Goal: Register for event/course

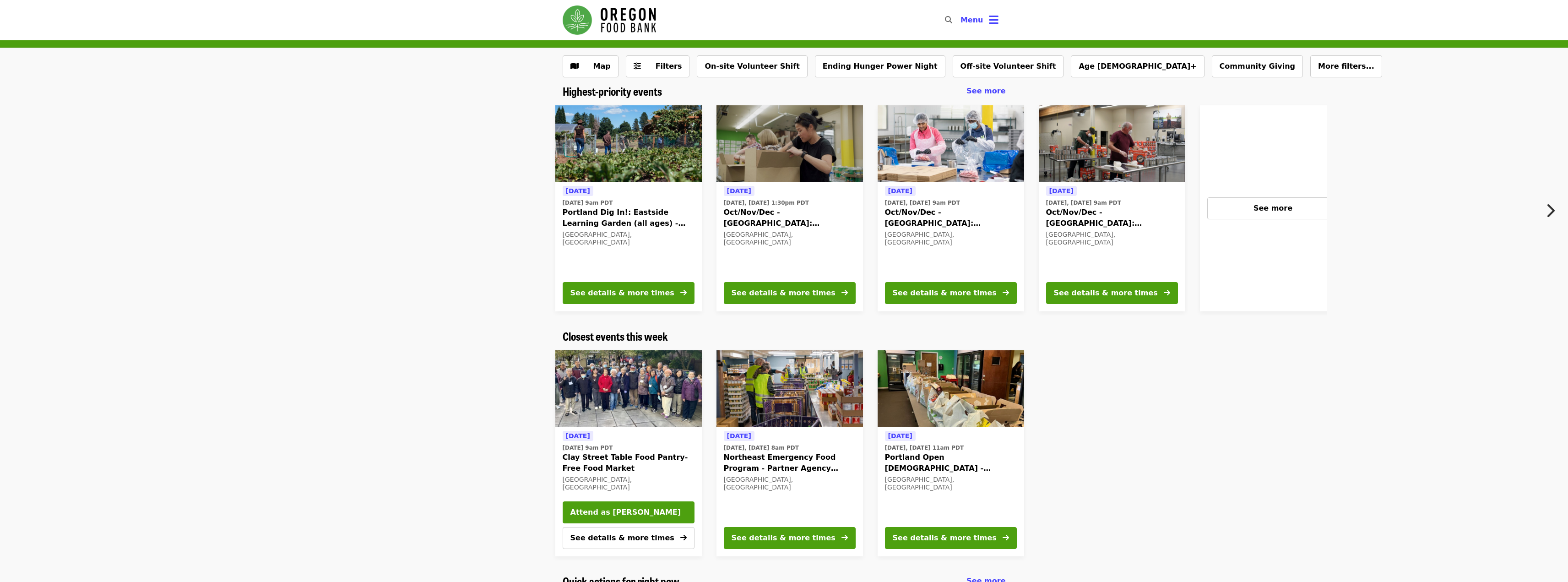
click at [757, 214] on span "Oct/Nov/Dec - Portland: Repack/Sort (age 8+)" at bounding box center [790, 218] width 132 height 22
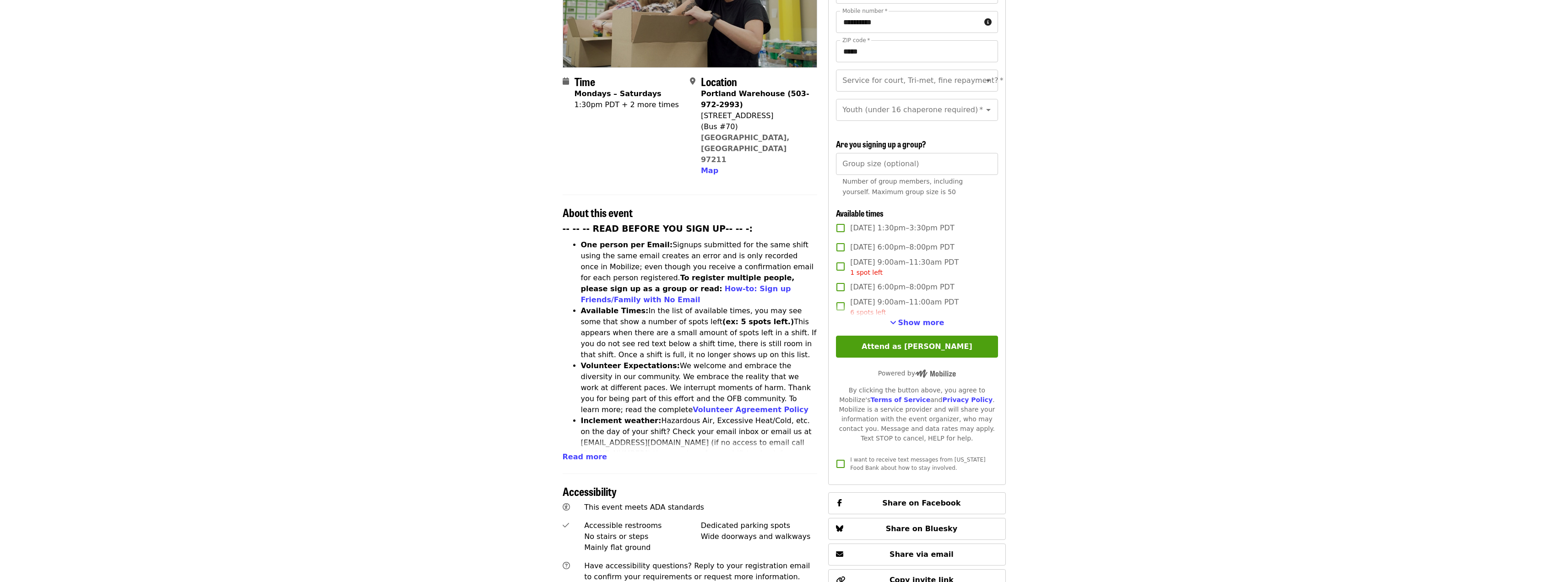
scroll to position [214, 0]
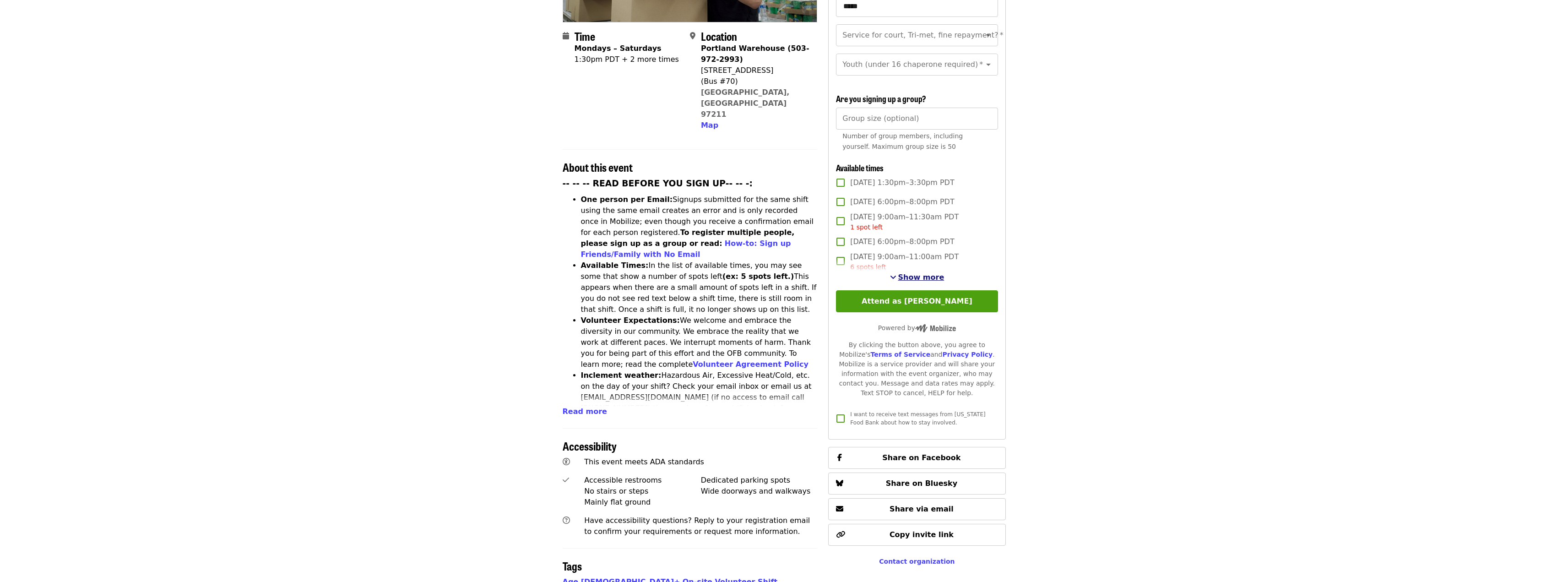
click at [919, 276] on span "Show more" at bounding box center [921, 277] width 46 height 9
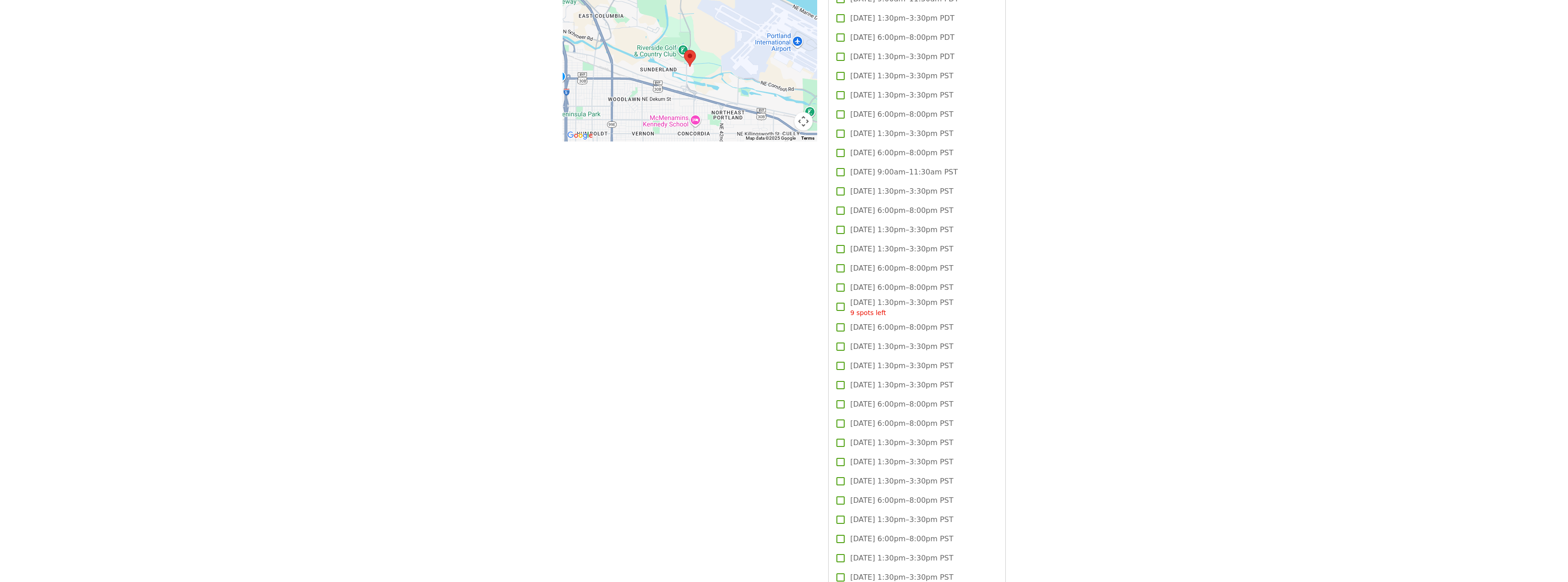
scroll to position [855, 0]
drag, startPoint x: 715, startPoint y: 203, endPoint x: 750, endPoint y: 233, distance: 46.1
click at [717, 200] on div "Time Mondays – Saturdays 1:30pm PDT + 2 more times Location Portland Warehouse …" at bounding box center [690, 305] width 255 height 2115
click at [798, 398] on div "Time Mondays – Saturdays 1:30pm PDT + 2 more times Location Portland Warehouse …" at bounding box center [690, 305] width 255 height 2115
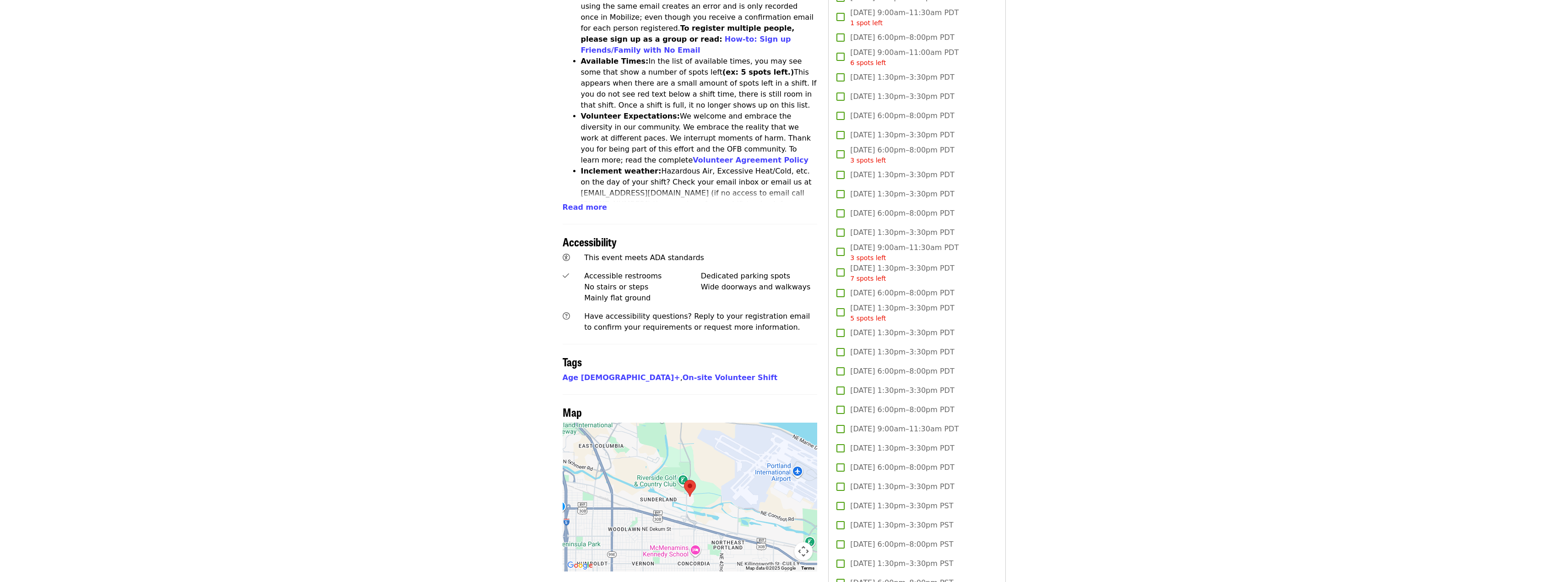
scroll to position [0, 0]
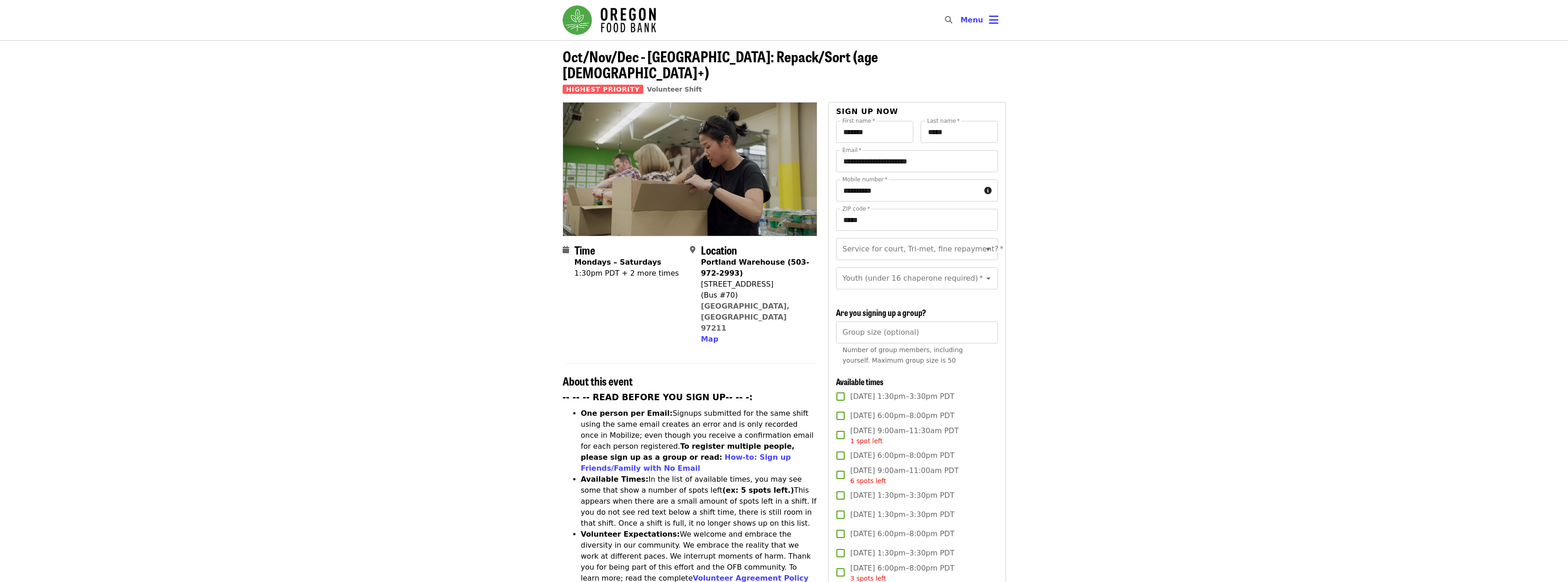
click at [622, 17] on img "Main navigation" at bounding box center [609, 20] width 94 height 29
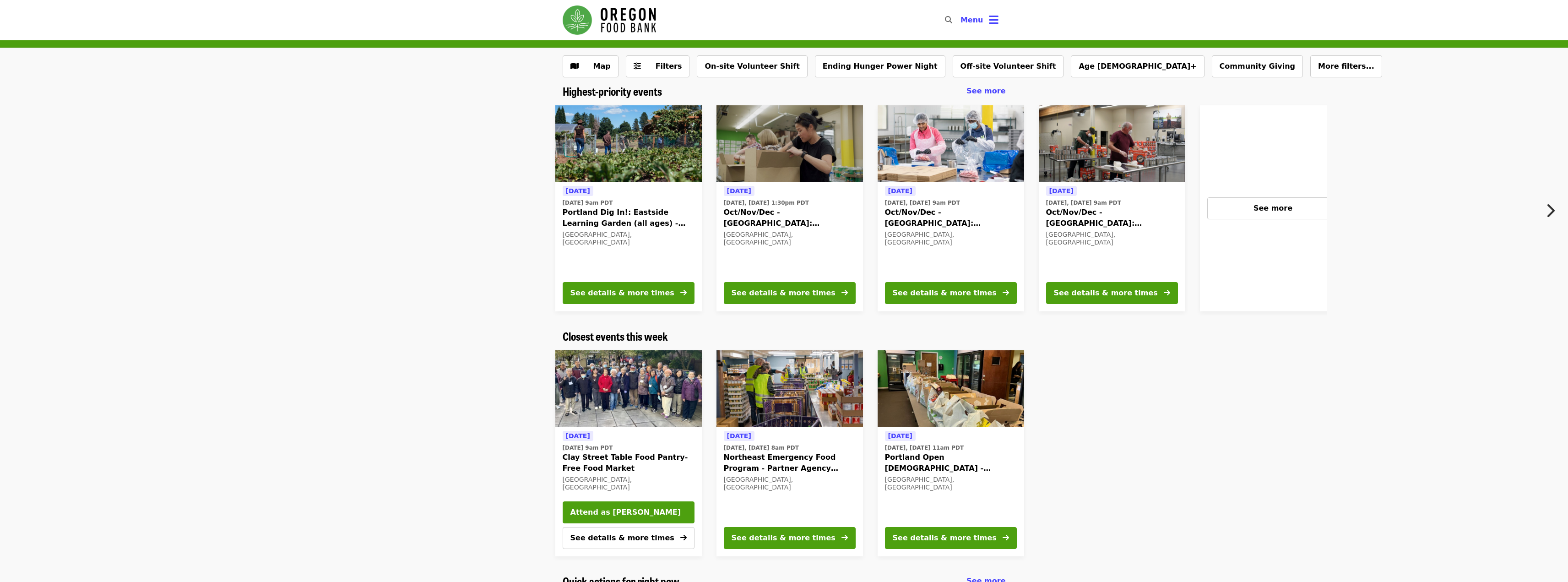
click at [947, 19] on icon "search icon" at bounding box center [949, 20] width 7 height 9
click at [969, 209] on span "Oct/Nov/Dec - [GEOGRAPHIC_DATA]: Repack/Sort (age [DEMOGRAPHIC_DATA]+)" at bounding box center [951, 218] width 132 height 22
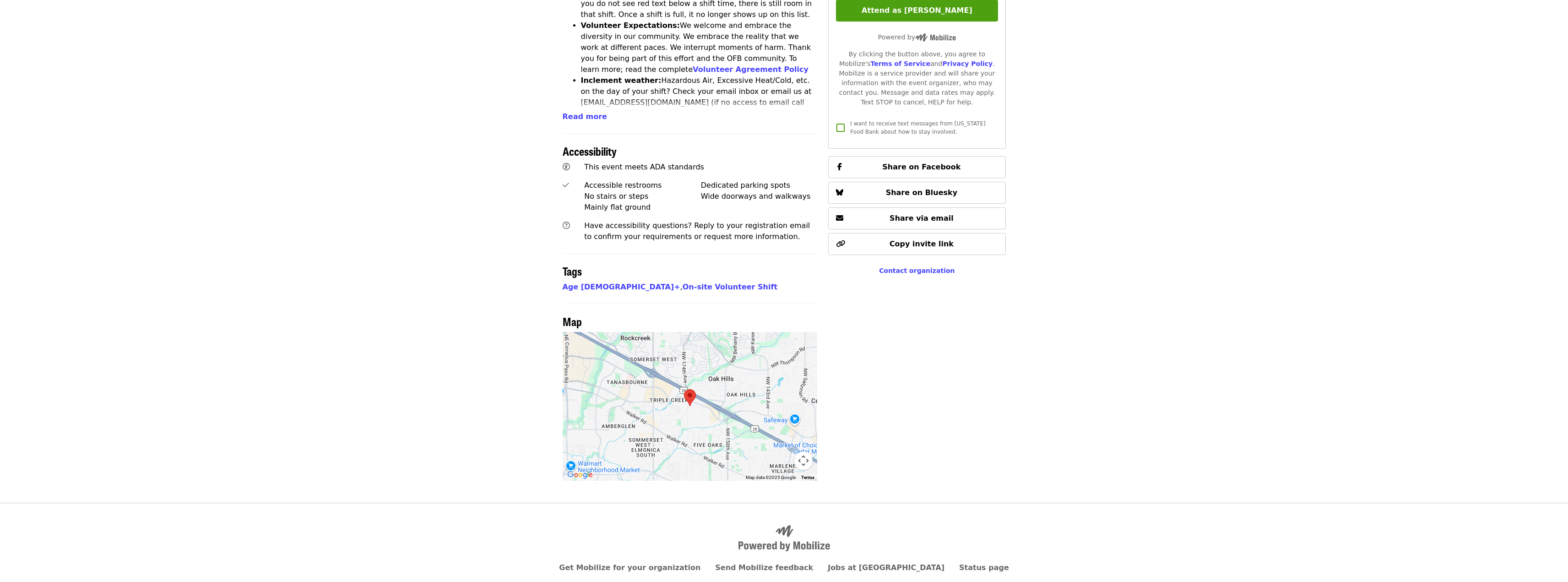
scroll to position [81, 0]
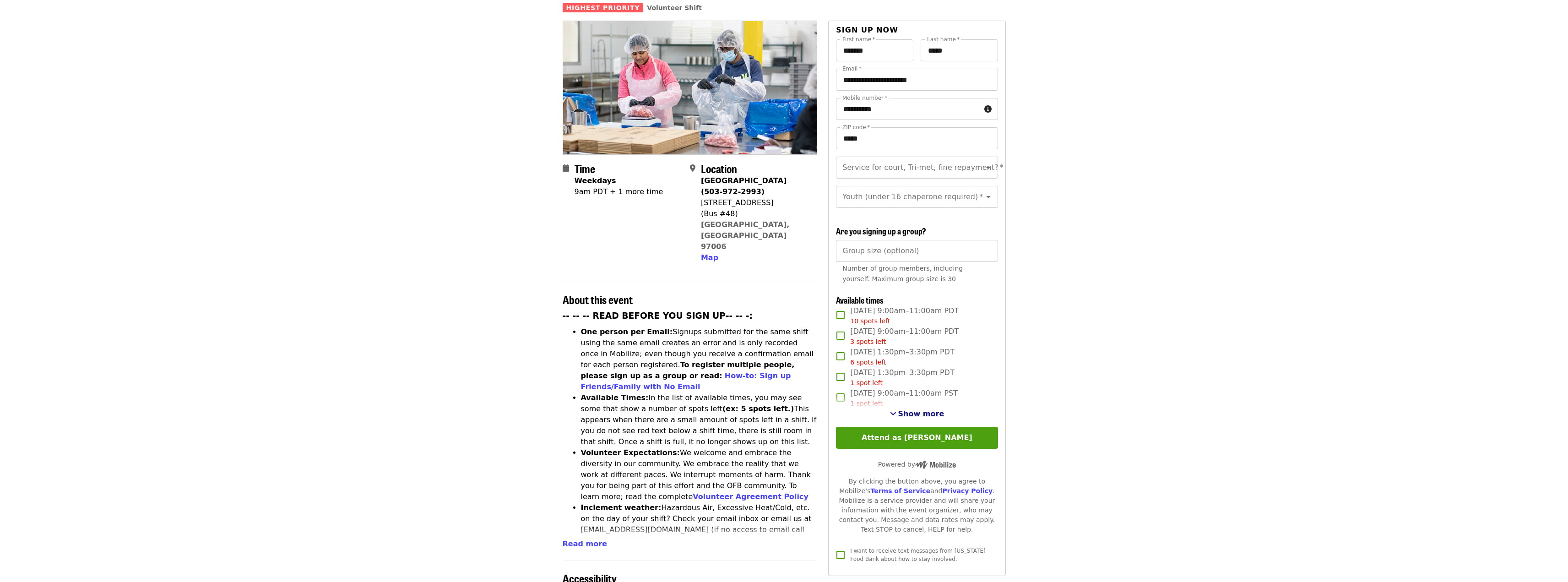
click at [918, 414] on span "Show more" at bounding box center [921, 413] width 46 height 9
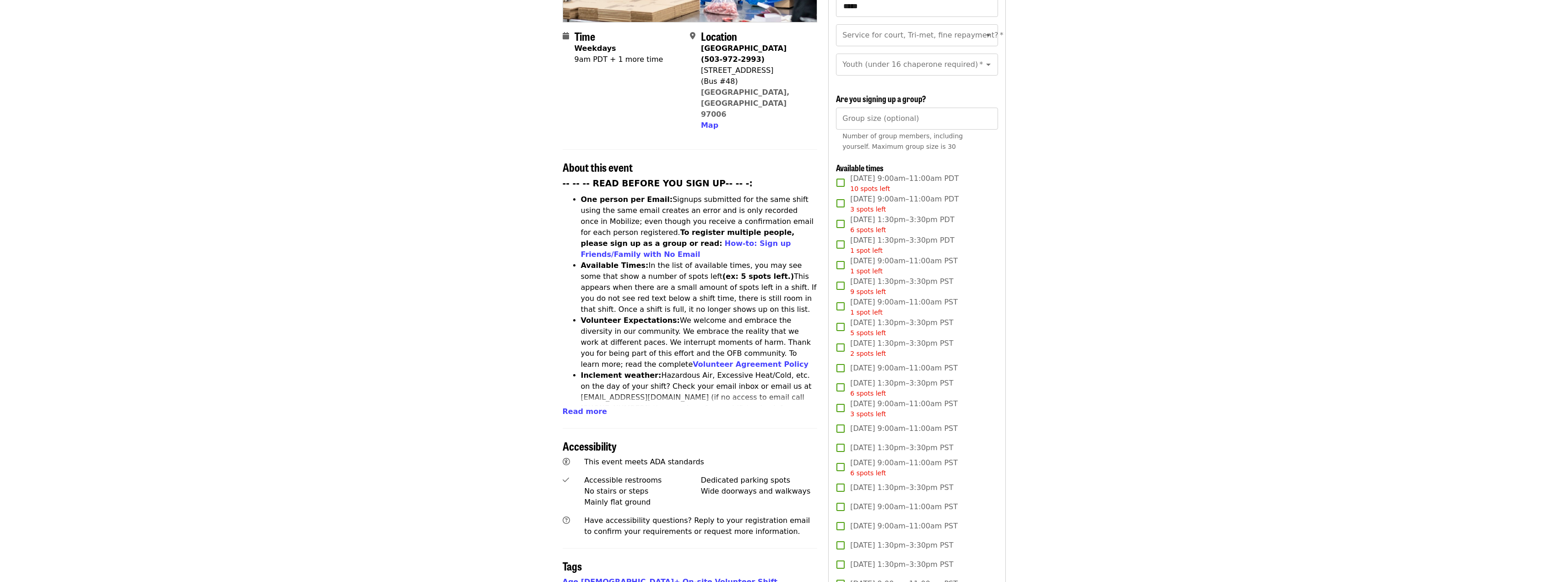
scroll to position [0, 0]
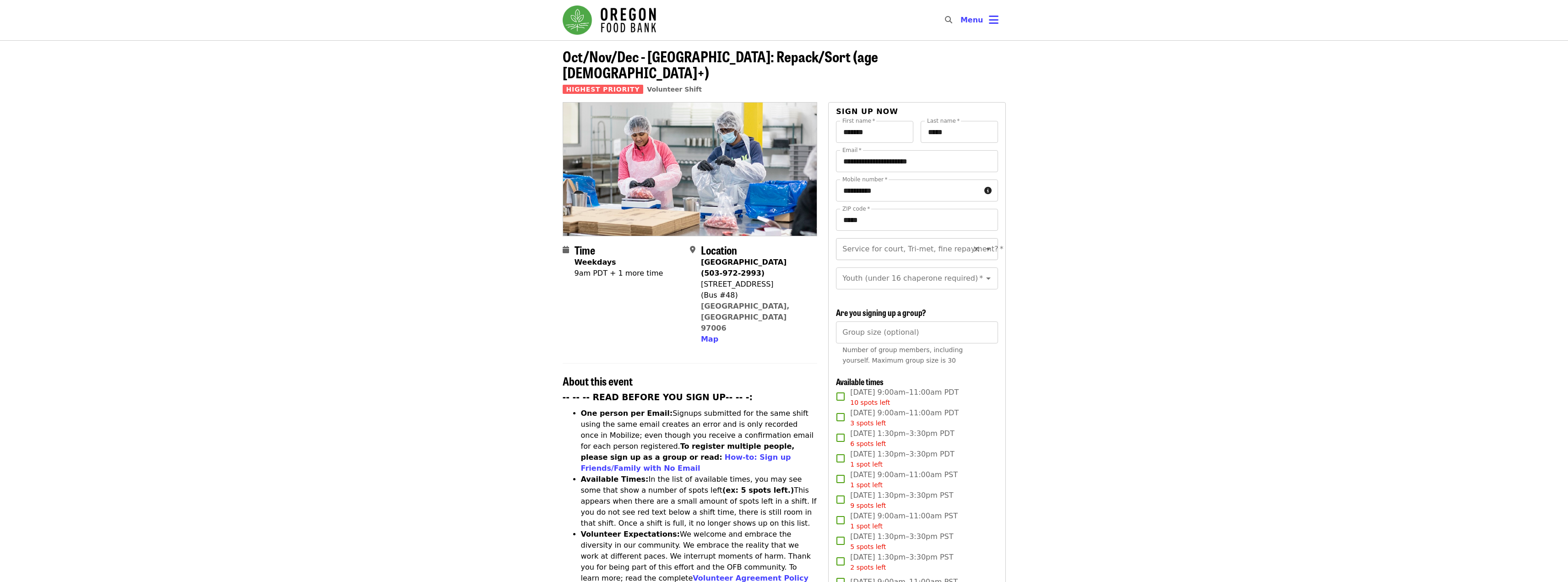
click at [897, 240] on input "Service for court, Tri-met, fine repayment?   *" at bounding box center [905, 249] width 125 height 17
click at [886, 257] on li "No" at bounding box center [913, 257] width 155 height 17
type input "**"
click at [896, 332] on input "Group size (optional)" at bounding box center [916, 333] width 161 height 22
click at [973, 26] on button "Menu" at bounding box center [979, 20] width 53 height 22
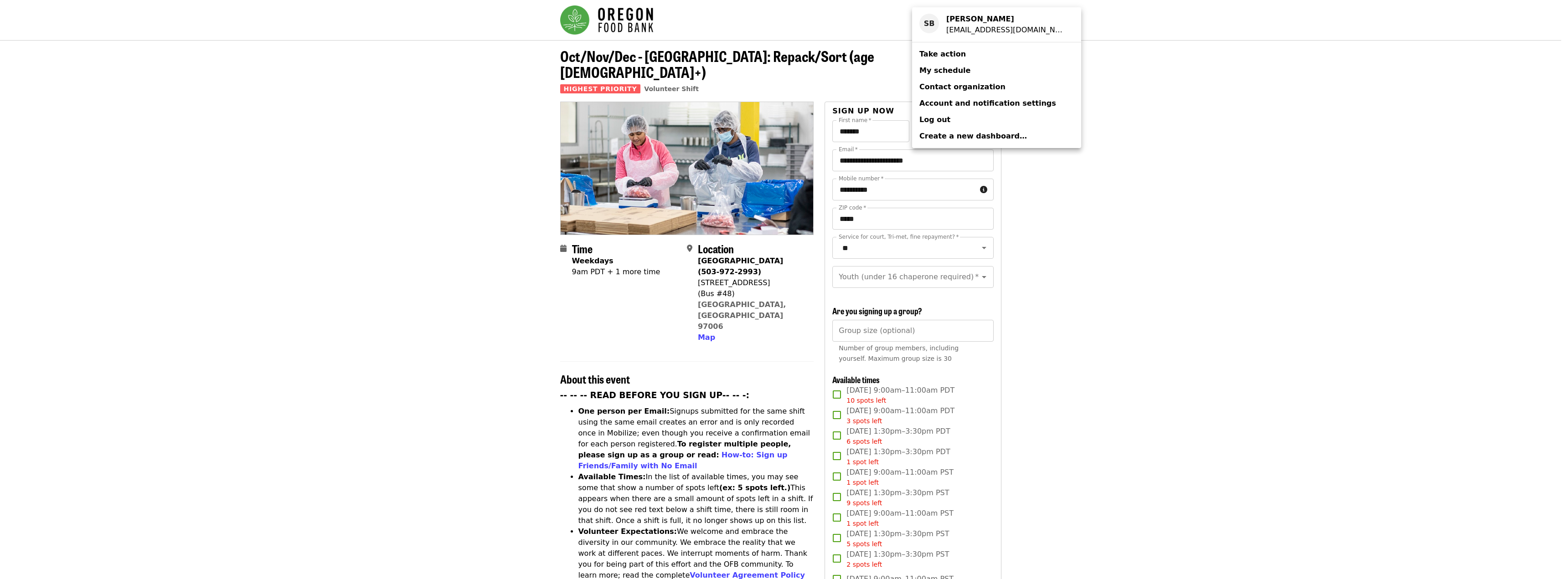
click at [1097, 84] on div "Account menu" at bounding box center [784, 290] width 1568 height 579
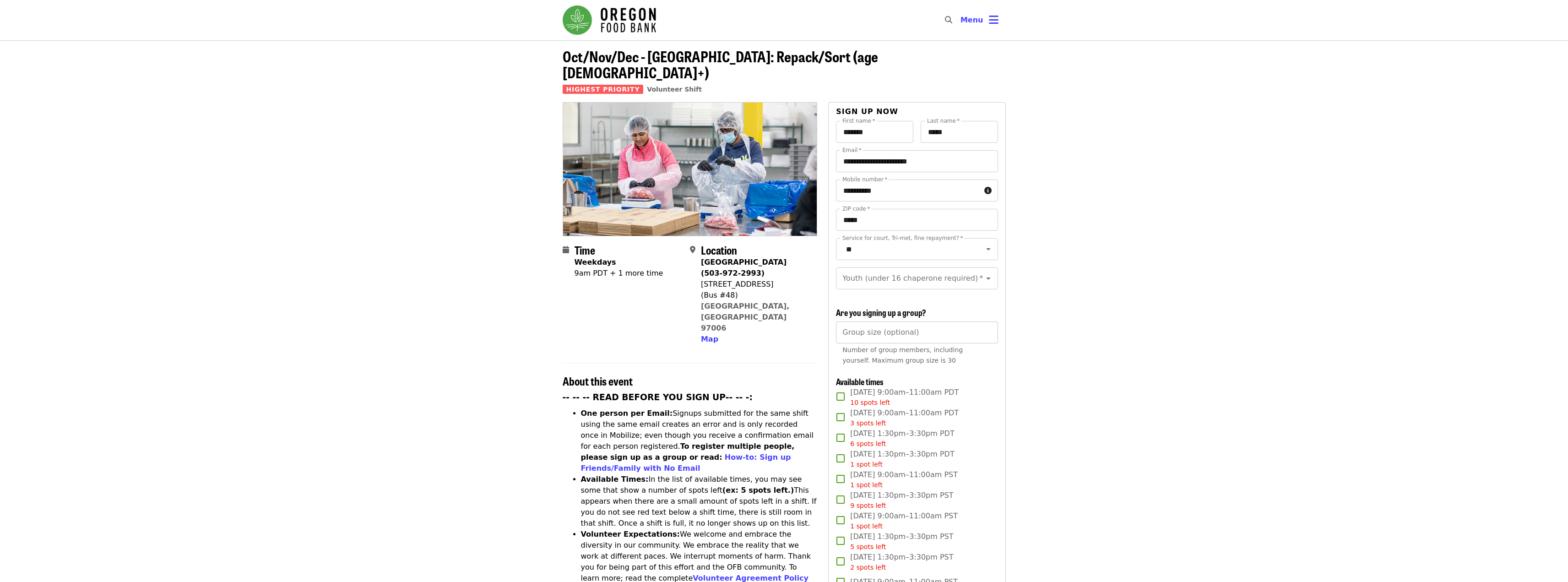
click at [919, 326] on input "Group size (optional)" at bounding box center [916, 333] width 161 height 22
click at [988, 328] on input "*" at bounding box center [916, 333] width 161 height 22
click at [988, 328] on input "*" at bounding box center [916, 333] width 161 height 22
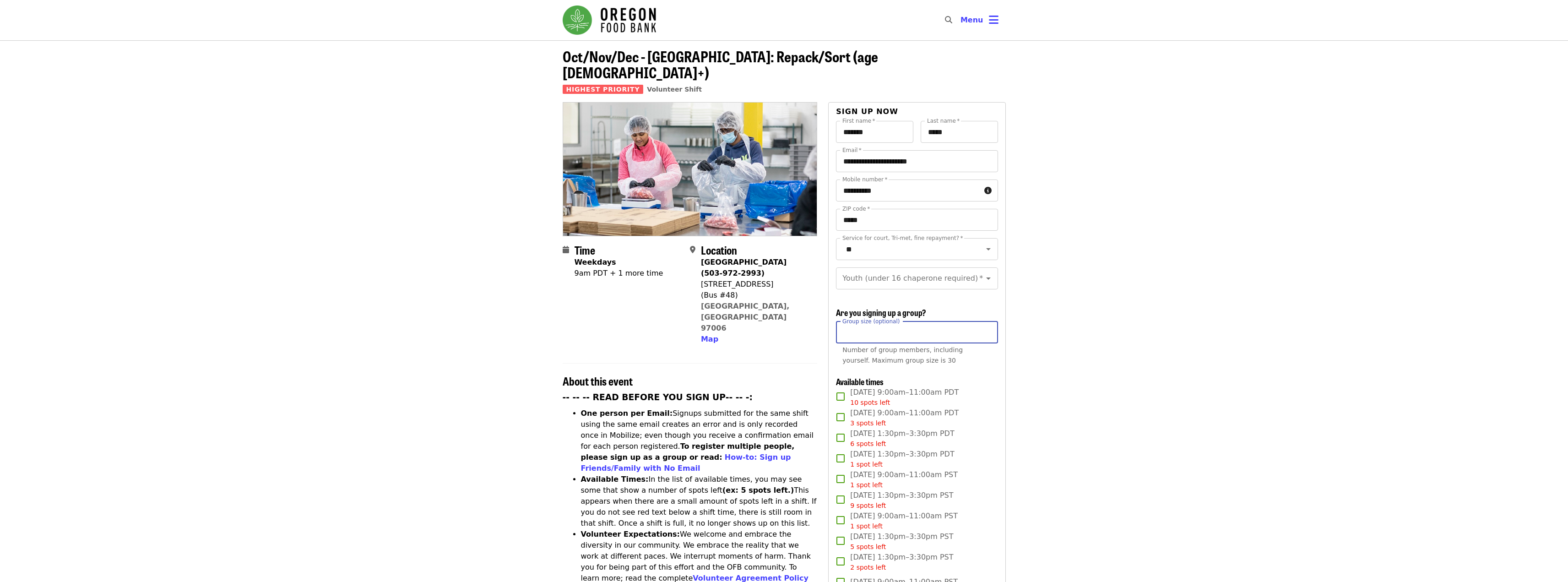
click at [989, 328] on input "*" at bounding box center [916, 333] width 161 height 22
click at [988, 327] on input "*" at bounding box center [916, 333] width 161 height 22
click at [947, 278] on input "Youth (under 16 chaperone required)   *" at bounding box center [905, 278] width 125 height 17
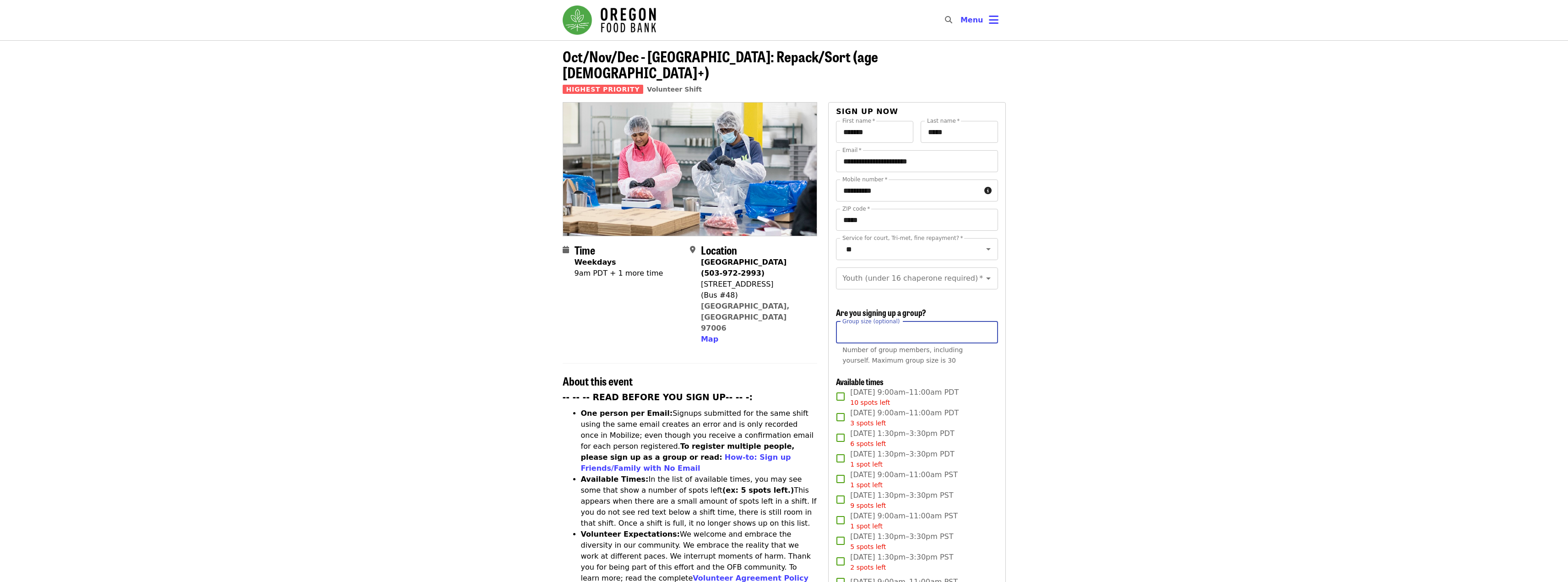
click at [987, 333] on input "*" at bounding box center [916, 333] width 161 height 22
type input "*"
click at [987, 333] on input "*" at bounding box center [916, 333] width 161 height 22
click at [921, 270] on input "Youth (under 16 chaperone required)   *" at bounding box center [905, 278] width 125 height 17
click at [879, 309] on li "Under 16" at bounding box center [913, 310] width 155 height 17
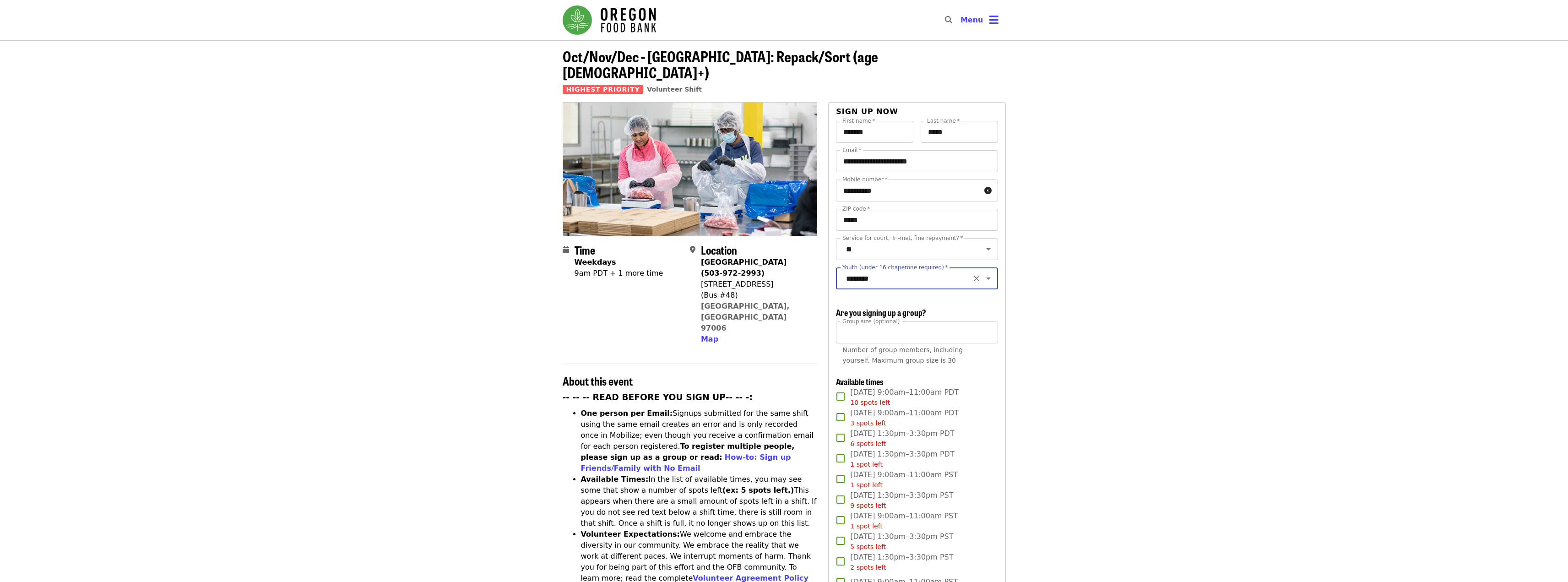
click at [894, 275] on input "********" at bounding box center [905, 278] width 125 height 17
click at [886, 297] on li "16 and older" at bounding box center [913, 293] width 155 height 17
type input "**********"
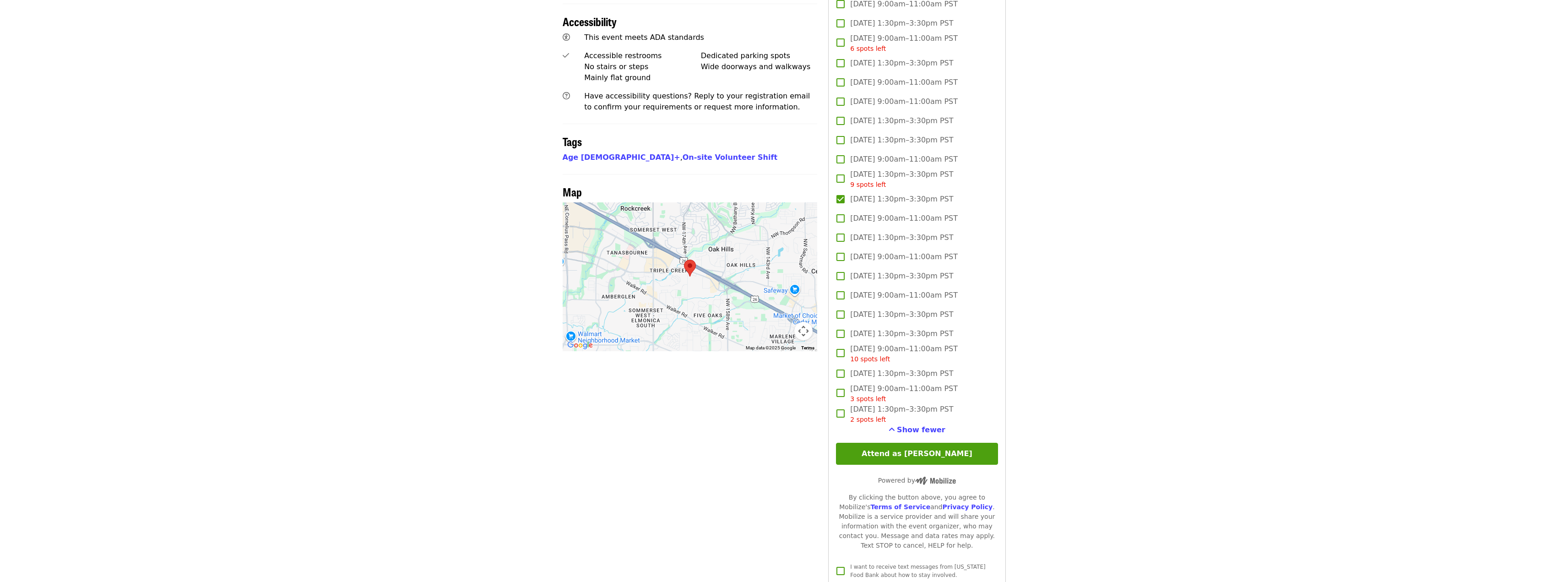
scroll to position [641, 0]
click at [966, 445] on button "Attend as [PERSON_NAME]" at bounding box center [916, 451] width 161 height 22
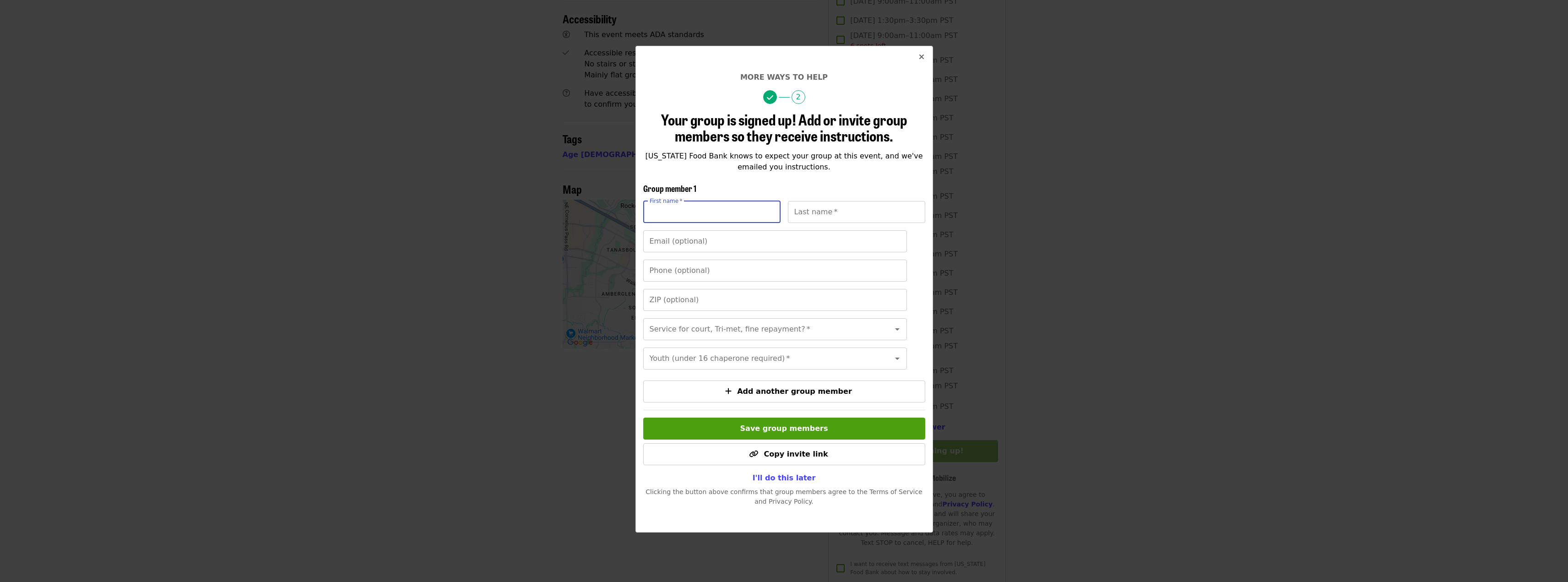
click at [715, 218] on input "First name   *" at bounding box center [712, 212] width 138 height 22
type input "*******"
type input "*****"
type input "**********"
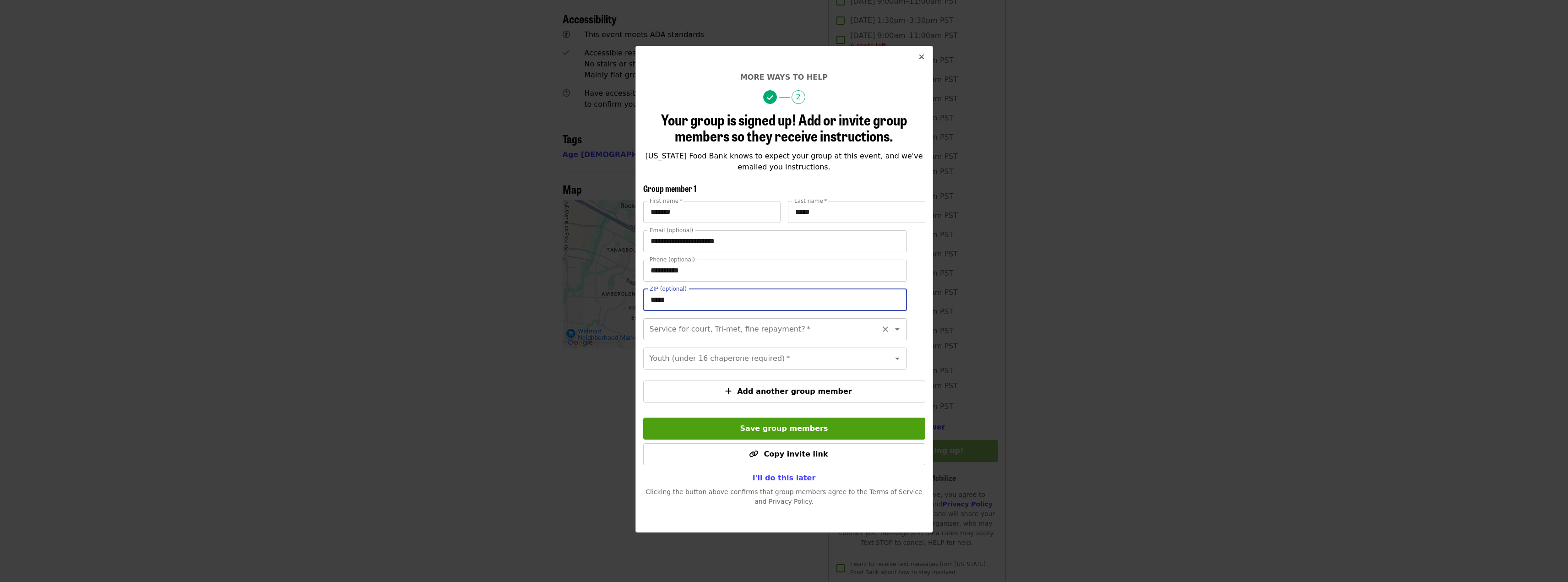
click at [771, 336] on div "Service for court, Tri-met, fine repayment? *" at bounding box center [775, 329] width 263 height 22
type input "*****"
click at [892, 330] on icon "Open" at bounding box center [897, 329] width 11 height 11
click at [775, 354] on li "No" at bounding box center [771, 353] width 257 height 17
type input "**"
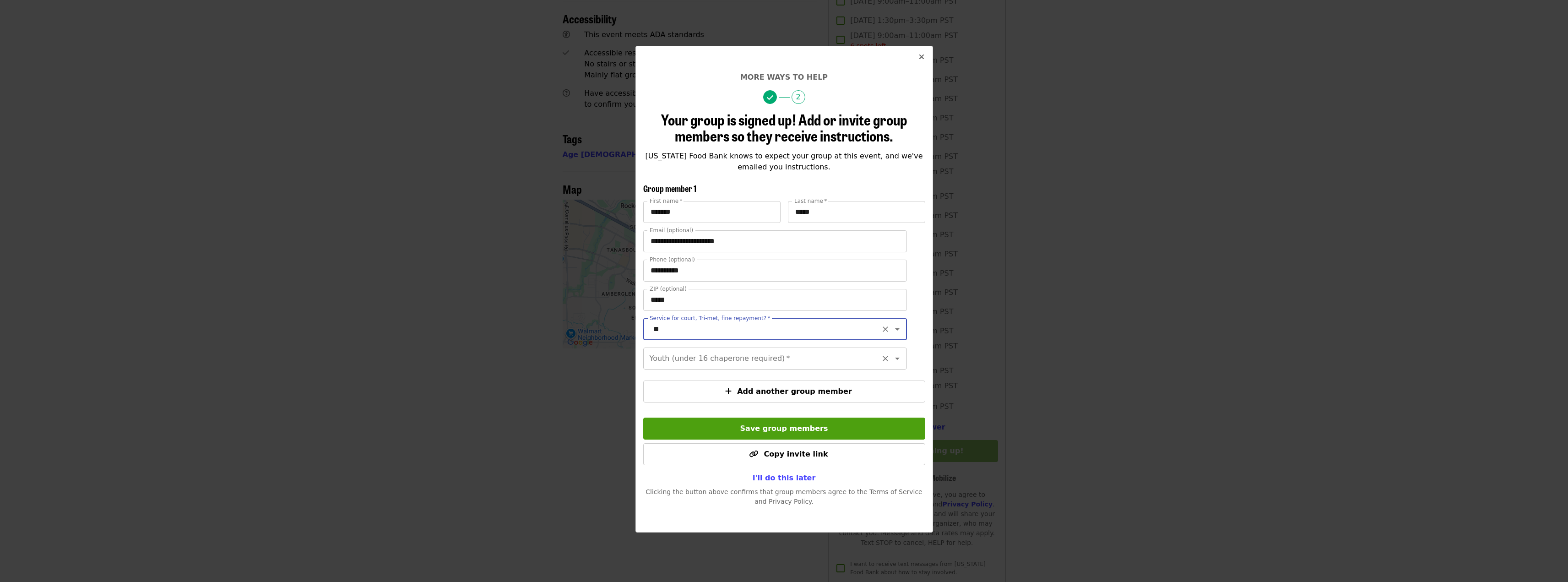
click at [729, 367] on input "Youth (under 16 chaperone required)   *" at bounding box center [764, 358] width 227 height 17
click at [686, 391] on li "16 and older" at bounding box center [771, 390] width 257 height 17
type input "**********"
click at [702, 397] on span "Add another group member" at bounding box center [784, 391] width 267 height 11
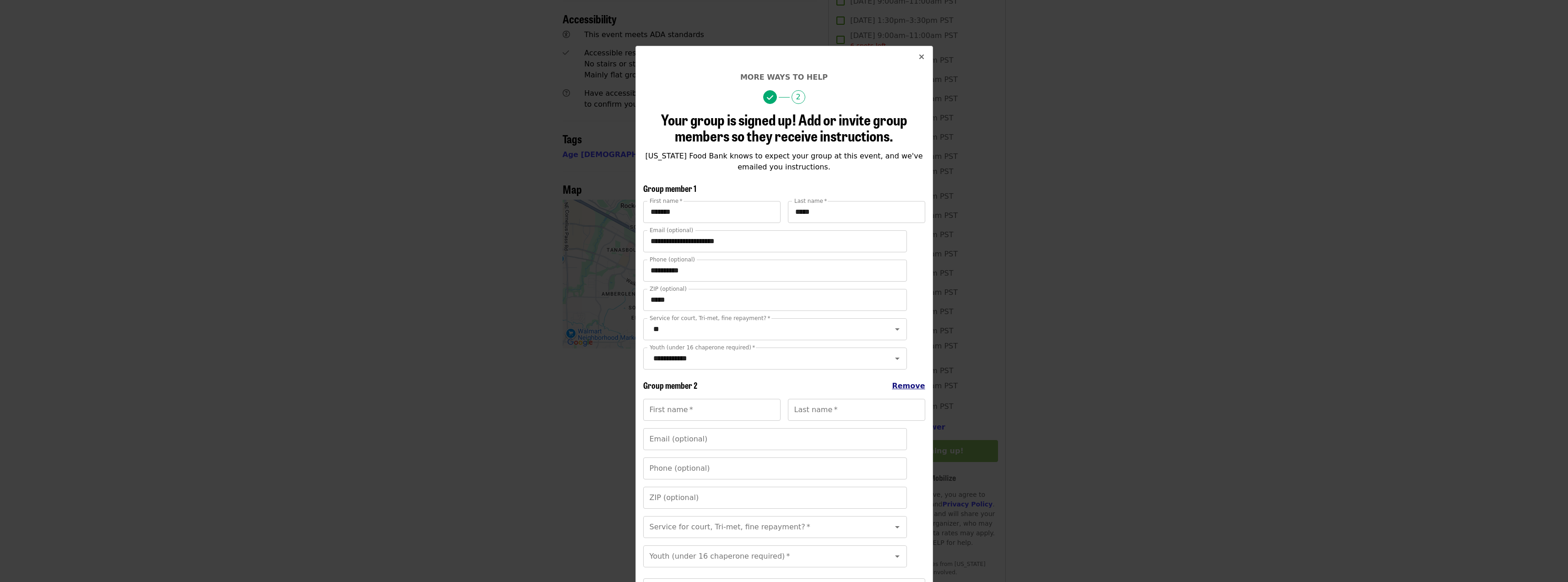
click at [920, 390] on span "Remove" at bounding box center [908, 386] width 33 height 9
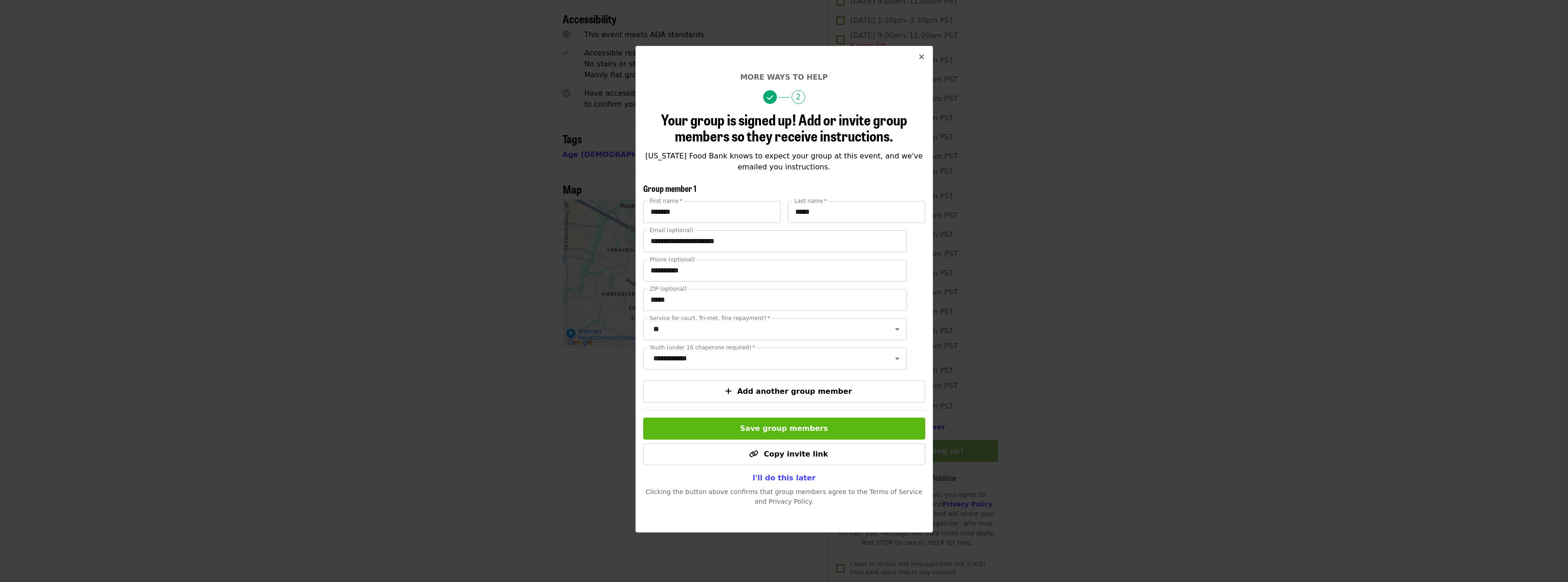
click at [809, 433] on span "Save group members" at bounding box center [784, 428] width 88 height 9
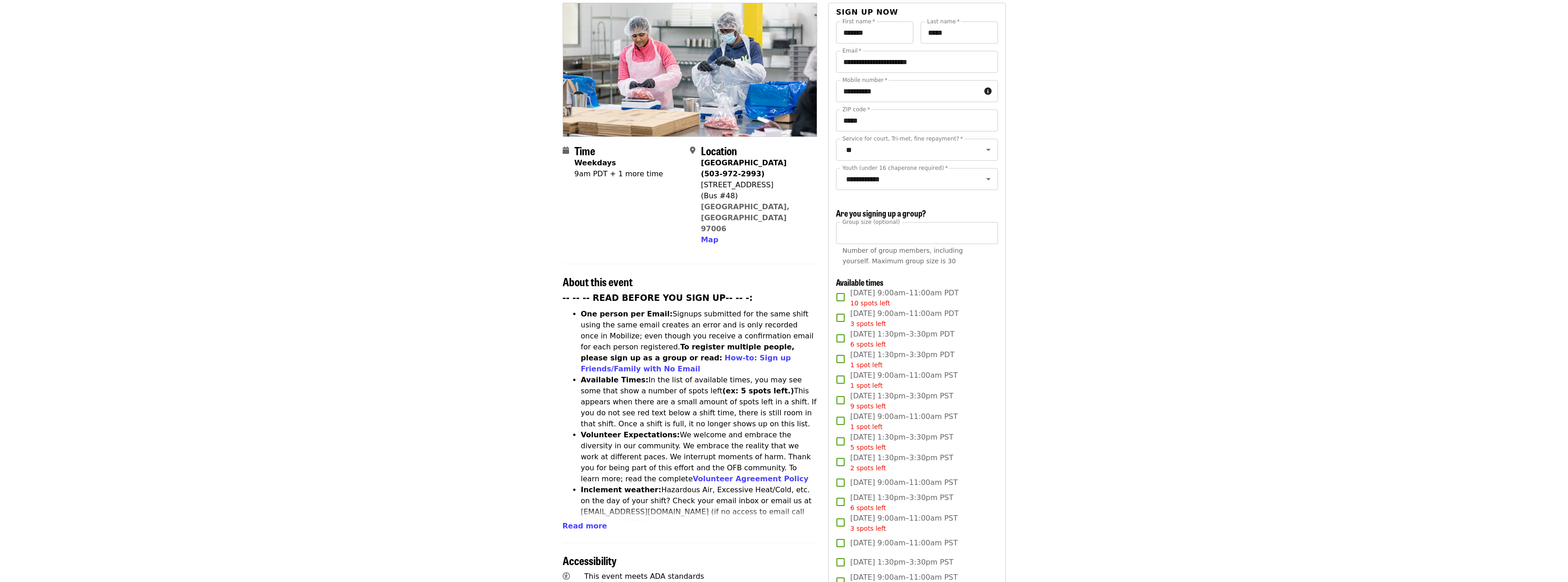
scroll to position [0, 0]
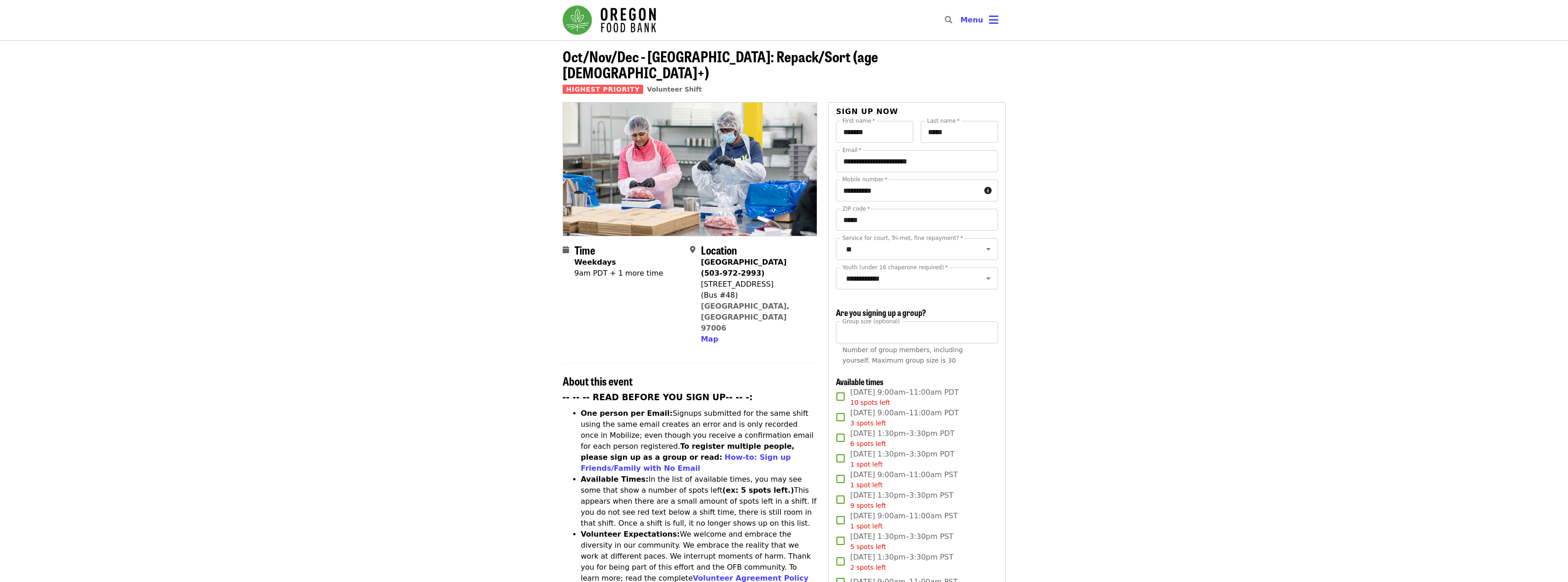
click at [748, 52] on span "Oct/Nov/Dec - [GEOGRAPHIC_DATA]: Repack/Sort (age [DEMOGRAPHIC_DATA]+)" at bounding box center [720, 64] width 315 height 37
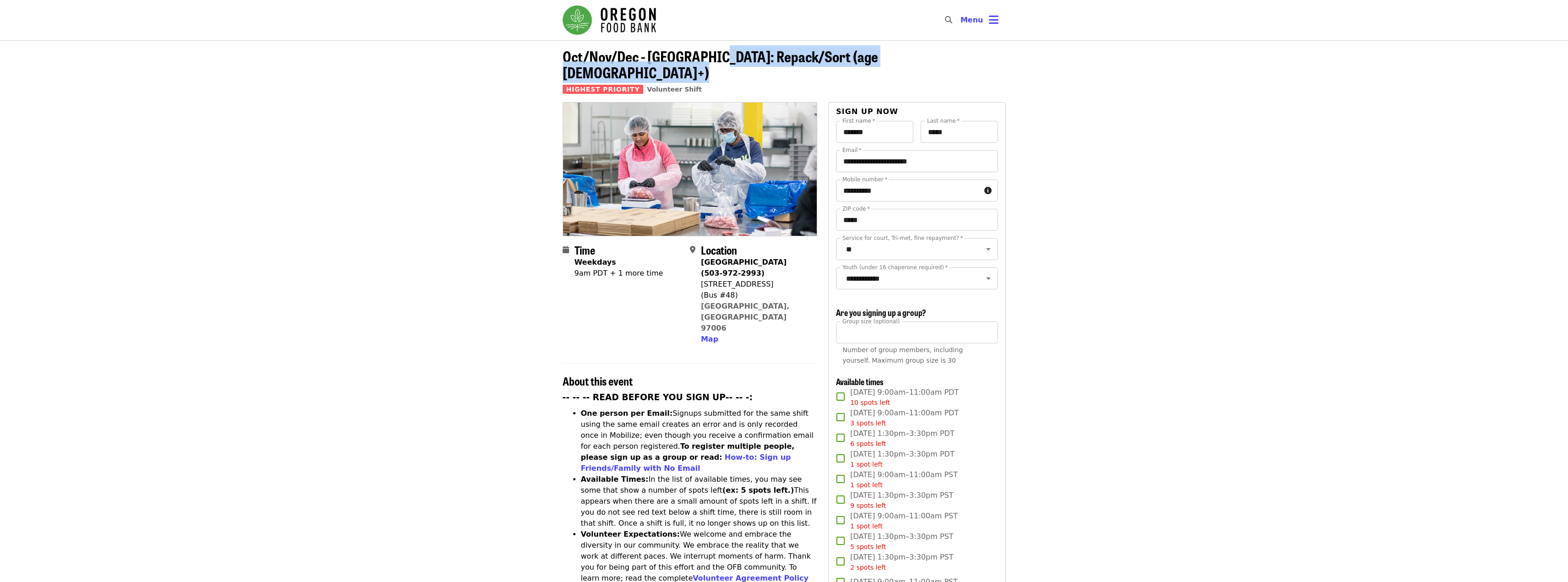
drag, startPoint x: 748, startPoint y: 52, endPoint x: 849, endPoint y: 56, distance: 101.1
click at [849, 56] on header "Oct/Nov/Dec - Beaverton: Repack/Sort (age 10+) Highest Priority Volunteer Shift" at bounding box center [784, 75] width 443 height 54
copy span "Repack/Sort (age 10+)"
click at [974, 15] on span "Menu" at bounding box center [971, 20] width 23 height 9
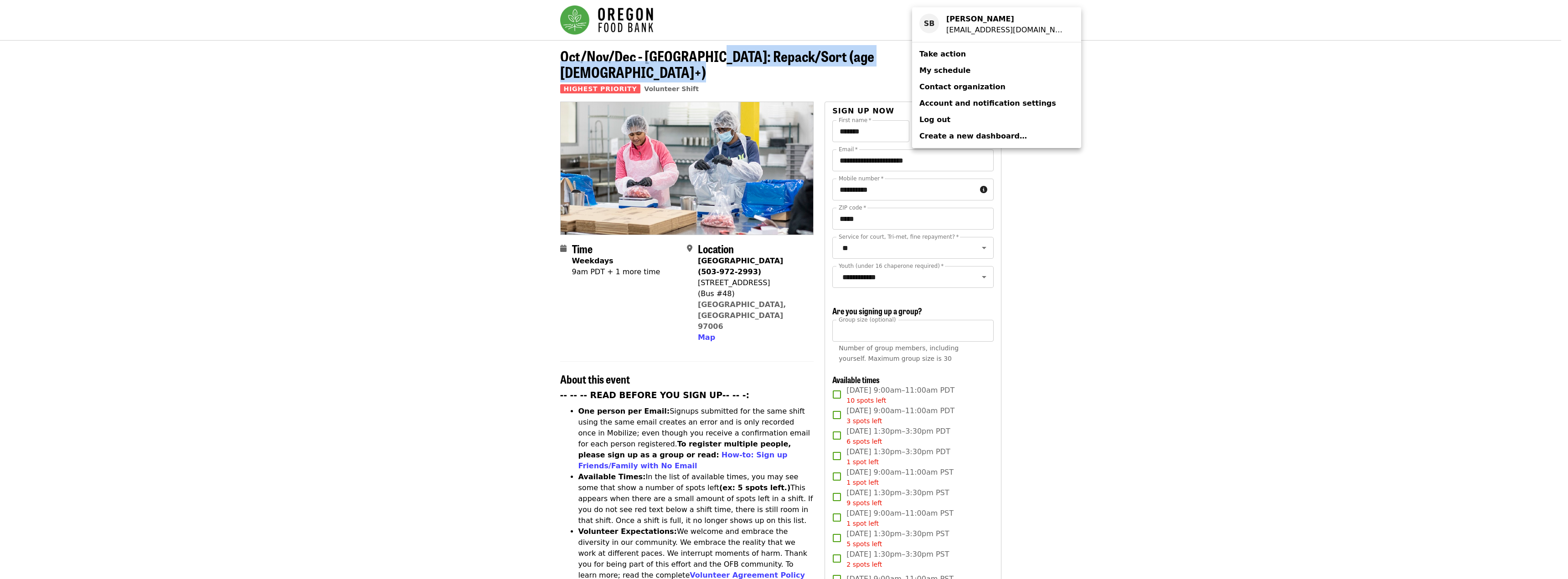
click at [953, 66] on span "My schedule" at bounding box center [945, 71] width 51 height 9
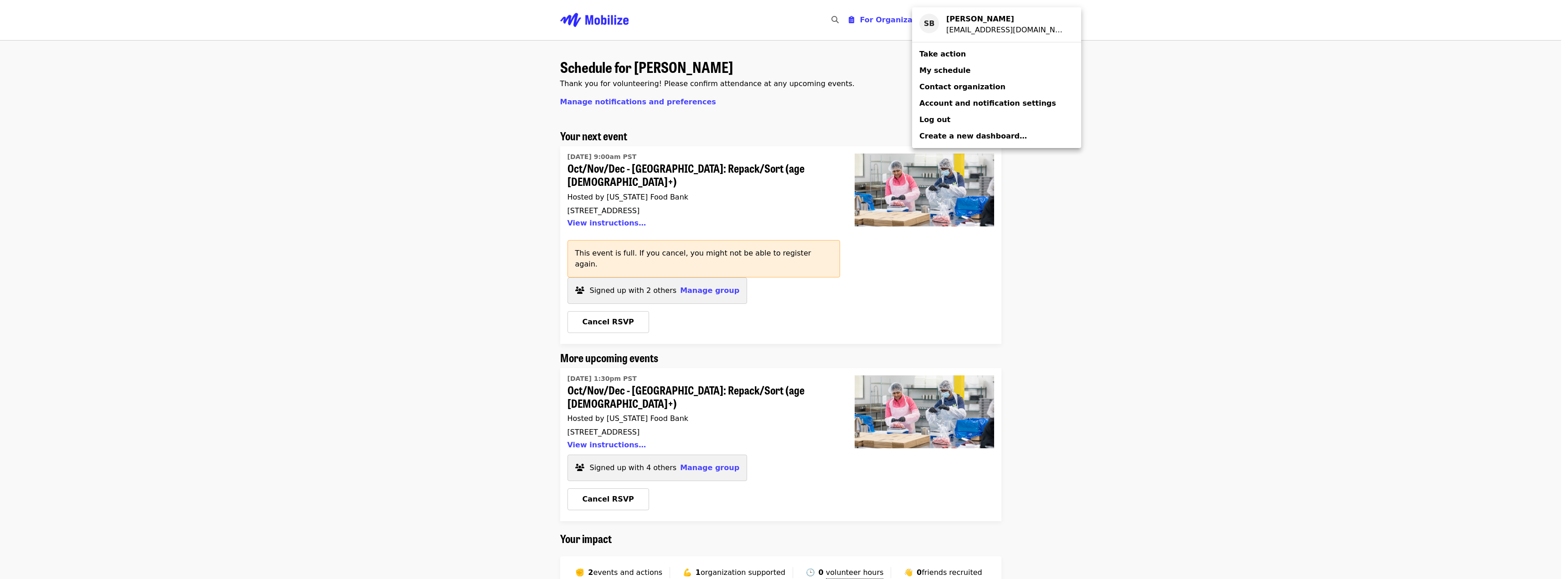
click at [458, 187] on div "Account menu" at bounding box center [784, 290] width 1568 height 579
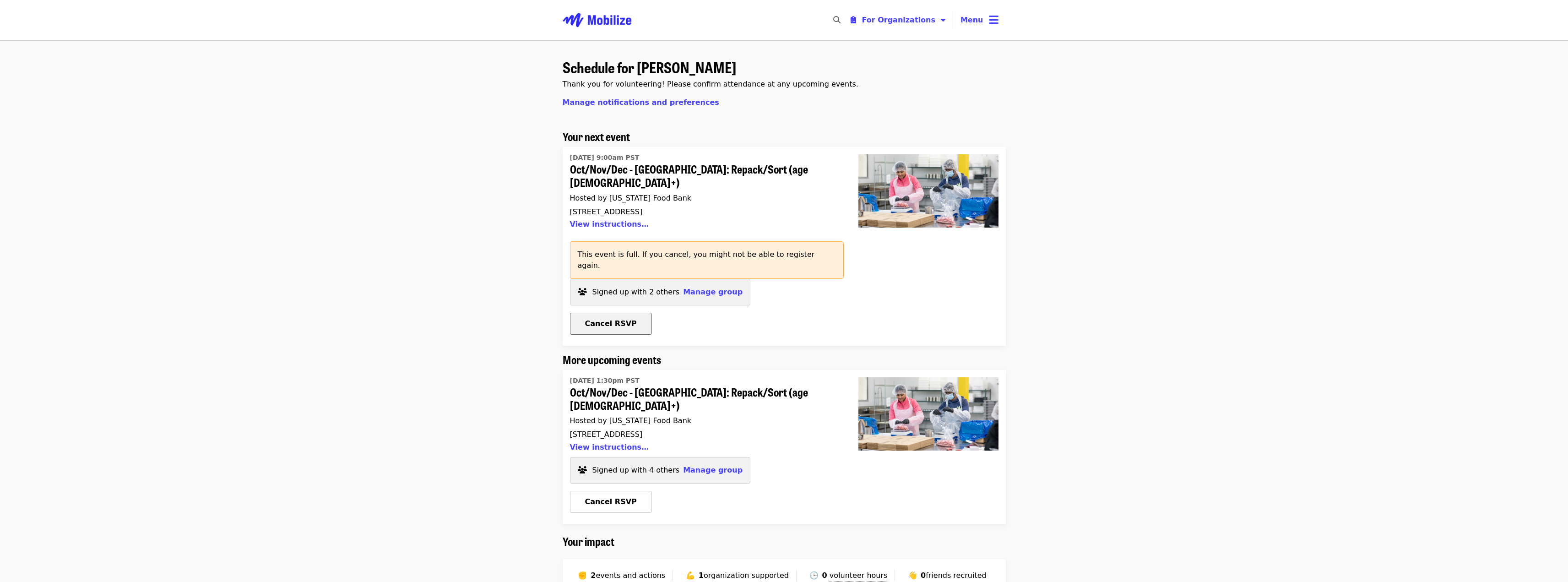
click at [619, 319] on span "Cancel RSVP" at bounding box center [611, 323] width 52 height 9
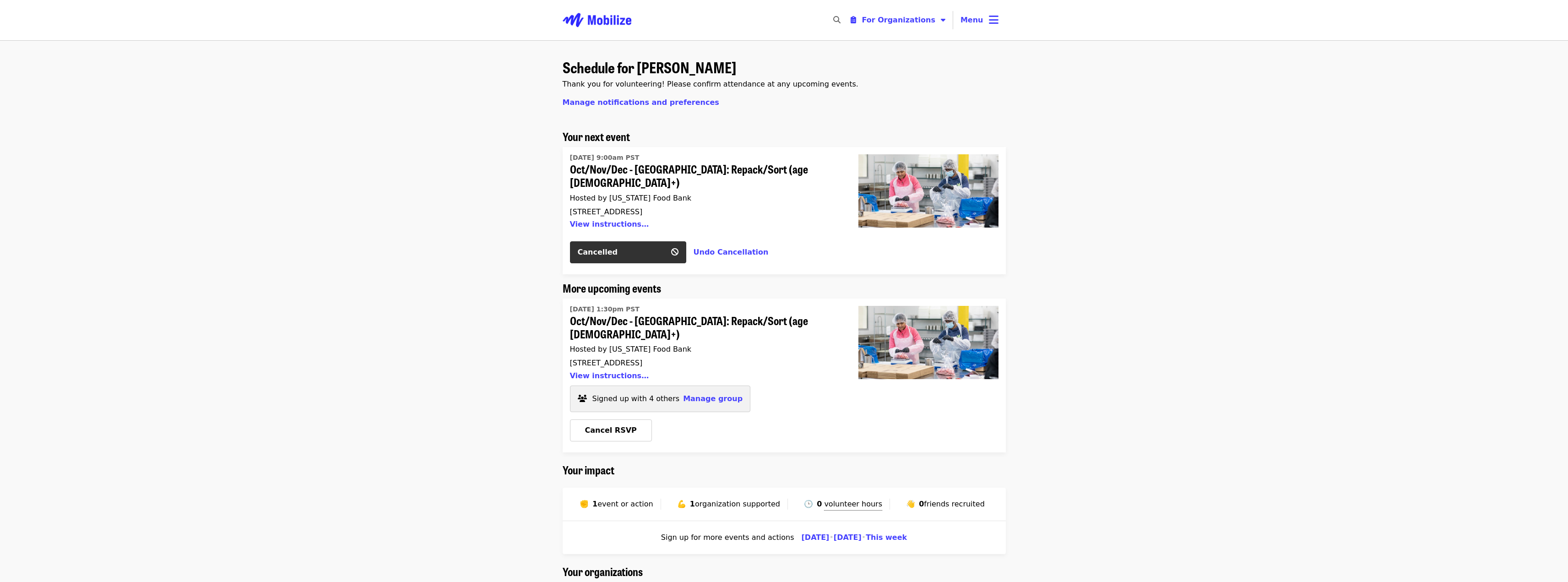
click at [496, 230] on div "Schedule for Spencer Berry Thank you for volunteering! Please confirm attendanc…" at bounding box center [784, 381] width 1568 height 683
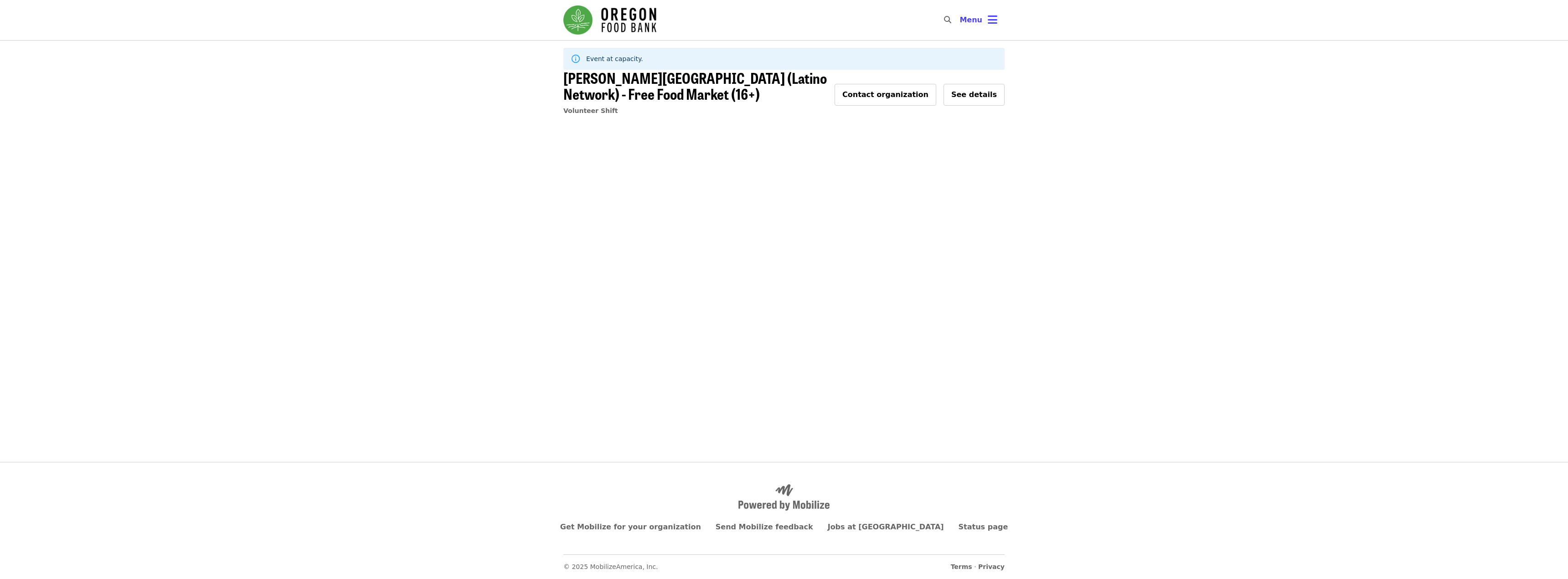
click at [606, 85] on span "[PERSON_NAME][GEOGRAPHIC_DATA] (Latino Network) - Free Food Market (16+)" at bounding box center [695, 85] width 264 height 37
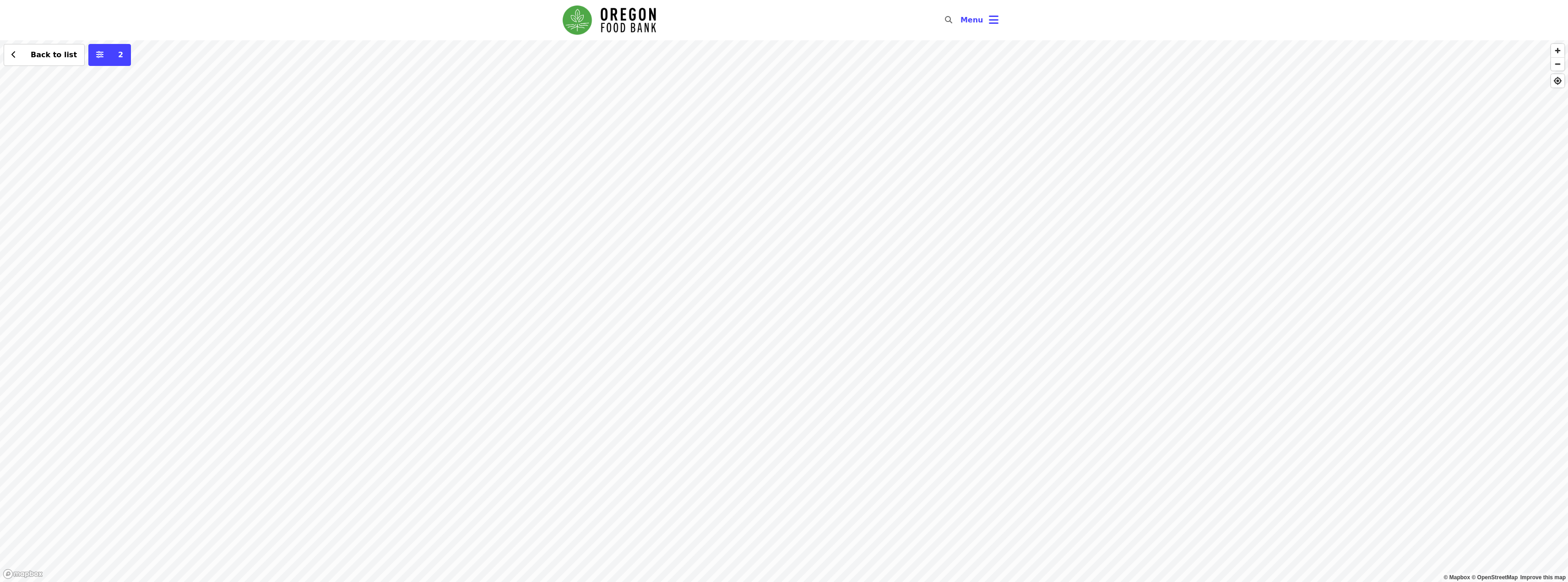
drag, startPoint x: 923, startPoint y: 173, endPoint x: 911, endPoint y: 213, distance: 41.8
click at [911, 213] on div "Back to list 2" at bounding box center [784, 311] width 1568 height 542
click at [984, 127] on div "Back to list 2" at bounding box center [784, 311] width 1568 height 542
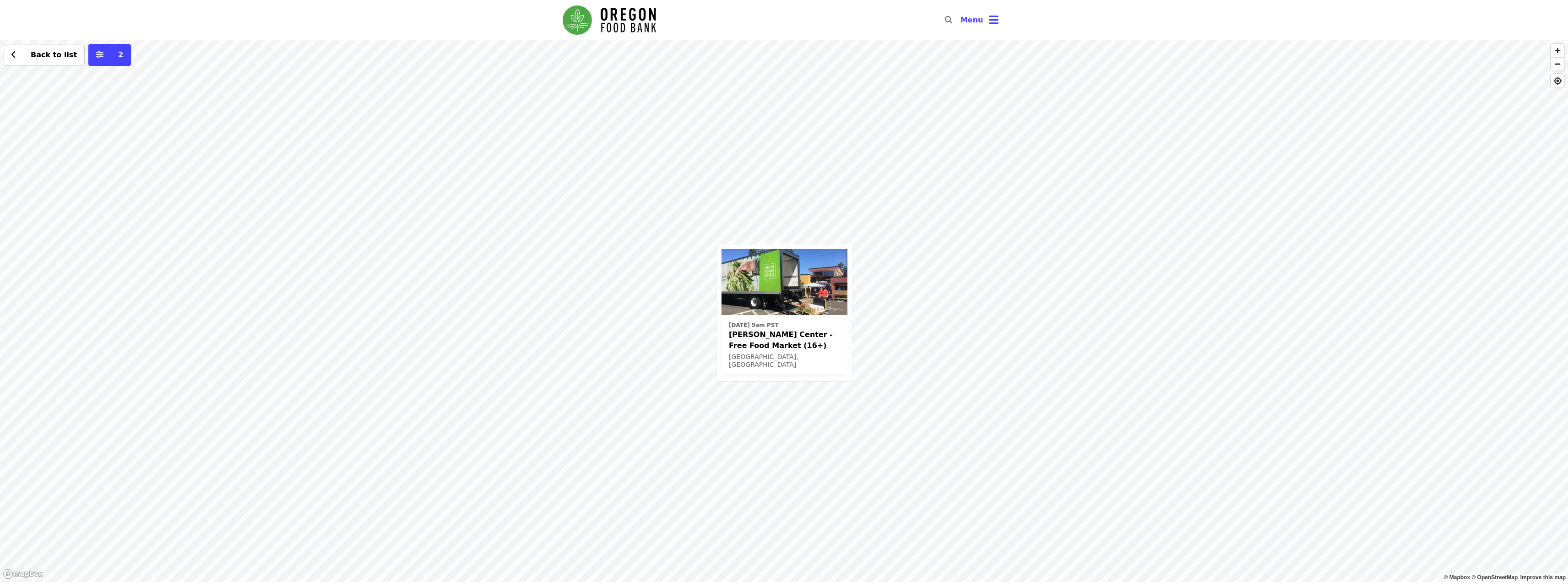
click at [749, 228] on div "Wed, Nov 5 @ 9am PST Ortiz Center - Free Food Market (16+) Portland, OR Back to…" at bounding box center [784, 311] width 1568 height 542
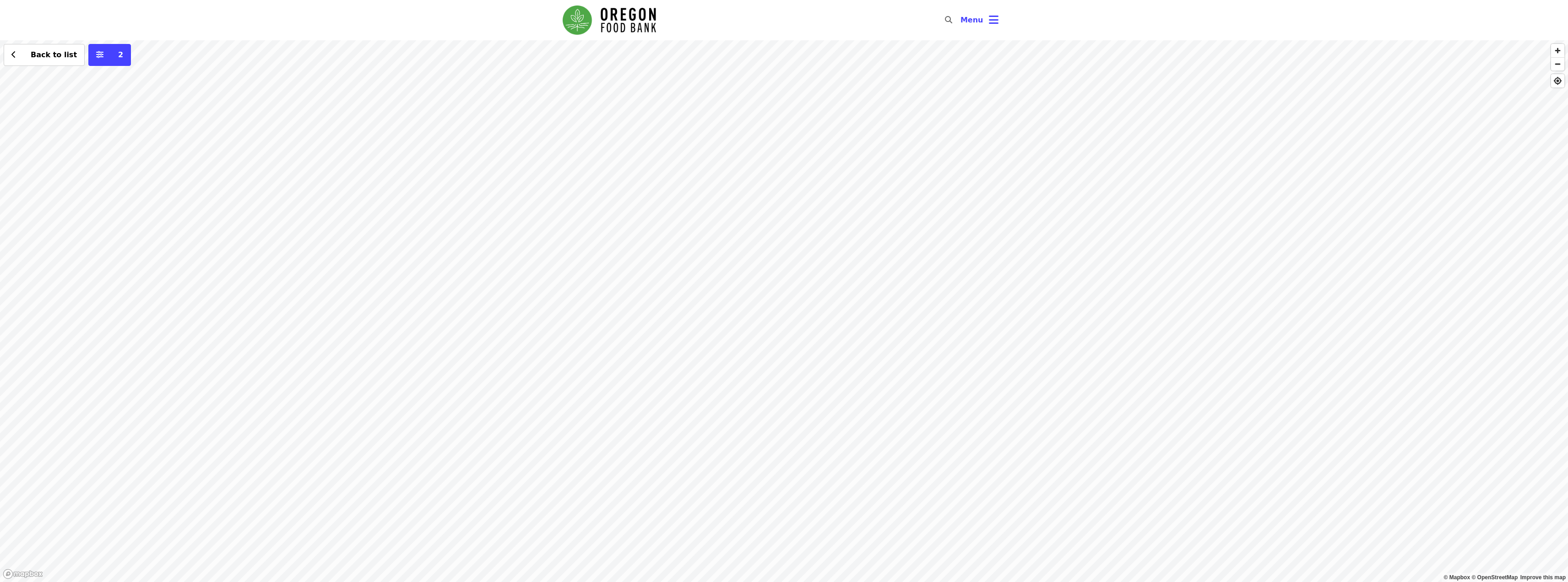
click at [749, 221] on div "Back to list 2" at bounding box center [784, 311] width 1568 height 542
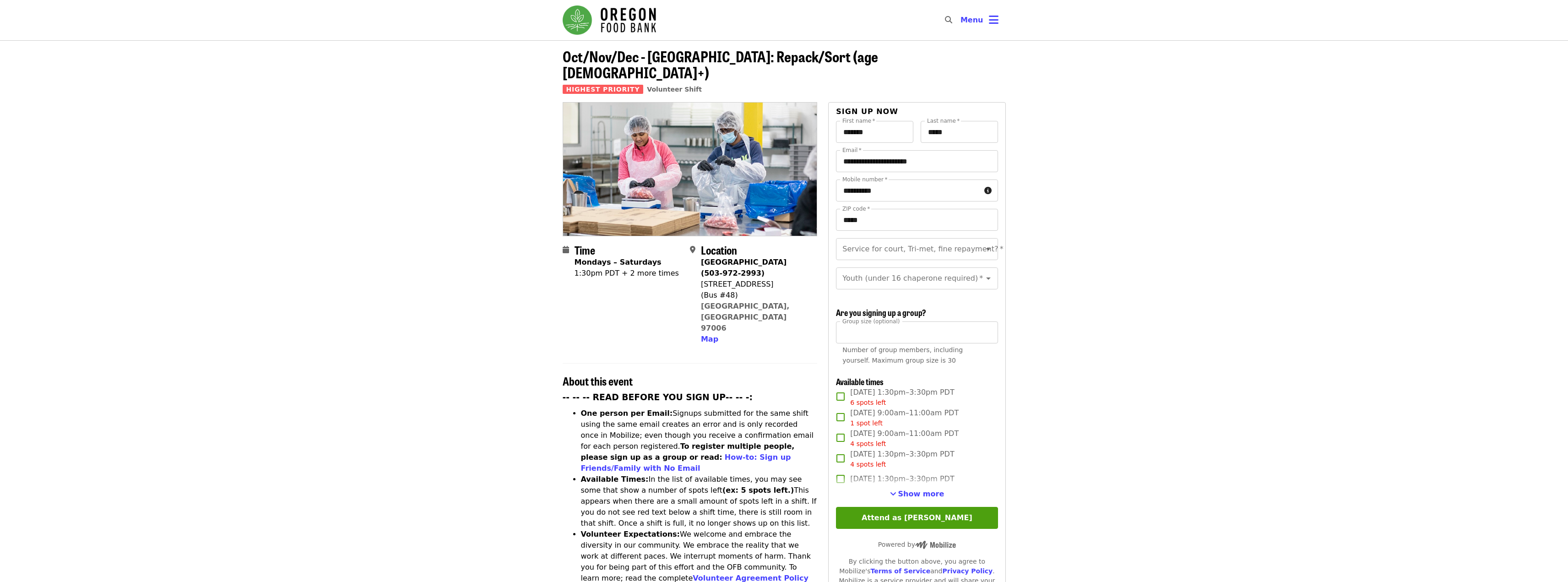
click at [603, 13] on img "Main navigation" at bounding box center [609, 20] width 94 height 29
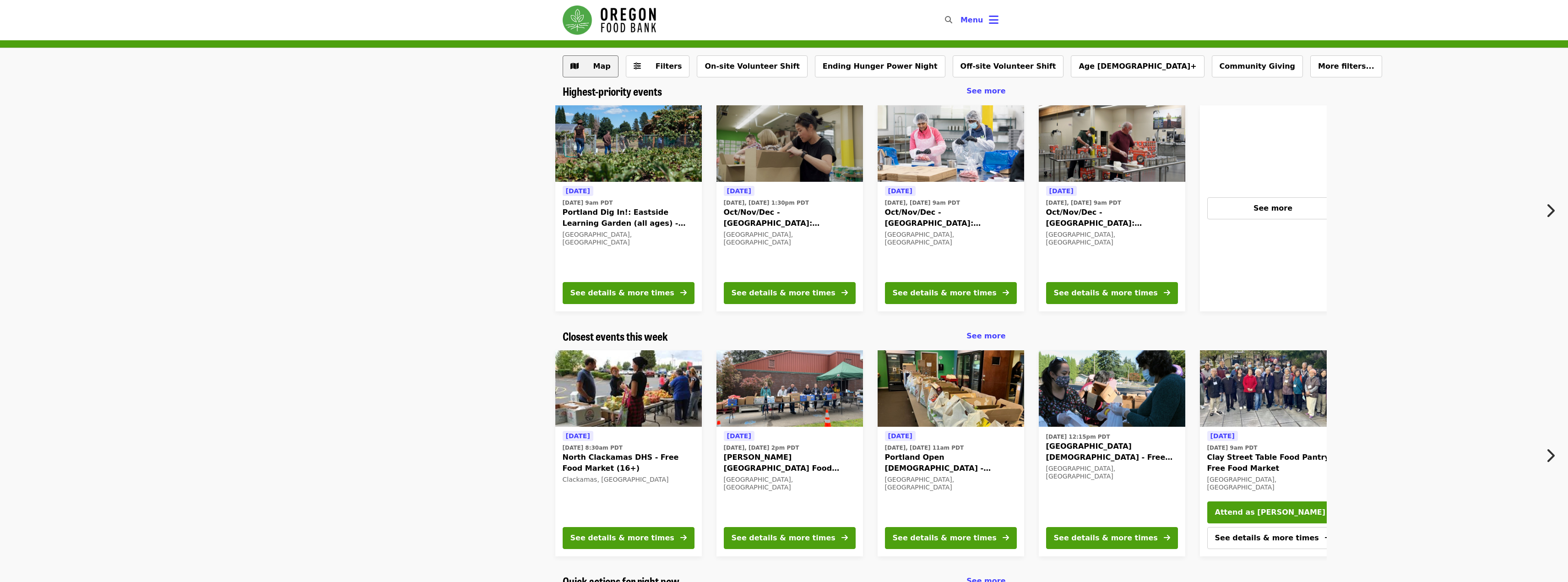
click at [597, 66] on span "Map" at bounding box center [602, 66] width 17 height 9
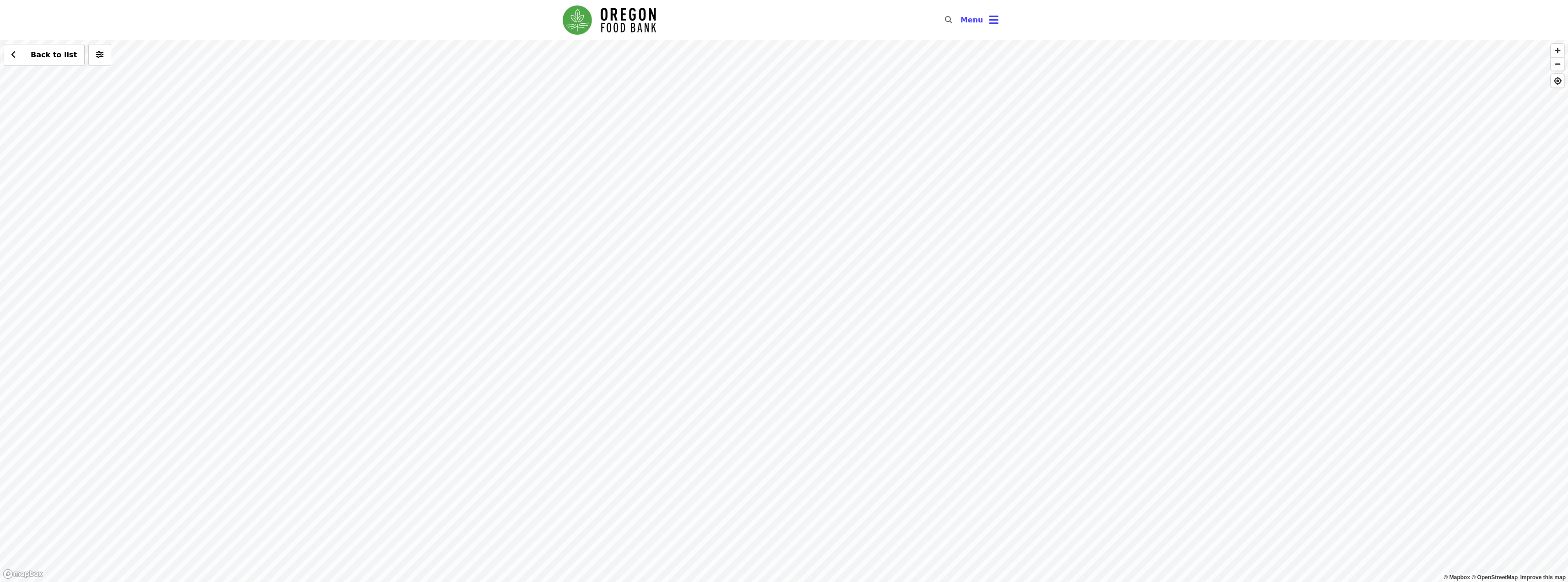
click at [531, 196] on div "Back to list" at bounding box center [784, 311] width 1568 height 542
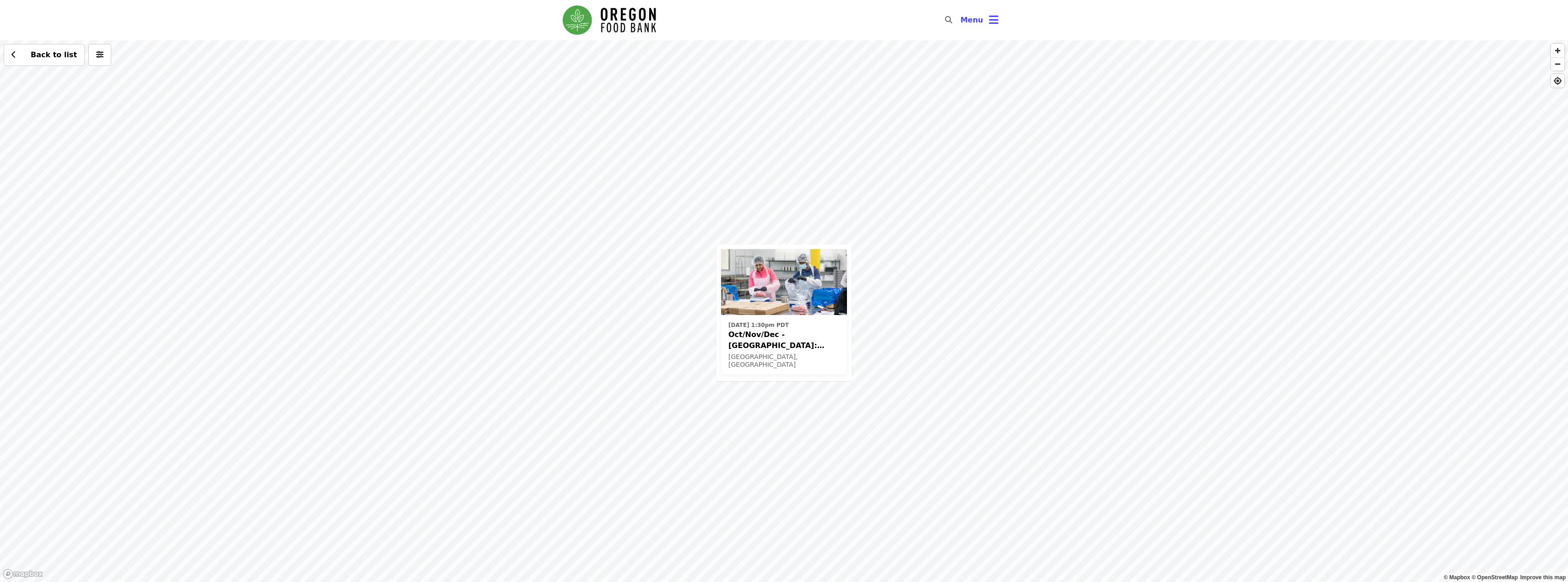
click at [908, 360] on div "Fri, Oct 3 @ 1:30pm PDT Oct/Nov/Dec - Beaverton: Repack/Sort (age 10+) Beaverto…" at bounding box center [784, 311] width 1568 height 542
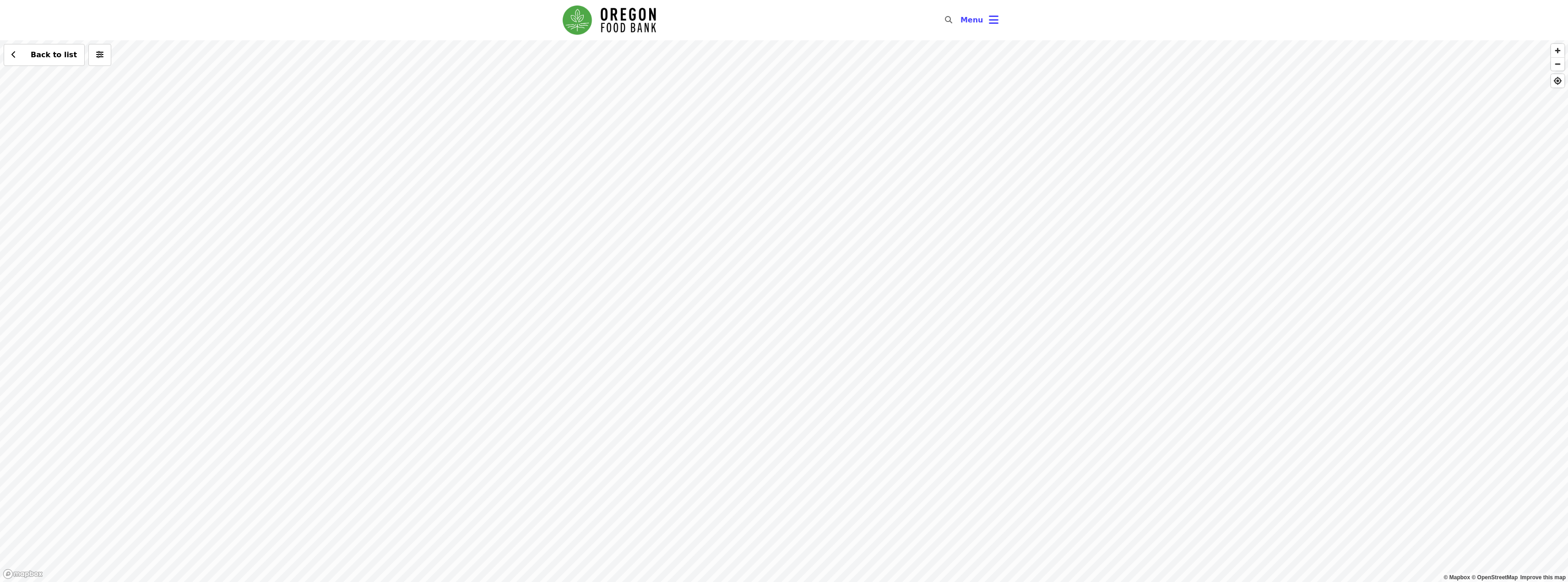
click at [849, 333] on div "Back to list" at bounding box center [784, 311] width 1568 height 542
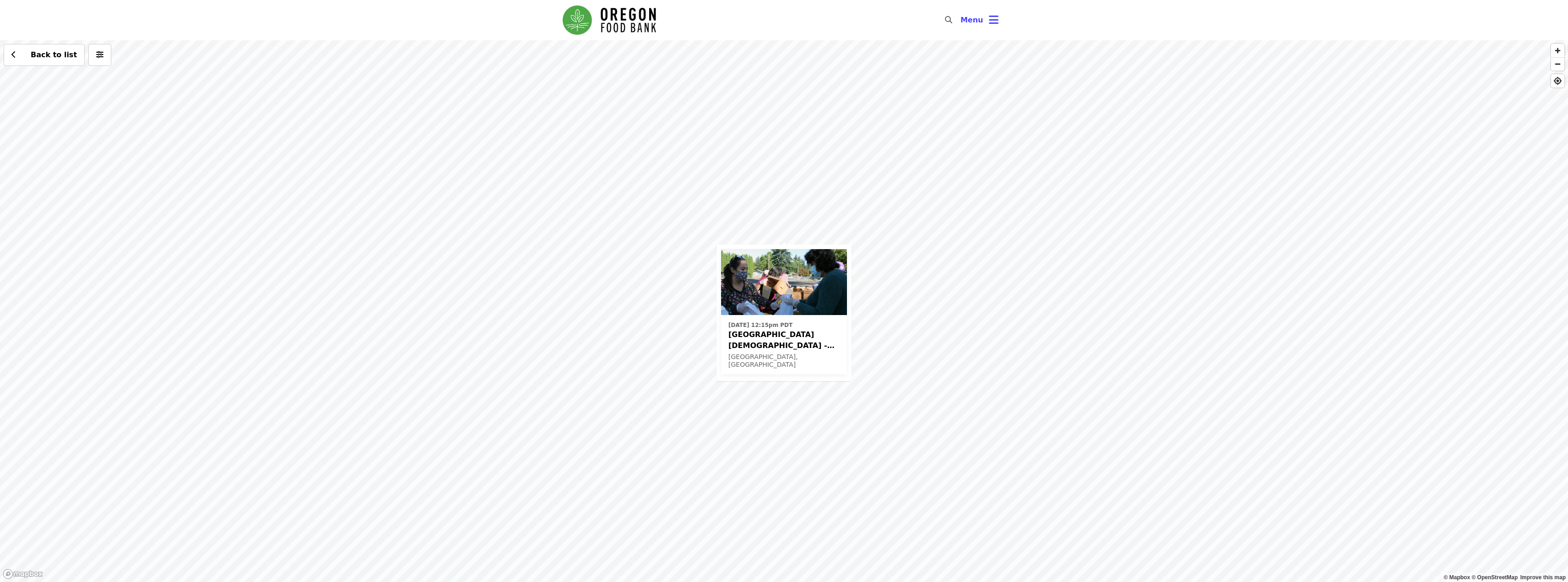
click at [812, 337] on span "Beaverton First United Methodist Church - Free Food Market (16+)" at bounding box center [784, 340] width 111 height 22
drag, startPoint x: 920, startPoint y: 208, endPoint x: 930, endPoint y: 202, distance: 11.7
click at [921, 207] on div "Mon, Oct 13 @ 12:15pm PDT Beaverton First United Methodist Church - Free Food M…" at bounding box center [784, 311] width 1568 height 542
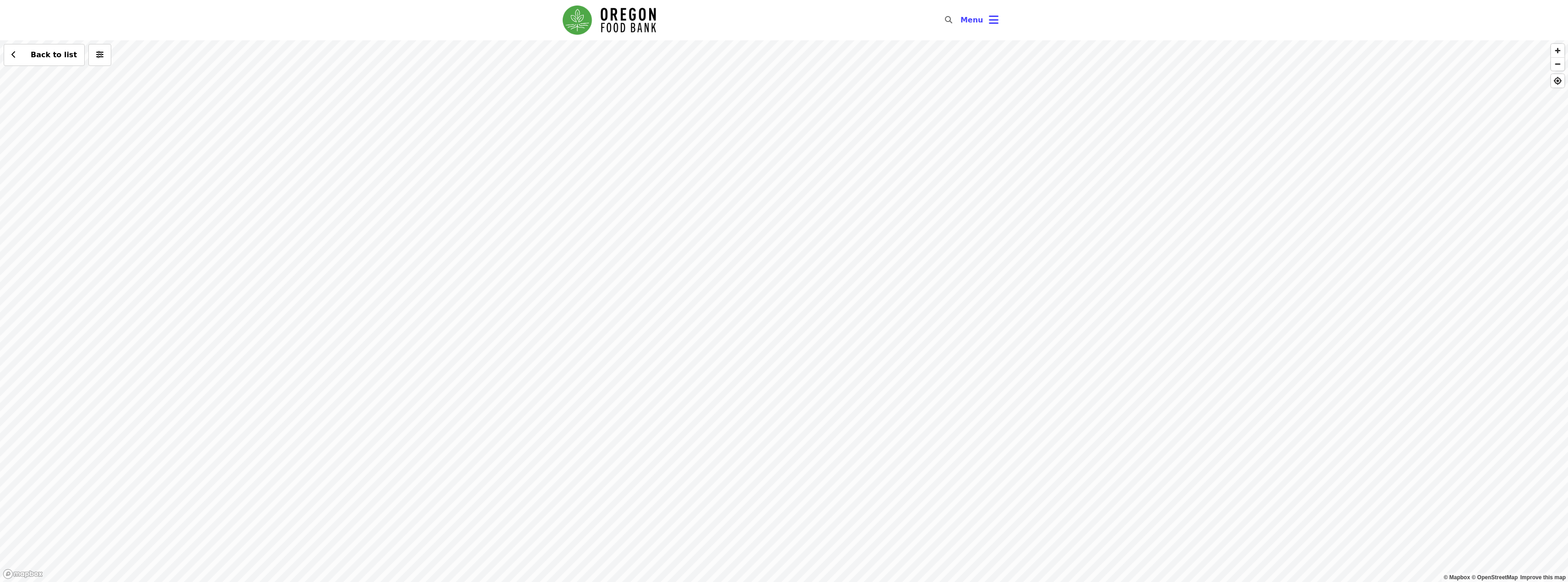
click at [1053, 513] on div "Back to list" at bounding box center [784, 311] width 1568 height 542
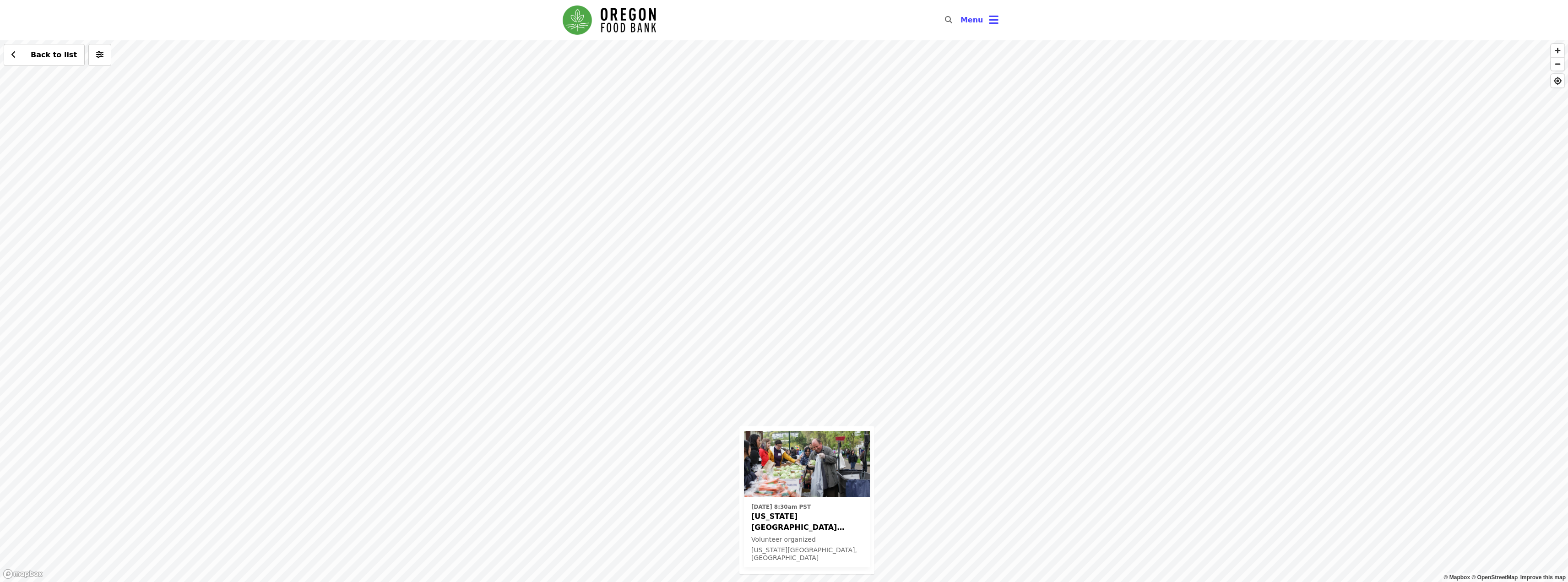
drag, startPoint x: 646, startPoint y: 161, endPoint x: 696, endPoint y: 378, distance: 222.7
click at [696, 378] on div "Tue, Nov 4 @ 8:30am PST Oregon City ODHS - Free Food Market Volunteer organized…" at bounding box center [784, 311] width 1568 height 542
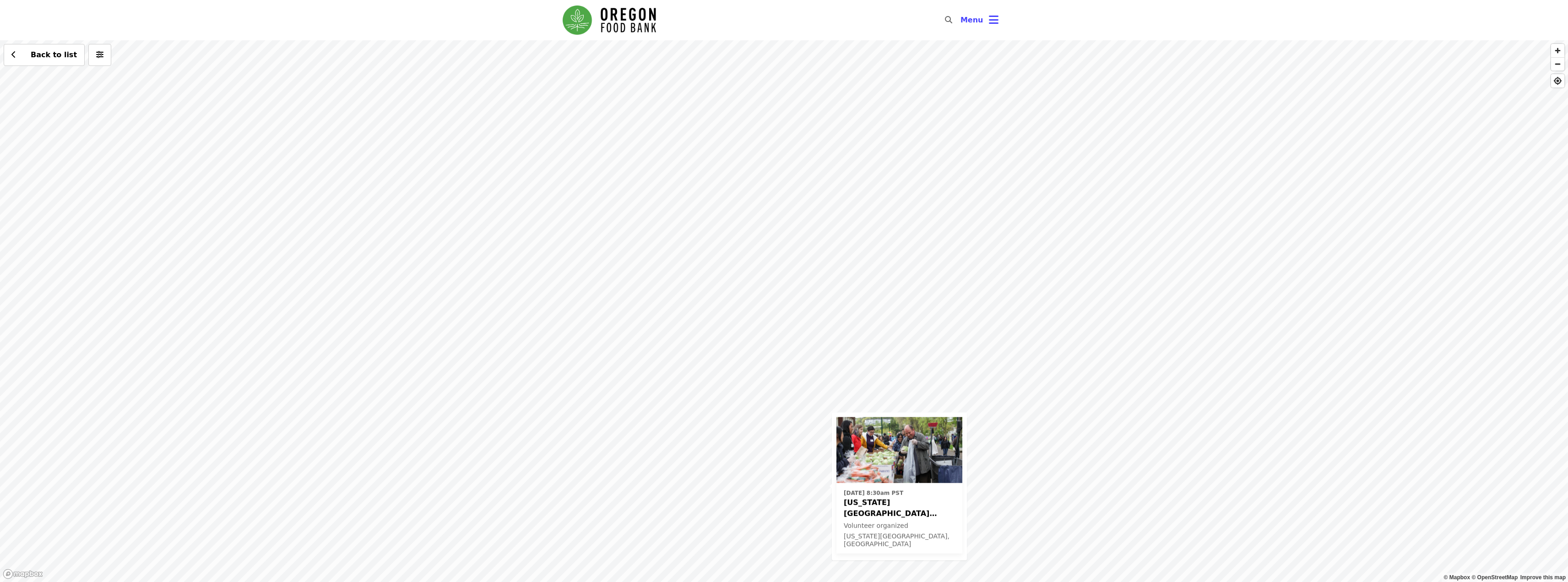
drag, startPoint x: 756, startPoint y: 242, endPoint x: 771, endPoint y: 298, distance: 58.0
click at [771, 298] on div "Tue, Nov 4 @ 8:30am PST Oregon City ODHS - Free Food Market Volunteer organized…" at bounding box center [784, 311] width 1568 height 542
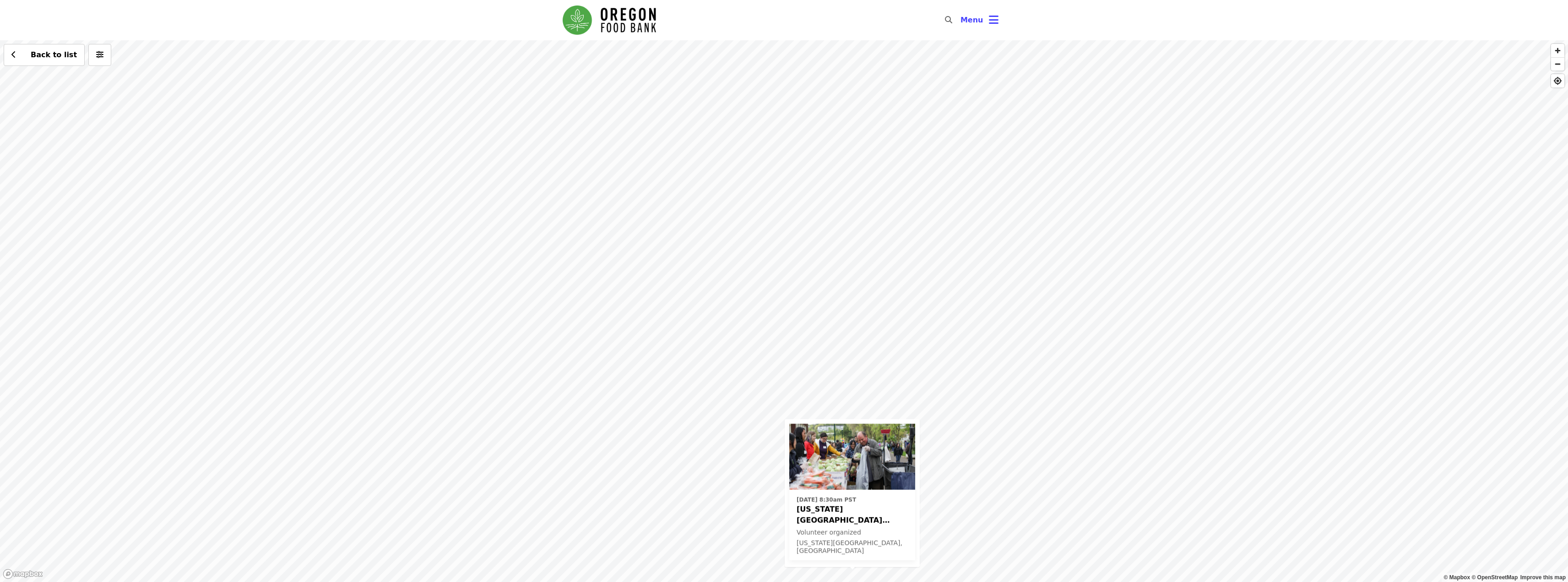
click at [819, 373] on div "Tue, Nov 4 @ 8:30am PST Oregon City ODHS - Free Food Market Volunteer organized…" at bounding box center [784, 311] width 1568 height 542
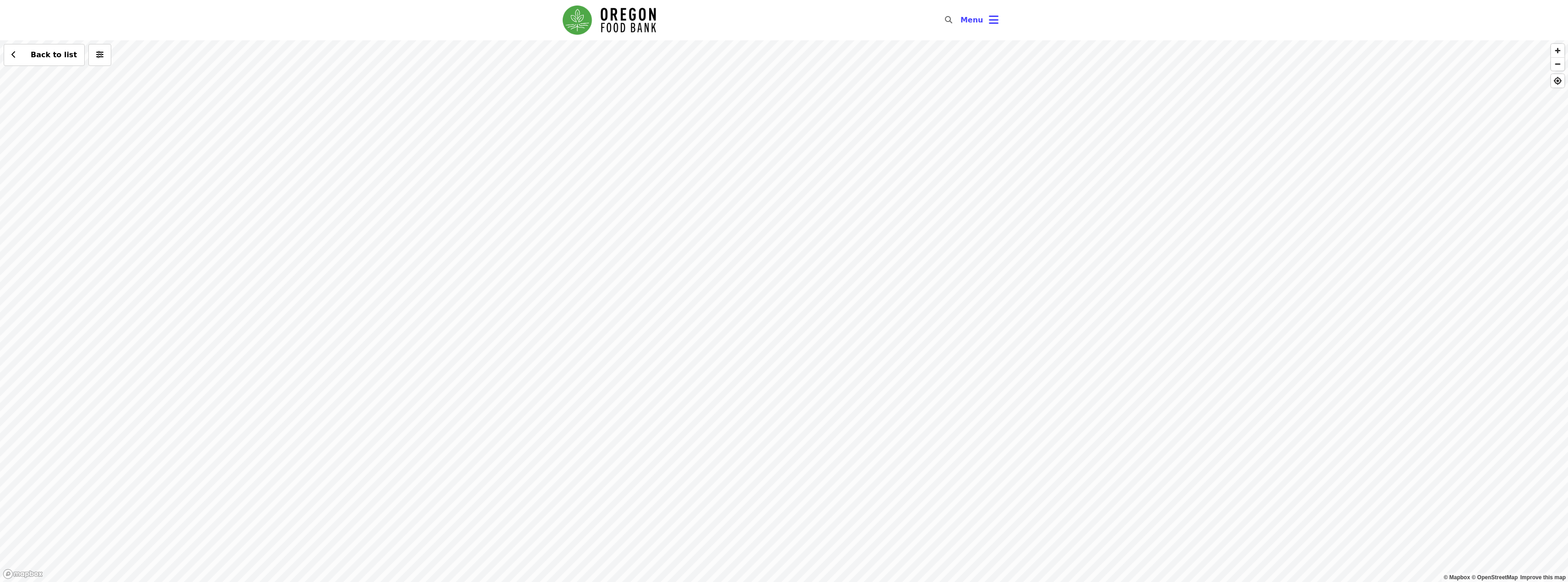
click at [892, 442] on div "Back to list" at bounding box center [784, 311] width 1568 height 542
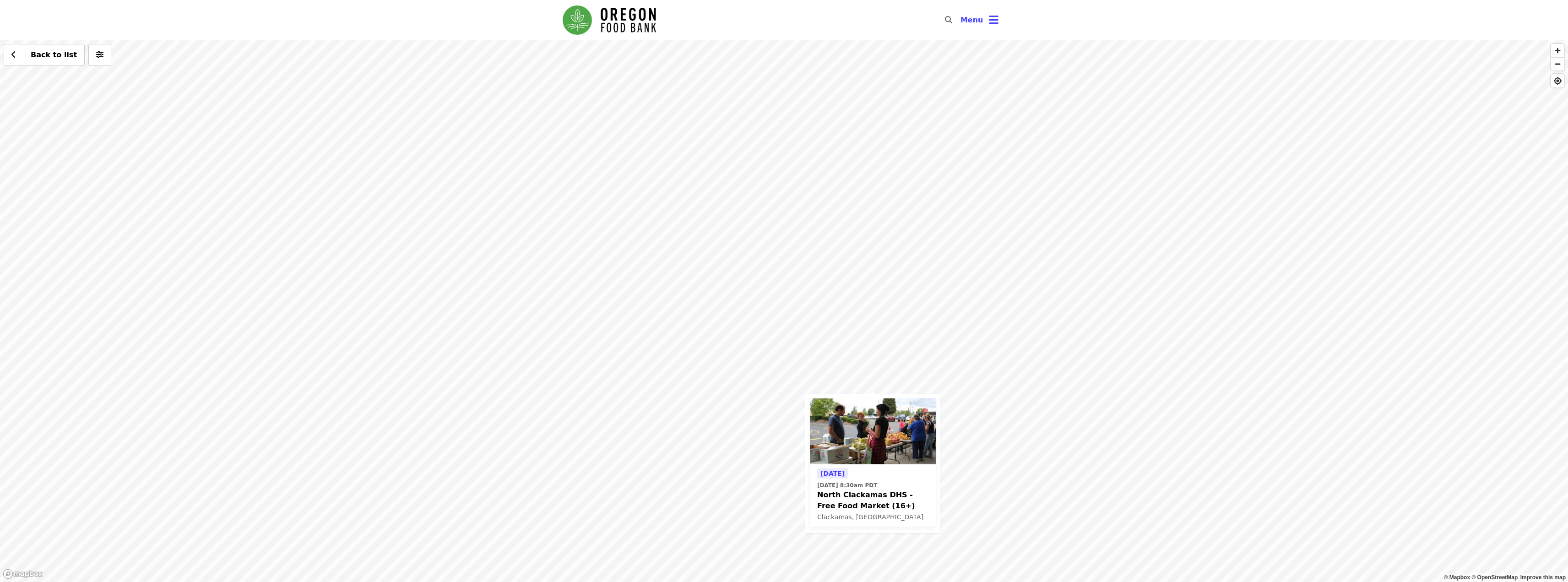
drag, startPoint x: 709, startPoint y: 136, endPoint x: 798, endPoint y: 282, distance: 171.0
click at [798, 282] on div "Tomorrow Thu, Oct 9 @ 8:30am PDT North Clackamas DHS - Free Food Market (16+) C…" at bounding box center [784, 311] width 1568 height 542
click at [731, 189] on div "Tomorrow Thu, Oct 9 @ 8:30am PDT North Clackamas DHS - Free Food Market (16+) C…" at bounding box center [784, 311] width 1568 height 542
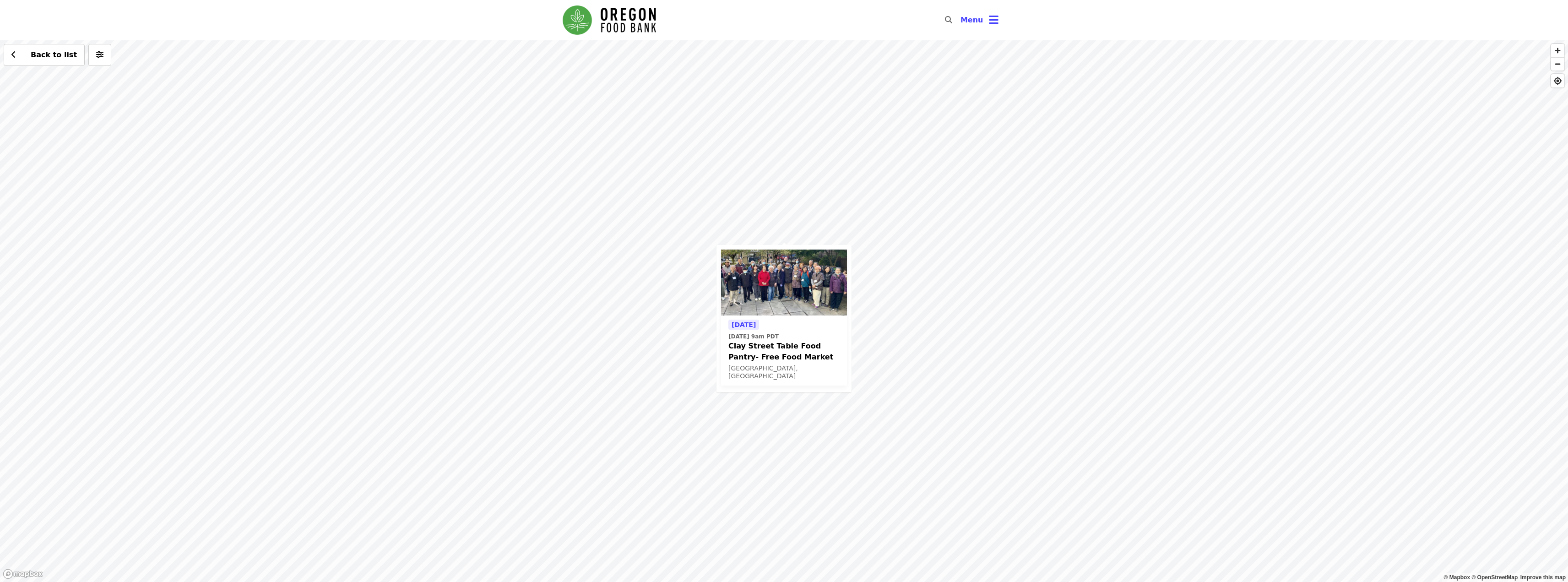
click at [779, 352] on span "Clay Street Table Food Pantry- Free Food Market" at bounding box center [784, 352] width 111 height 22
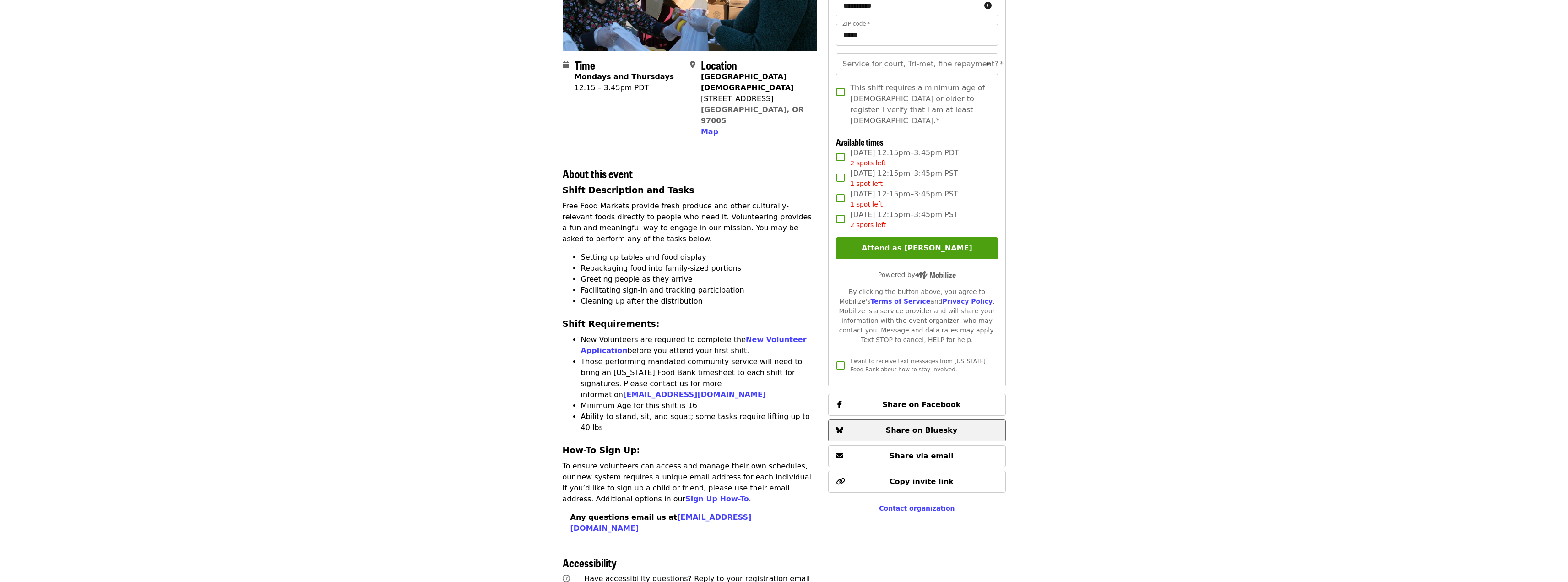
scroll to position [214, 0]
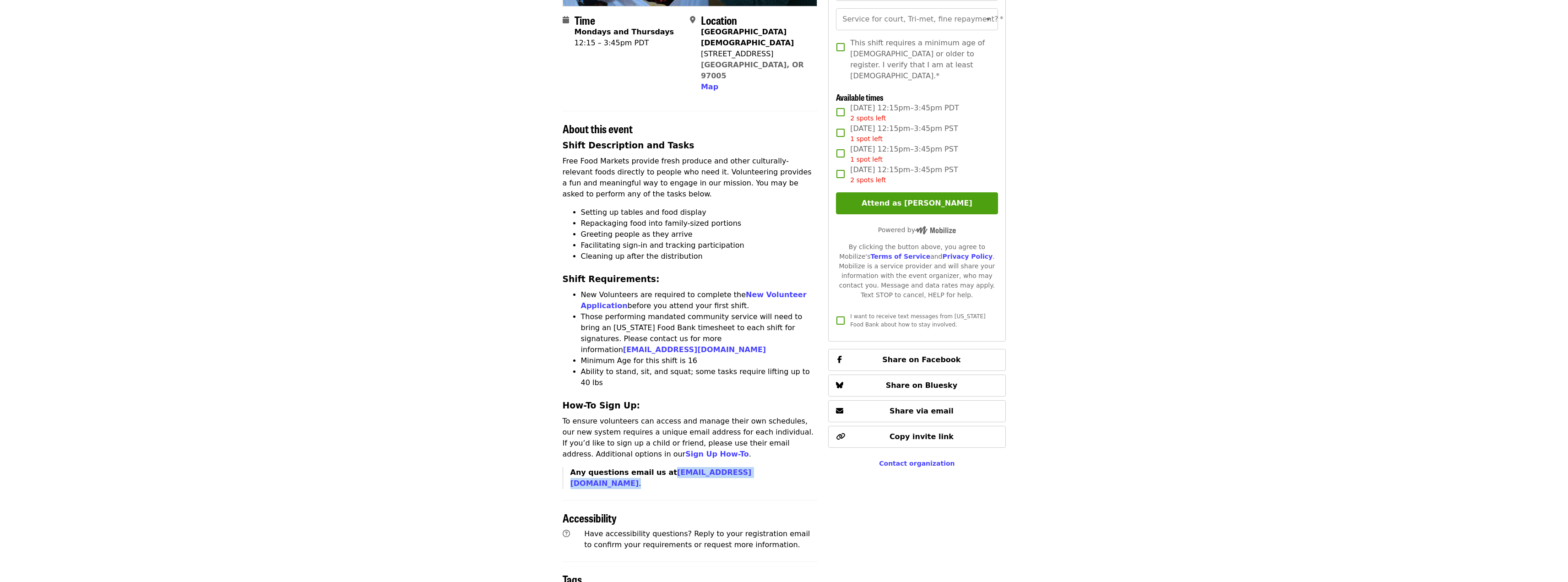
drag, startPoint x: 757, startPoint y: 442, endPoint x: 662, endPoint y: 445, distance: 95.0
click at [662, 467] on p "Any questions email us at office@beavertonumc.org ." at bounding box center [694, 478] width 247 height 22
copy p "office@beavertonumc.org ."
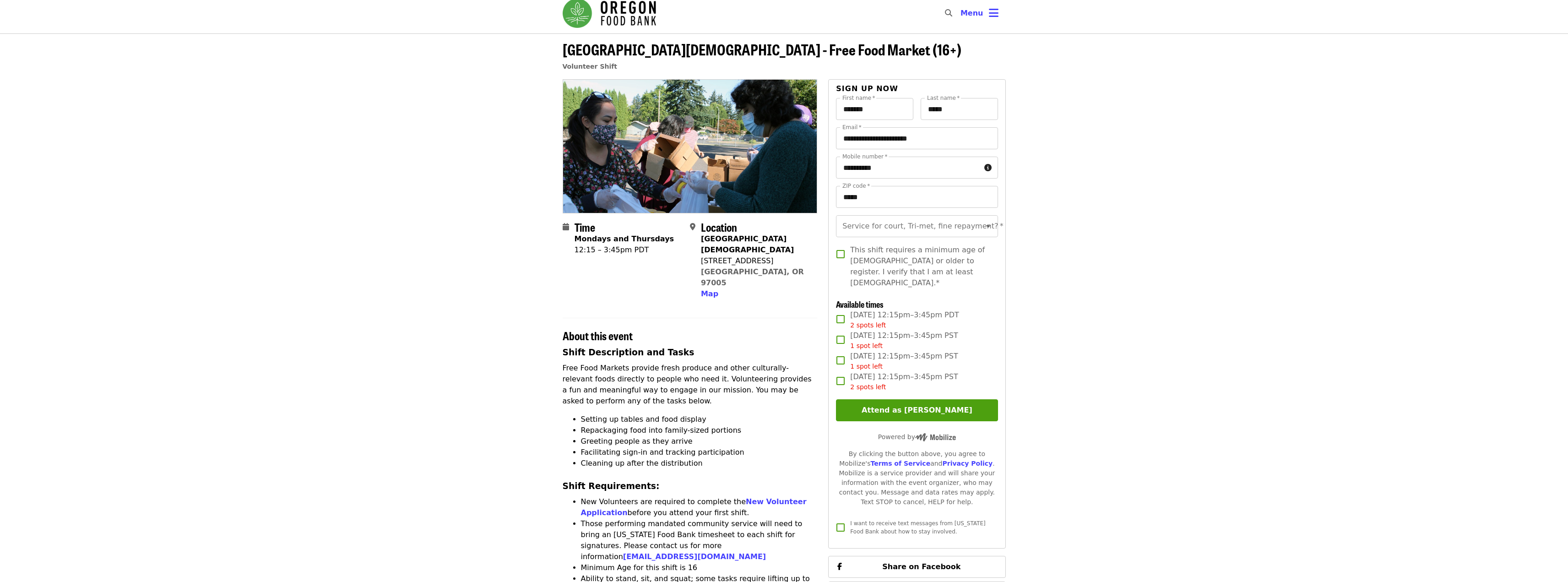
scroll to position [0, 0]
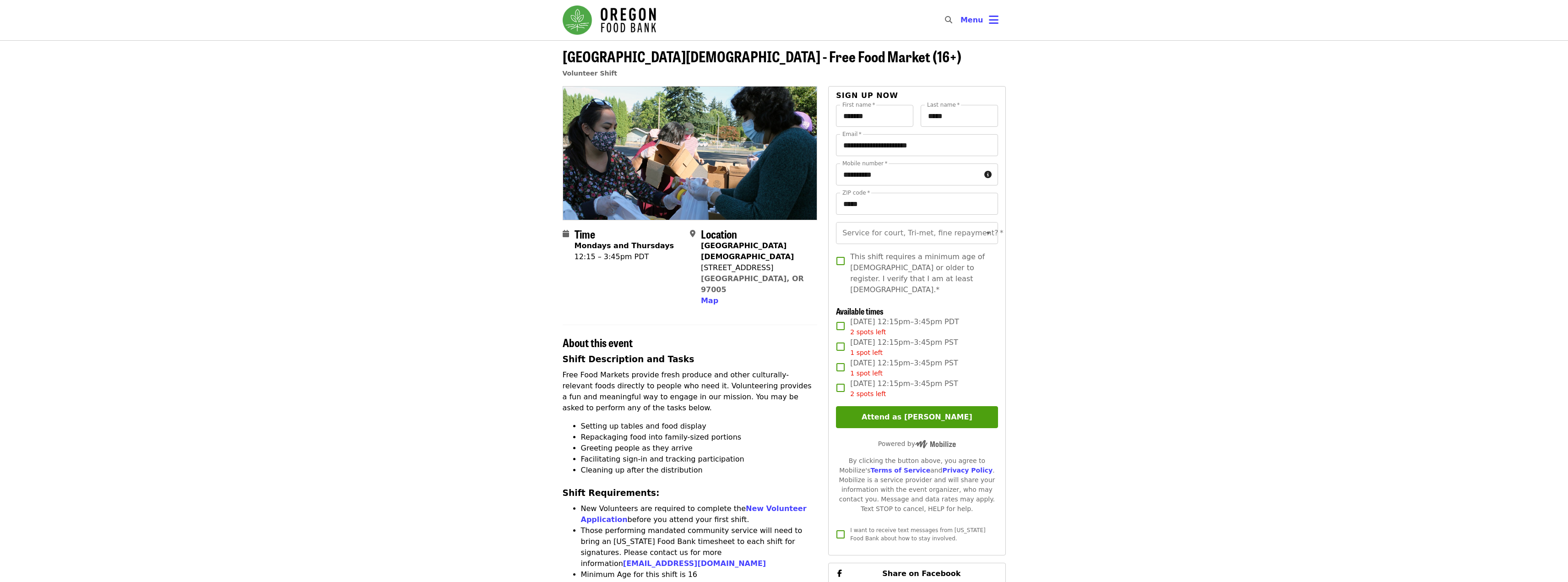
click at [615, 52] on span "Beaverton First United Methodist Church - Free Food Market (16+)" at bounding box center [762, 56] width 399 height 21
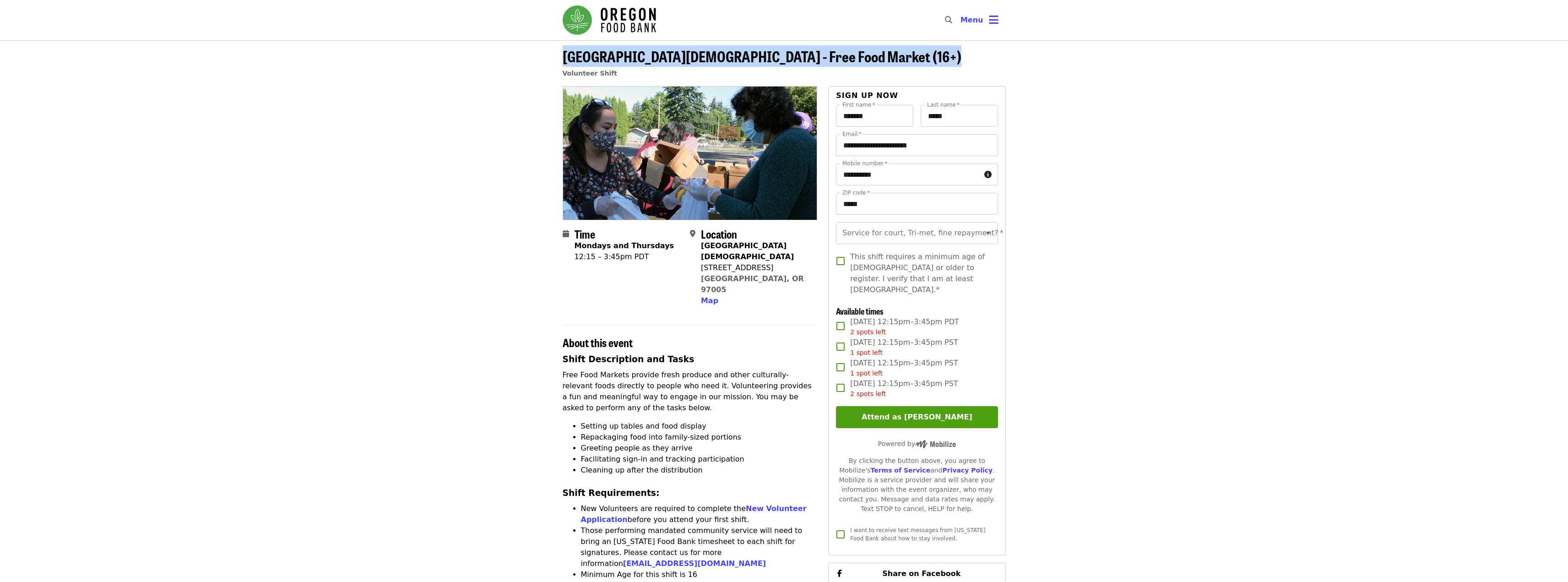
click at [615, 52] on span "Beaverton First United Methodist Church - Free Food Market (16+)" at bounding box center [762, 56] width 399 height 21
copy span "Beaverton First United Methodist Church - Free Food Market (16+)"
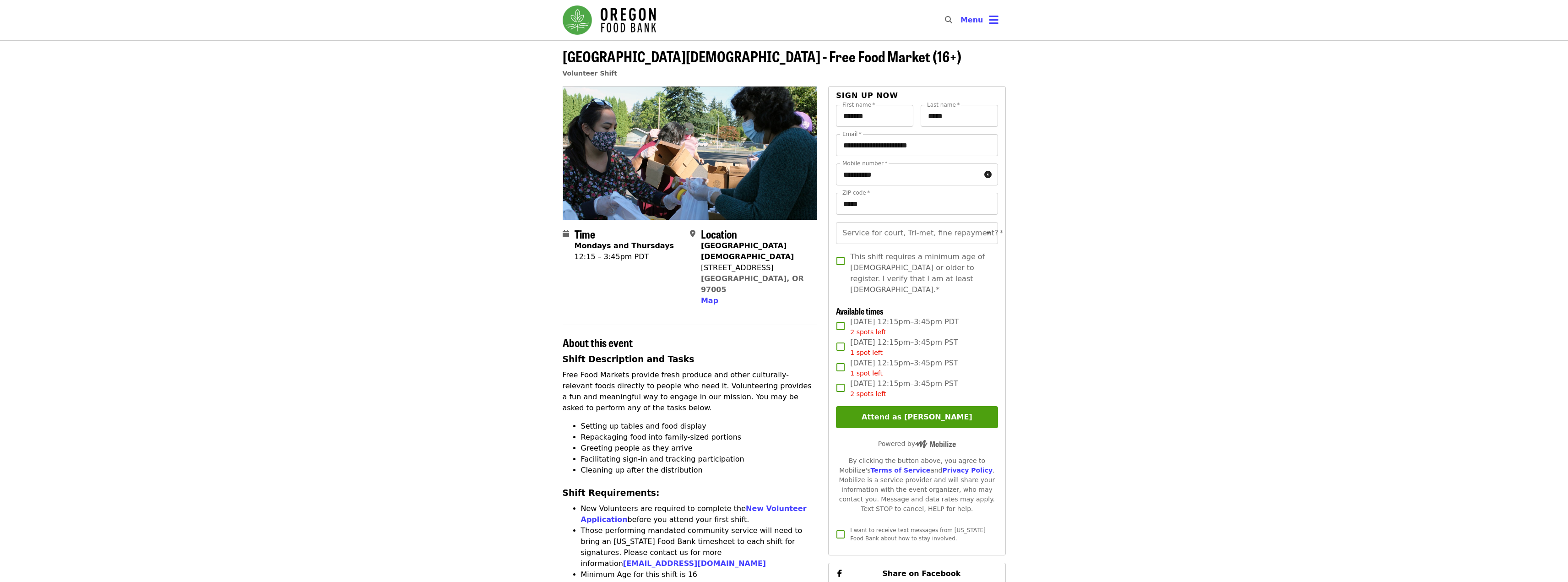
drag, startPoint x: 729, startPoint y: 349, endPoint x: 745, endPoint y: 341, distance: 17.9
click at [729, 353] on h3 "Shift Description and Tasks" at bounding box center [690, 359] width 255 height 13
click at [1126, 308] on article "Beaverton First United Methodist Church - Free Food Market (16+) Volunteer Shif…" at bounding box center [784, 532] width 1568 height 984
click at [349, 106] on article "Beaverton First United Methodist Church - Free Food Market (16+) Volunteer Shif…" at bounding box center [784, 532] width 1568 height 984
click at [979, 26] on button "Menu" at bounding box center [979, 20] width 53 height 22
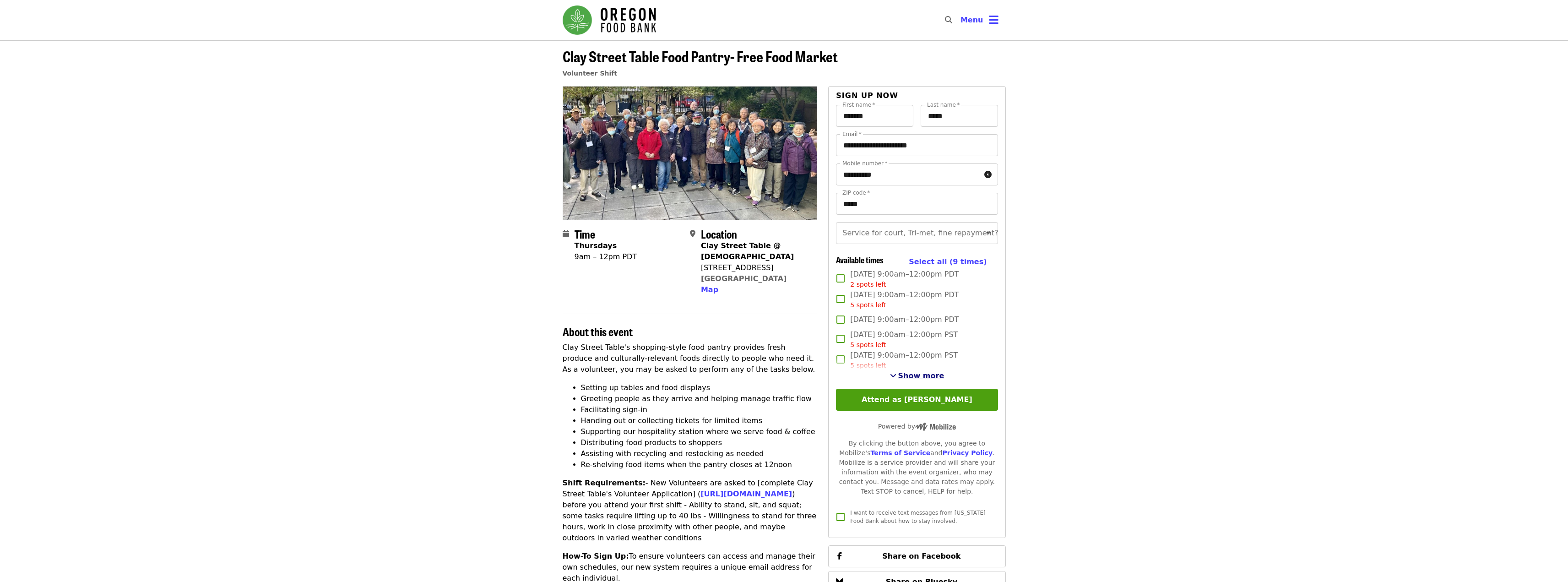
click at [918, 380] on span "Show more" at bounding box center [921, 375] width 46 height 9
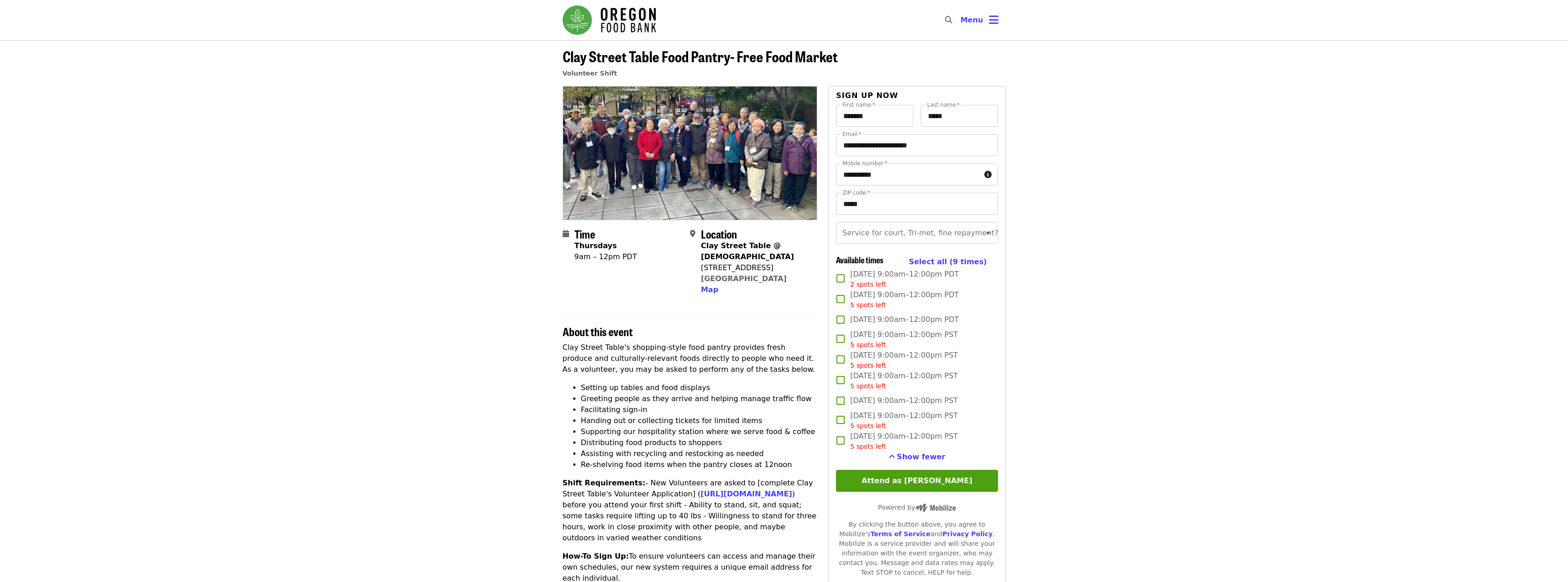
click at [877, 444] on span "[DATE] 9:00am–12:00pm PST 5 spots left" at bounding box center [904, 441] width 108 height 21
click at [898, 488] on button "Attend as [PERSON_NAME]" at bounding box center [916, 481] width 161 height 22
click at [960, 227] on input "Service for court, Tri-met, fine repayment?" at bounding box center [905, 233] width 125 height 17
click at [903, 257] on li "No" at bounding box center [913, 257] width 155 height 17
type input "**"
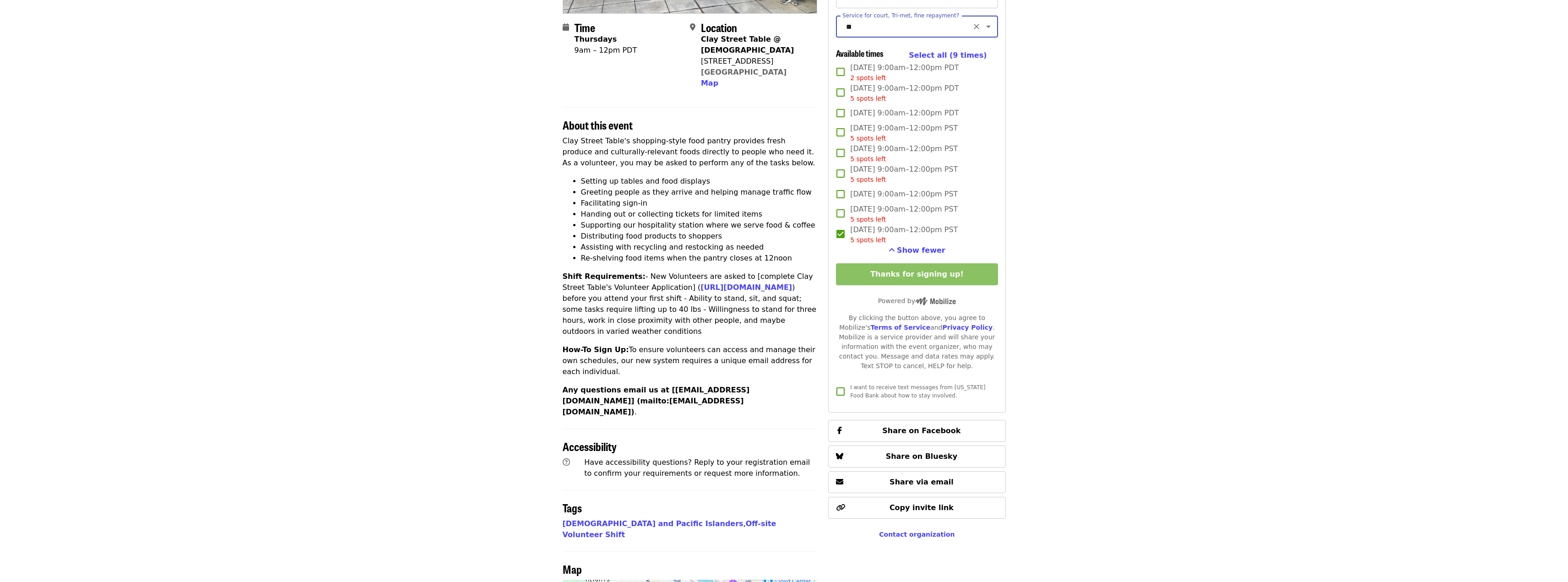
scroll to position [214, 0]
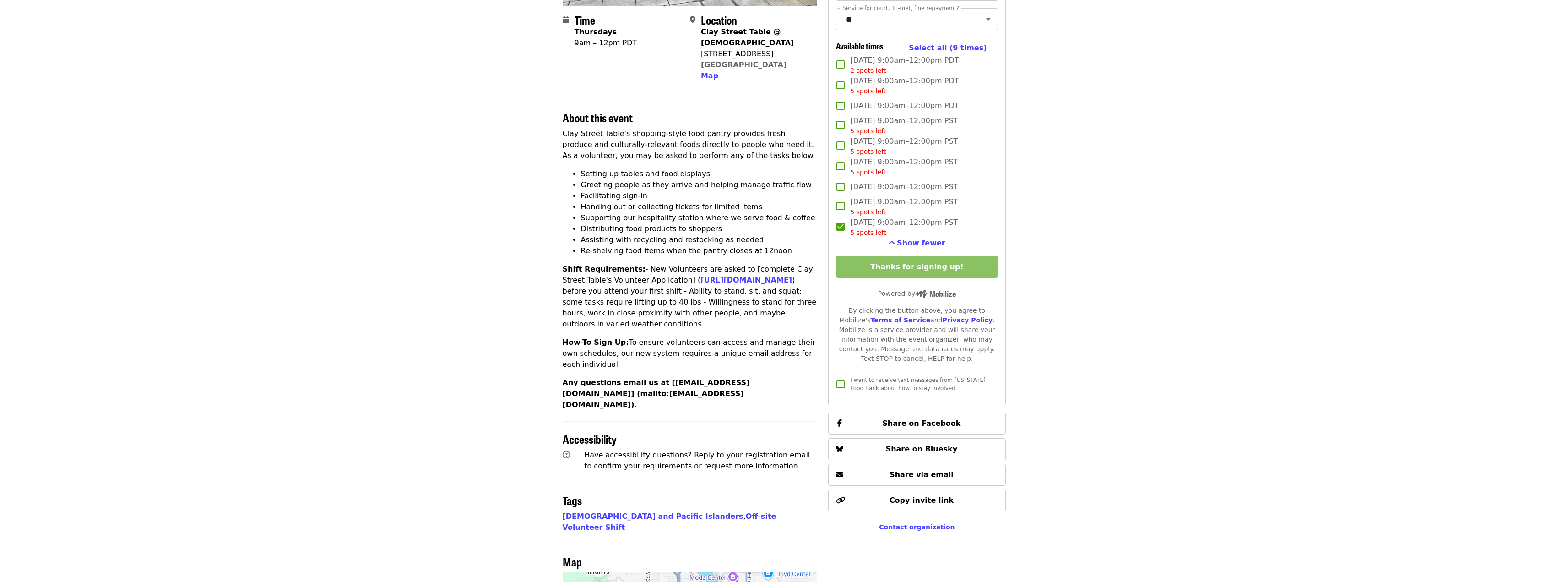
click at [872, 236] on span "5 spots left" at bounding box center [868, 232] width 35 height 7
click at [872, 236] on span "5 spots left" at bounding box center [868, 232] width 35 height 7
drag, startPoint x: 658, startPoint y: 382, endPoint x: 748, endPoint y: 384, distance: 90.0
click at [748, 384] on strong "Any questions email us at [[EMAIL_ADDRESS][DOMAIN_NAME]] (mailto:[EMAIL_ADDRESS…" at bounding box center [656, 394] width 187 height 31
copy strong "[EMAIL_ADDRESS][DOMAIN_NAME]"
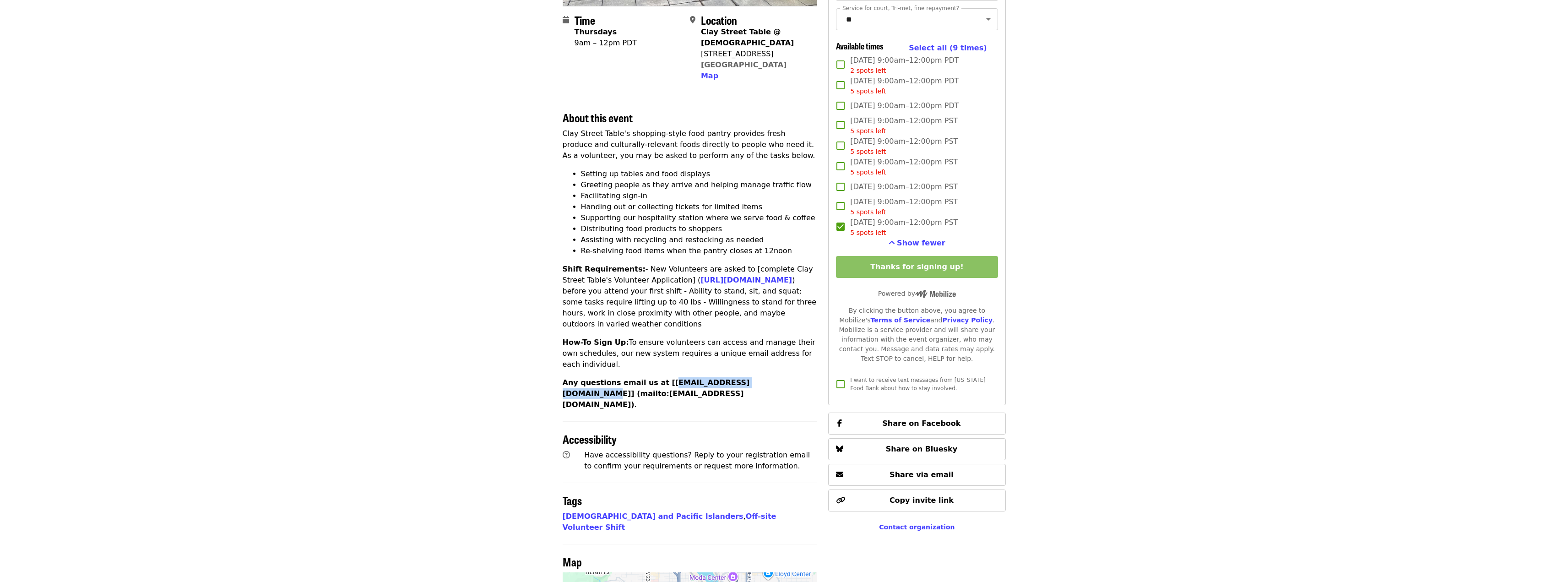
scroll to position [0, 0]
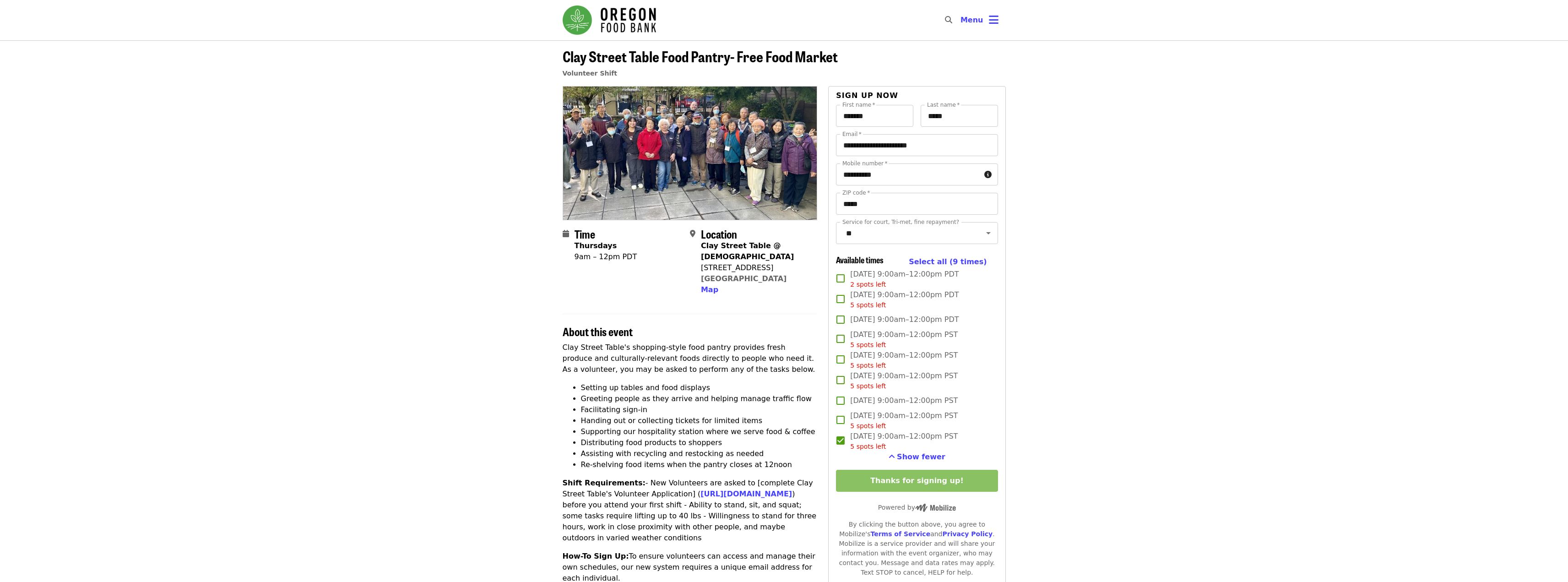
click at [719, 56] on span "Clay Street Table Food Pantry- Free Food Market" at bounding box center [700, 56] width 275 height 21
click at [719, 56] on span "Clay Street Table Food Pantry- Free Food Market" at bounding box center [700, 56] width 275 height 21
click at [719, 57] on span "Clay Street Table Food Pantry- Free Food Market" at bounding box center [700, 56] width 275 height 21
copy span "Clay Street Table Food Pantry- Free Food Market"
drag, startPoint x: 586, startPoint y: 343, endPoint x: 594, endPoint y: 341, distance: 8.2
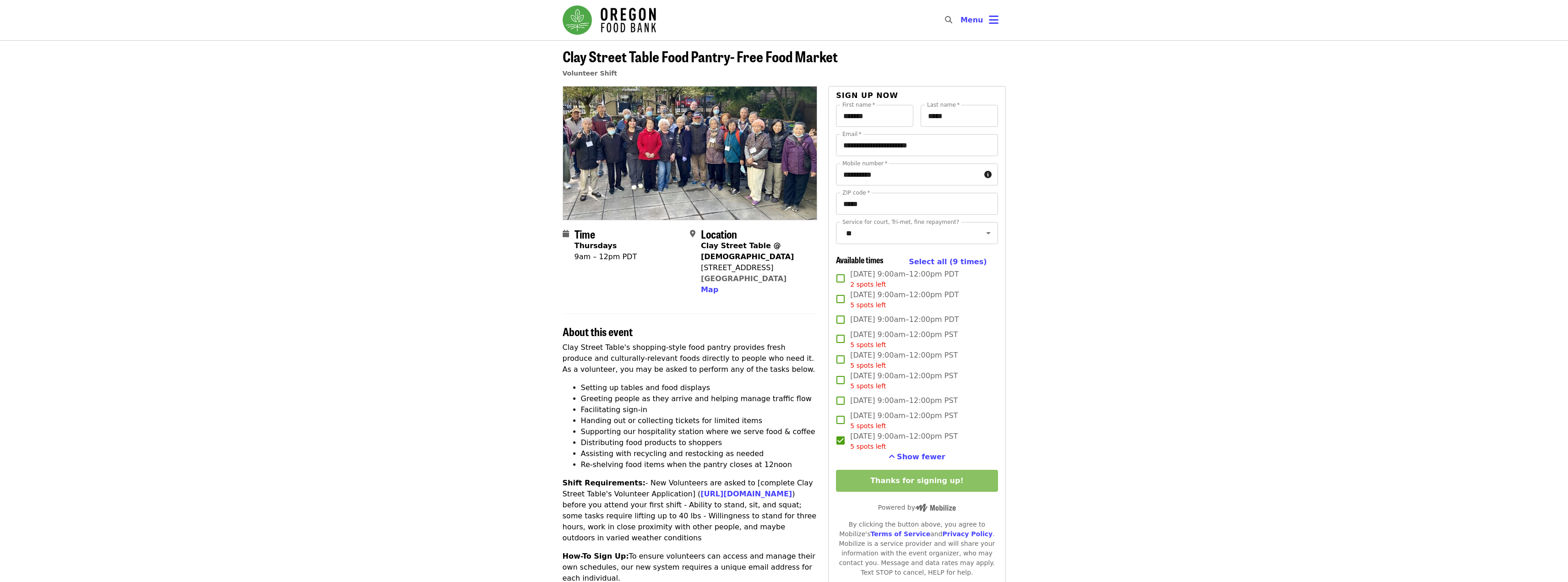
click at [587, 342] on p "Clay Street Table's shopping-style food pantry provides fresh produce and cultu…" at bounding box center [690, 358] width 255 height 33
drag, startPoint x: 965, startPoint y: 440, endPoint x: 850, endPoint y: 443, distance: 115.0
click at [850, 443] on label "Thu, Dec 18, 9:00am–12:00pm PST 5 spots left" at bounding box center [910, 441] width 160 height 21
copy span "Thu, Dec 18, 9:00am–12:00pm PST"
click at [604, 362] on p "Clay Street Table's shopping-style food pantry provides fresh produce and cultu…" at bounding box center [690, 358] width 255 height 33
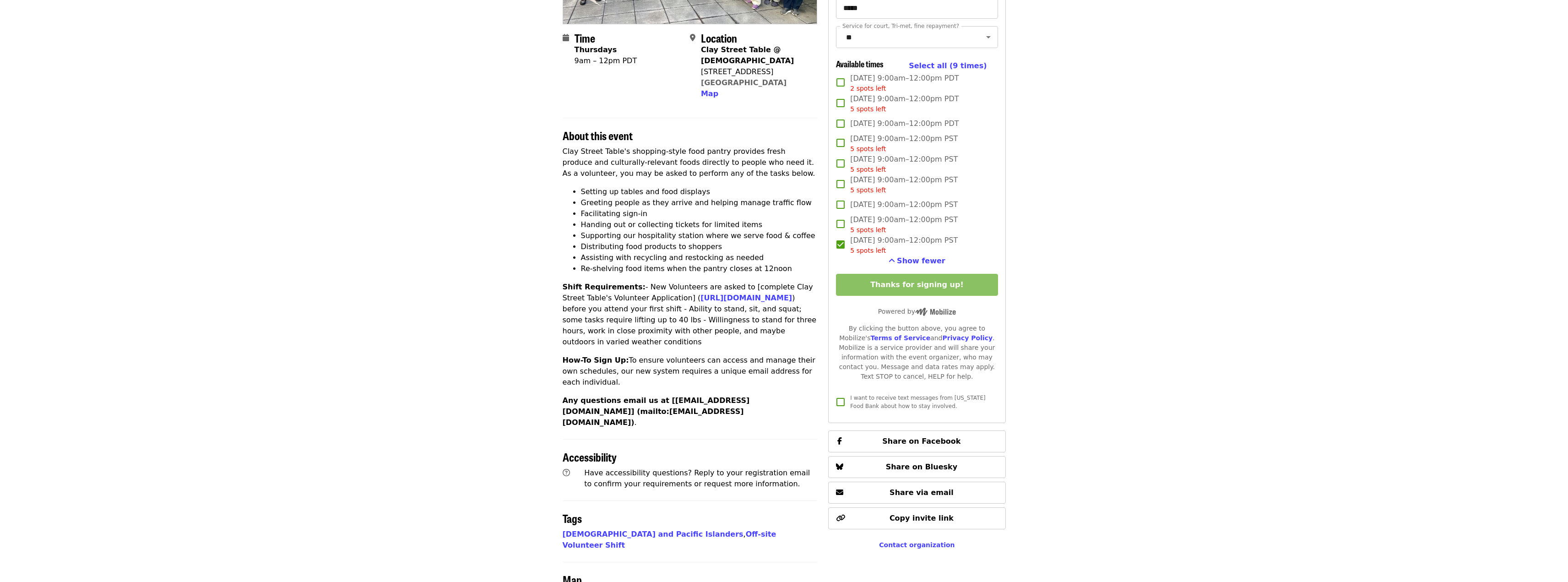
scroll to position [214, 0]
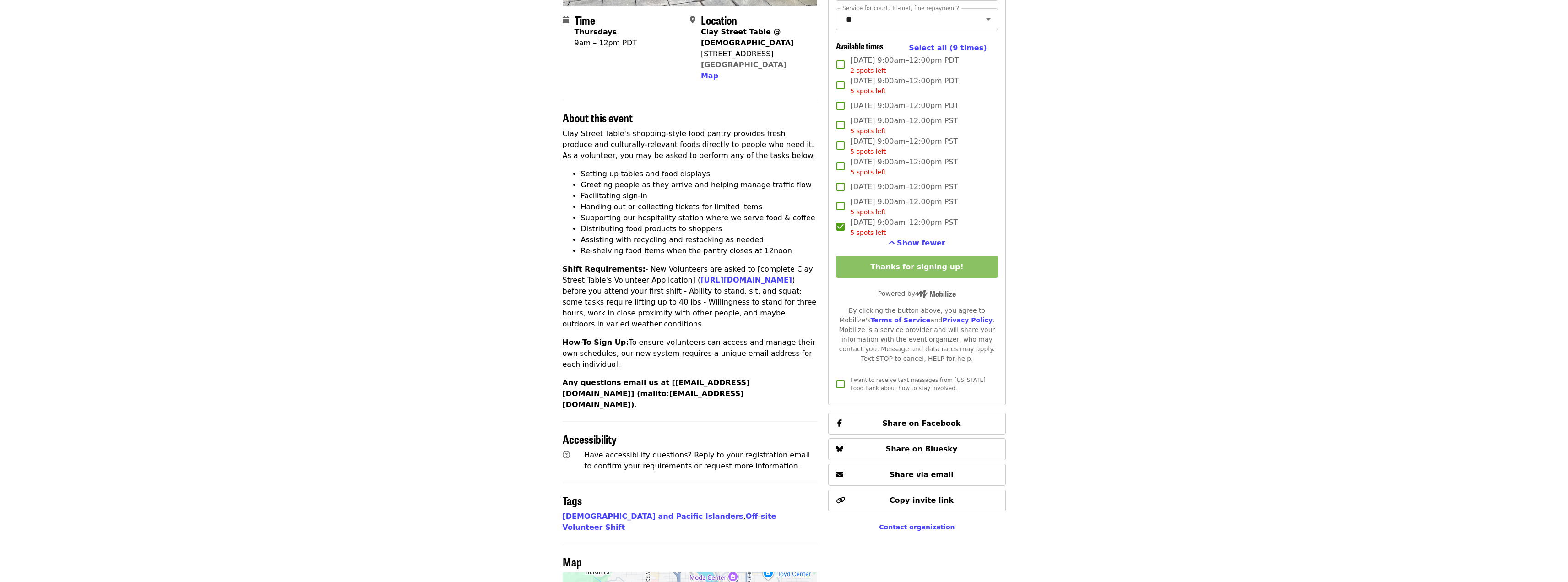
click at [572, 110] on span "About this event" at bounding box center [597, 117] width 70 height 16
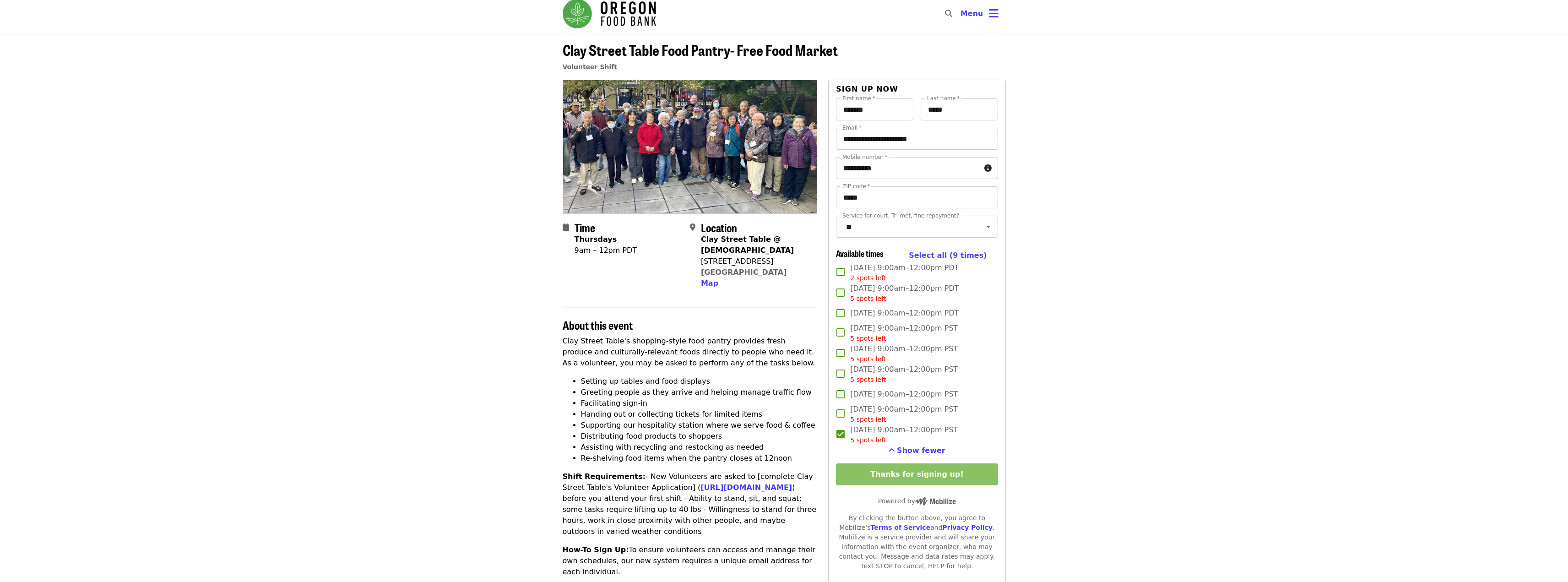
scroll to position [0, 0]
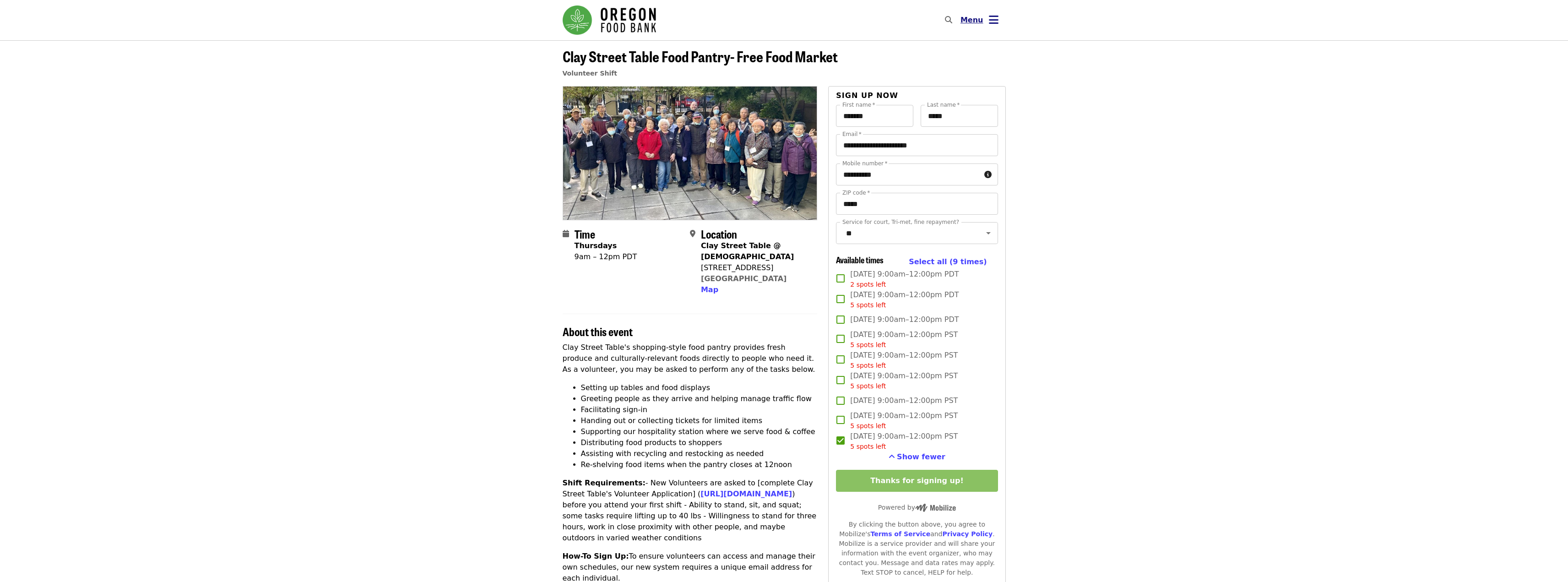
click at [987, 23] on button "Menu" at bounding box center [979, 20] width 53 height 22
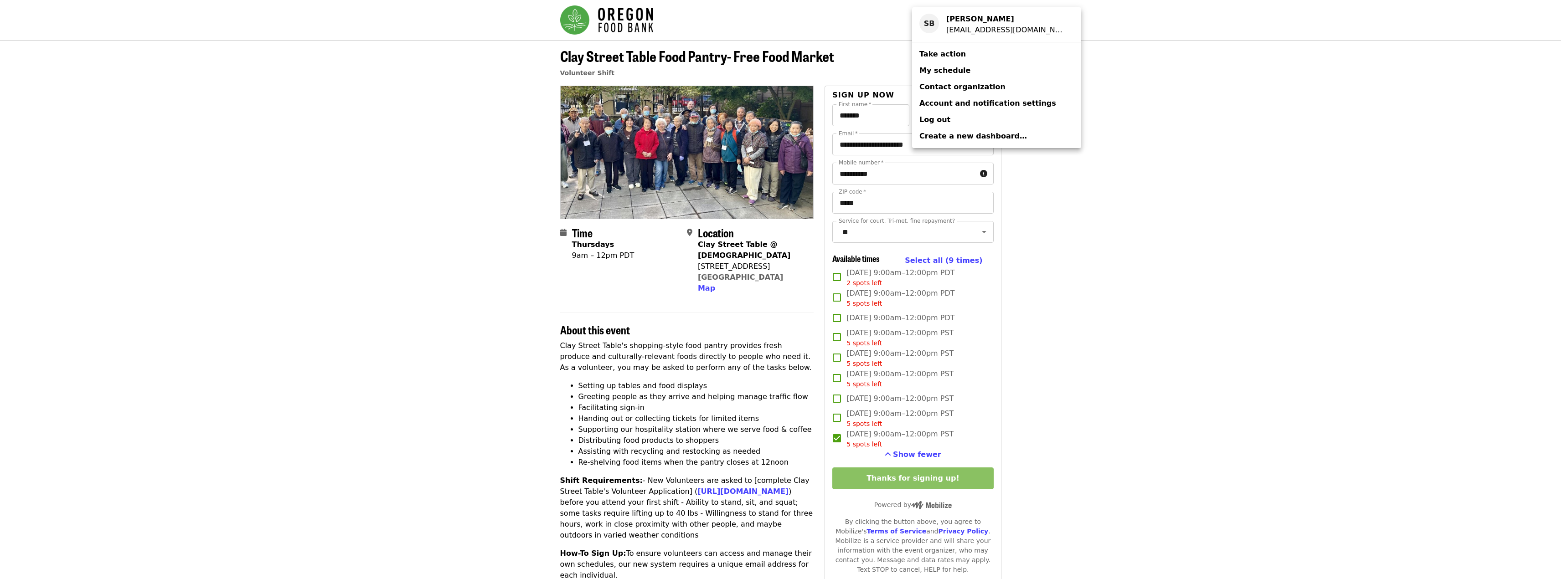
click at [956, 70] on span "My schedule" at bounding box center [945, 71] width 51 height 9
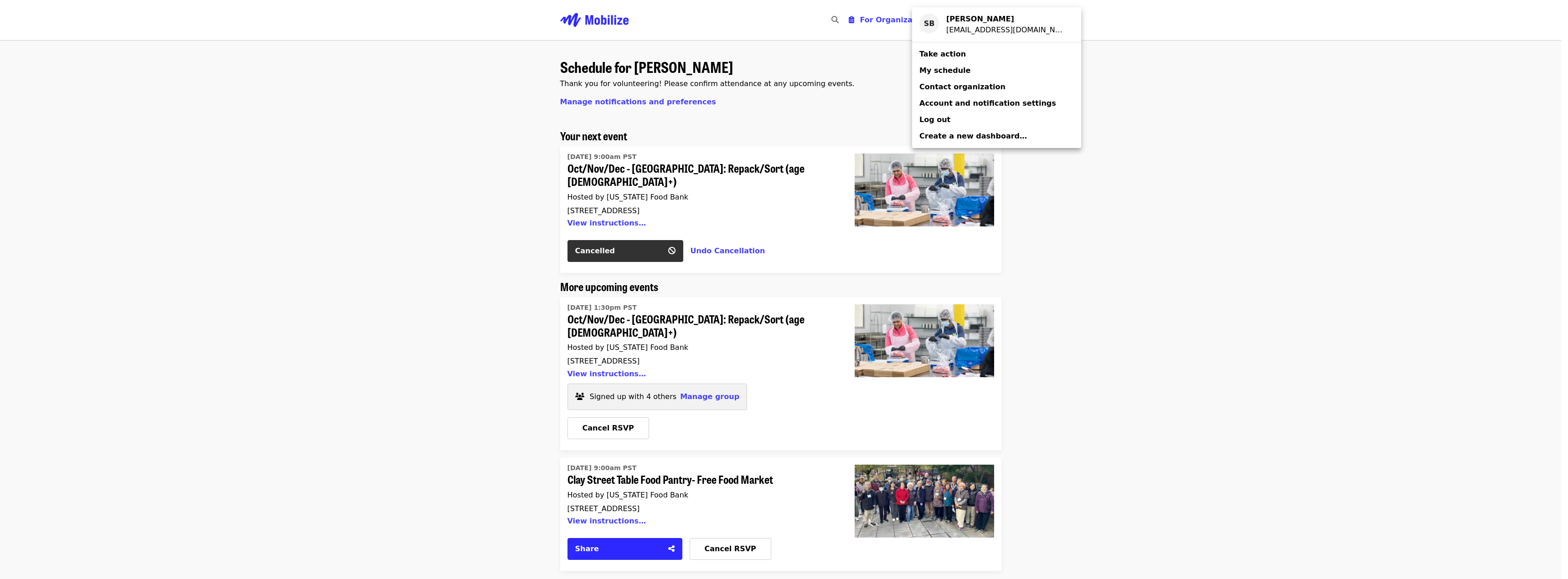
click at [471, 196] on div "Account menu" at bounding box center [784, 290] width 1568 height 579
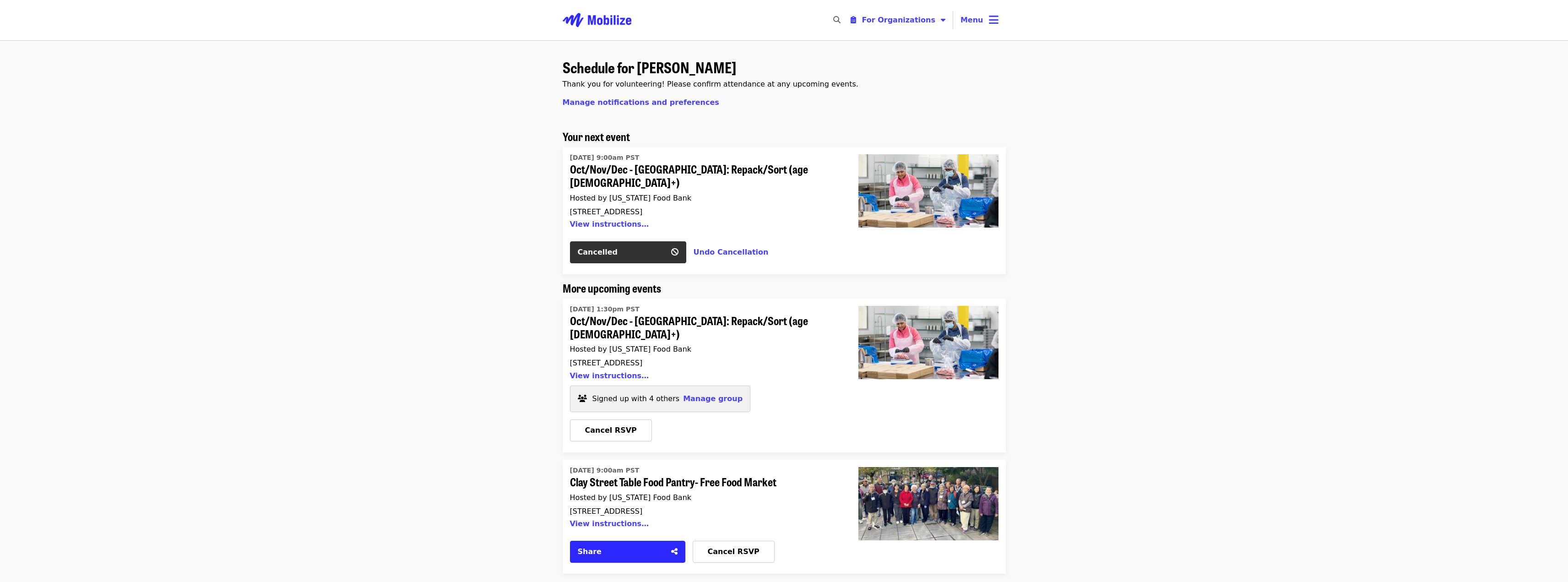
scroll to position [214, 0]
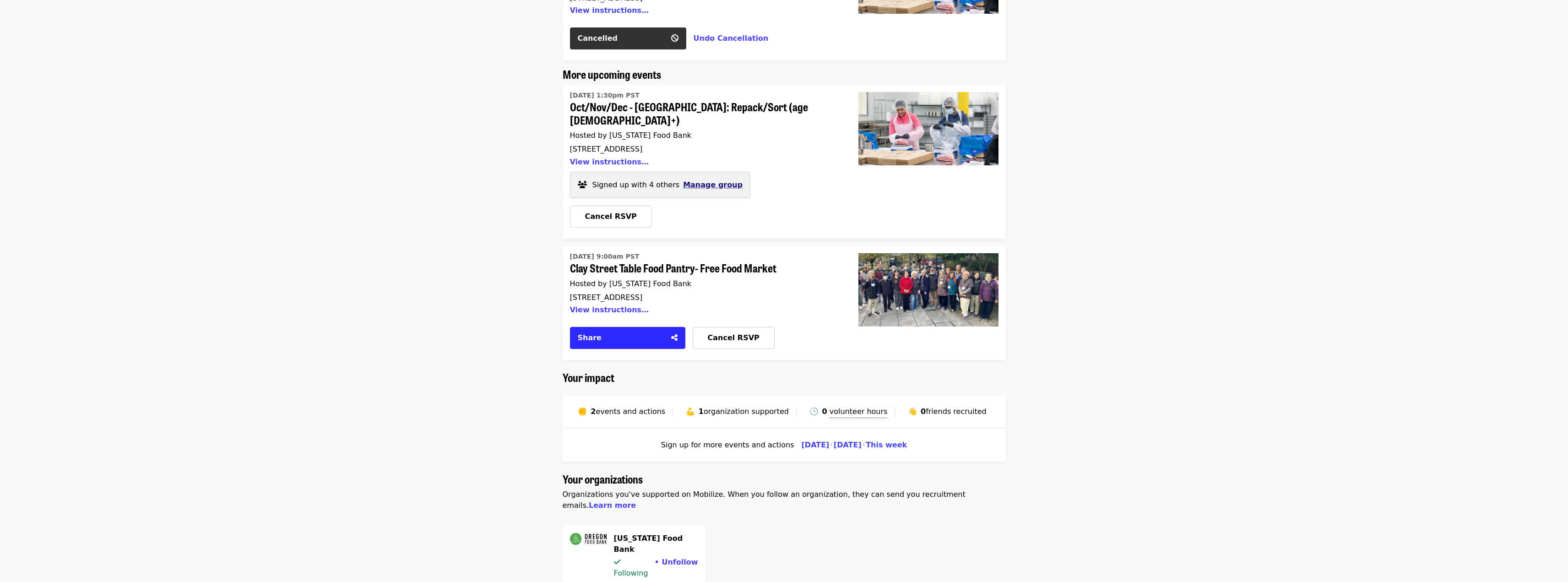
click at [691, 180] on span "Manage group" at bounding box center [712, 185] width 59 height 9
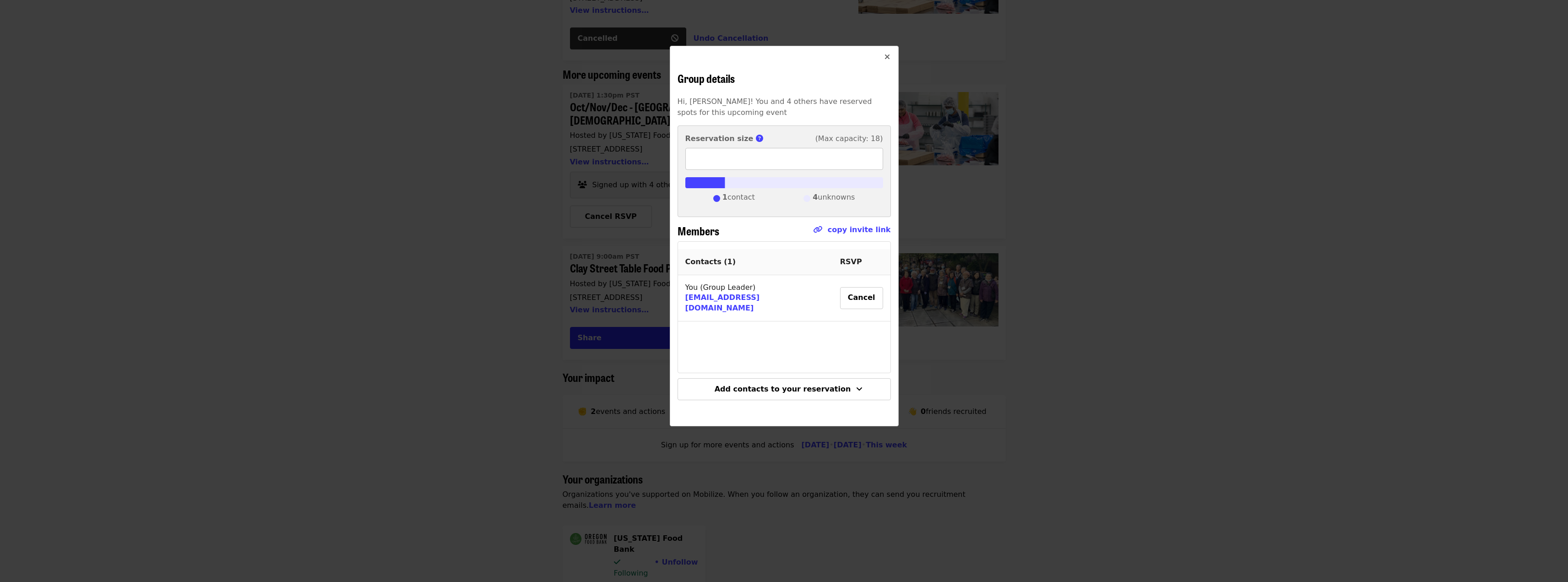
type input "*"
click at [875, 155] on input "*" at bounding box center [784, 159] width 197 height 22
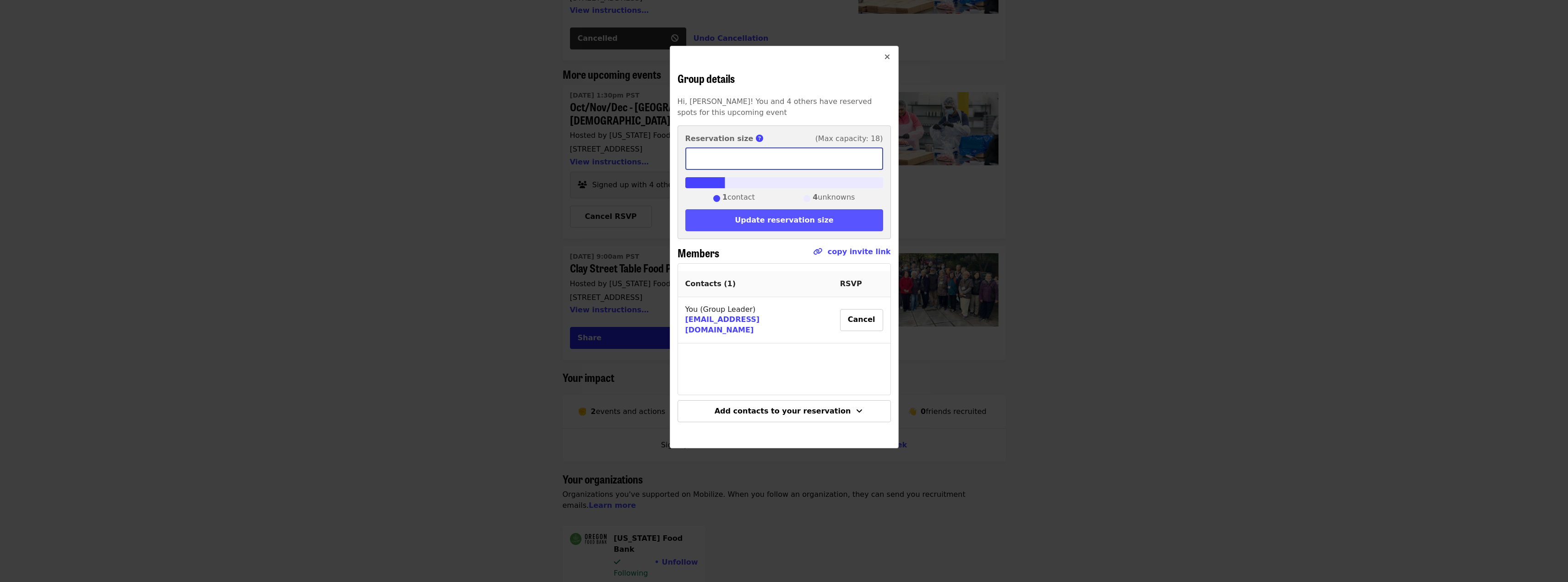
click at [844, 219] on button "Update reservation size" at bounding box center [784, 220] width 197 height 22
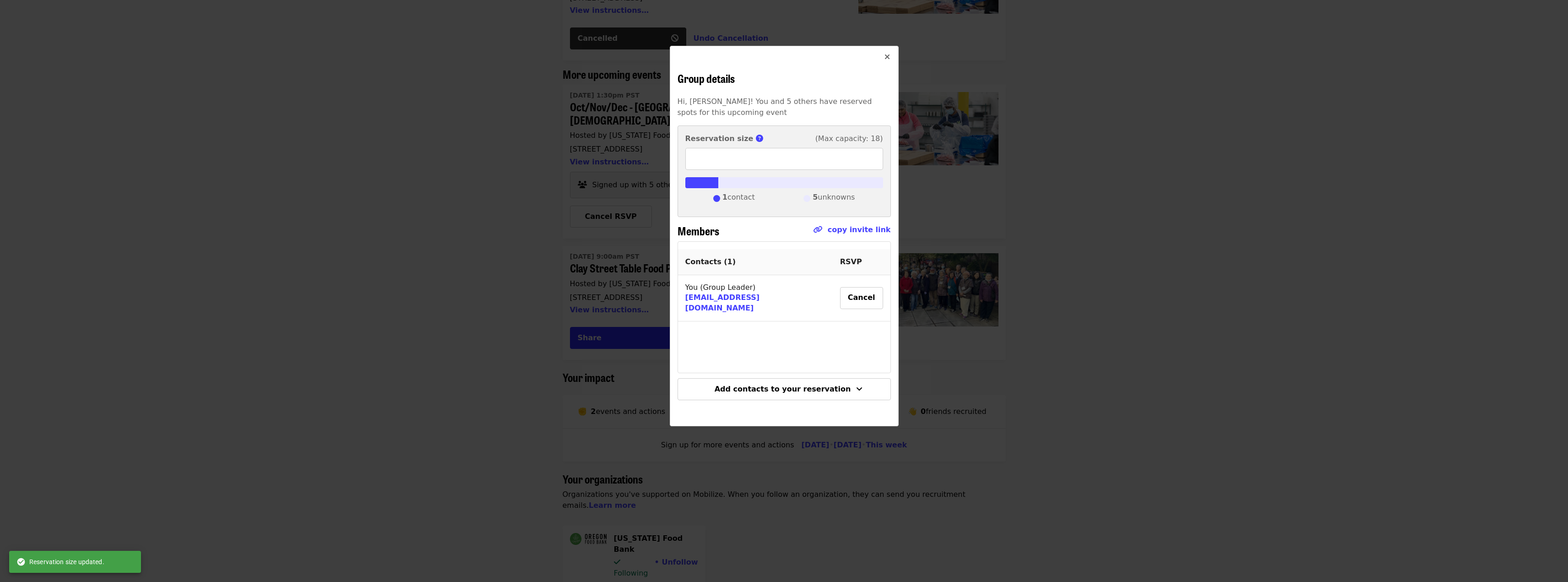
click at [1138, 199] on div "Group details Hi, Spencer! You and 5 others have reserved spots for this upcomi…" at bounding box center [784, 291] width 1568 height 582
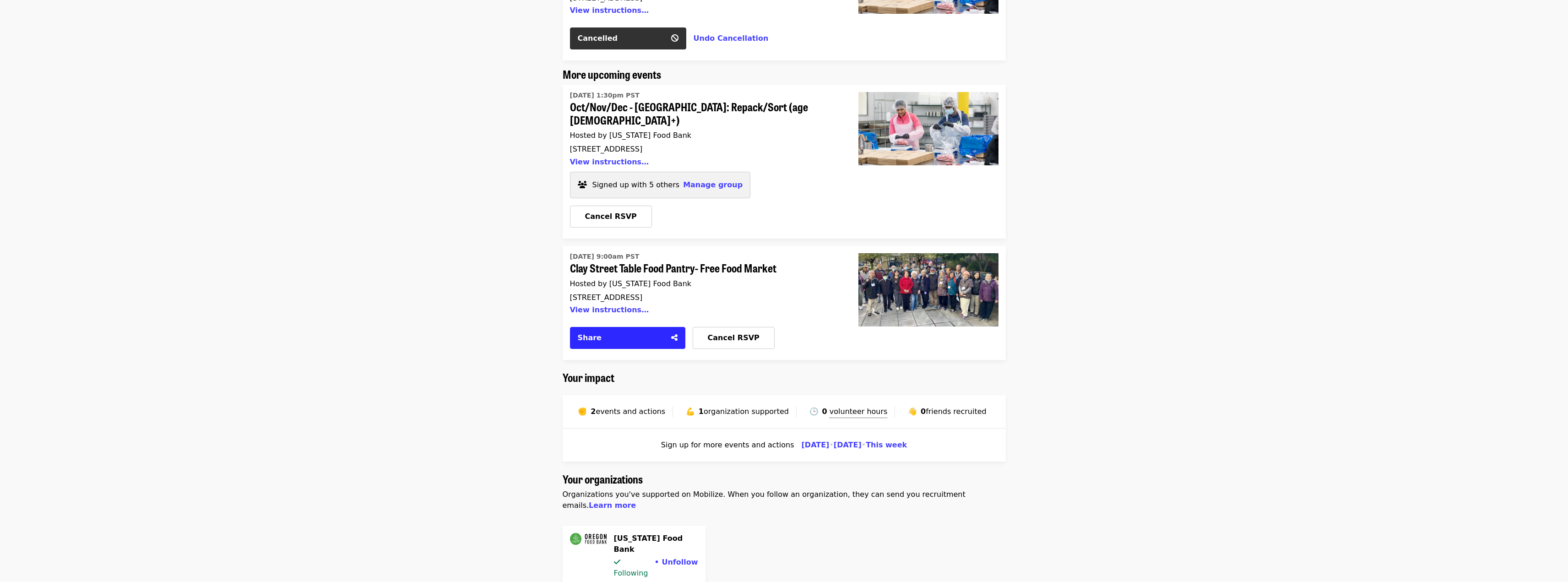
scroll to position [0, 0]
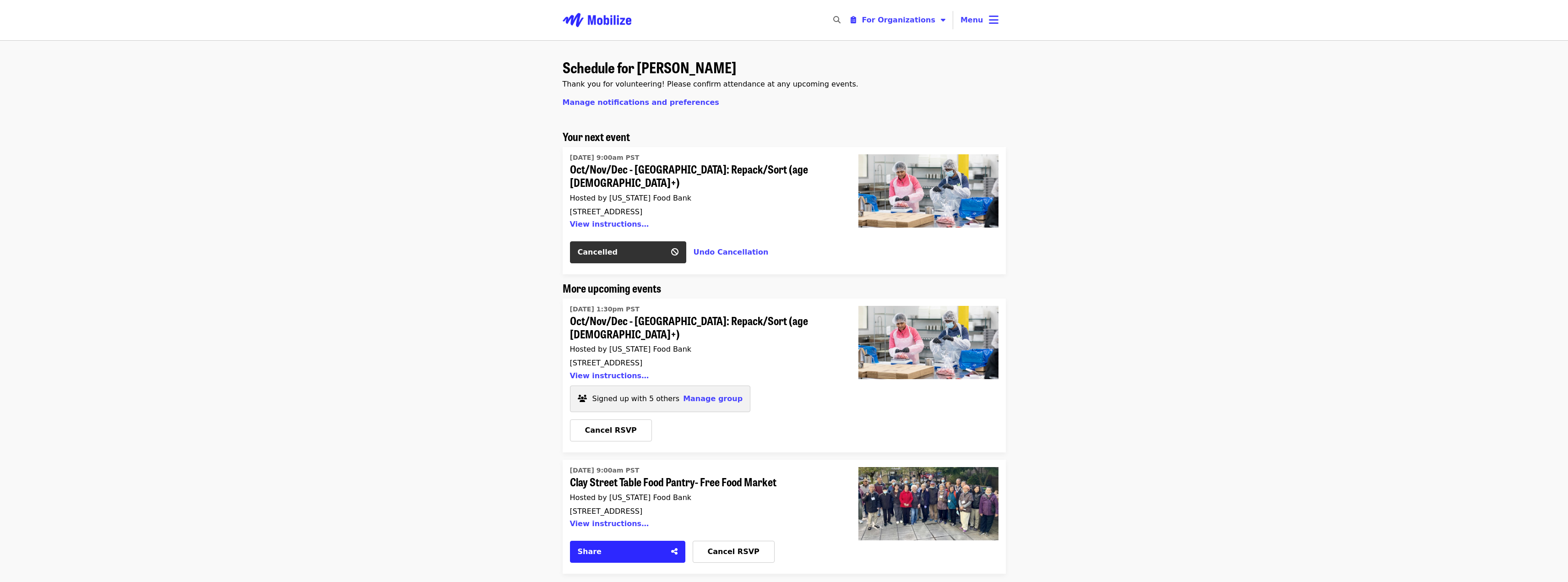
click at [488, 424] on div "Schedule for Spencer Berry Thank you for volunteering! Please confirm attendanc…" at bounding box center [784, 570] width 1568 height 1060
click at [463, 333] on div "Schedule for Spencer Berry Thank you for volunteering! Please confirm attendanc…" at bounding box center [784, 570] width 1568 height 1060
drag, startPoint x: 364, startPoint y: 87, endPoint x: 378, endPoint y: 67, distance: 24.4
click at [364, 86] on div "Schedule for Spencer Berry Thank you for volunteering! Please confirm attendanc…" at bounding box center [784, 570] width 1568 height 1060
drag, startPoint x: 403, startPoint y: 141, endPoint x: 430, endPoint y: 112, distance: 39.6
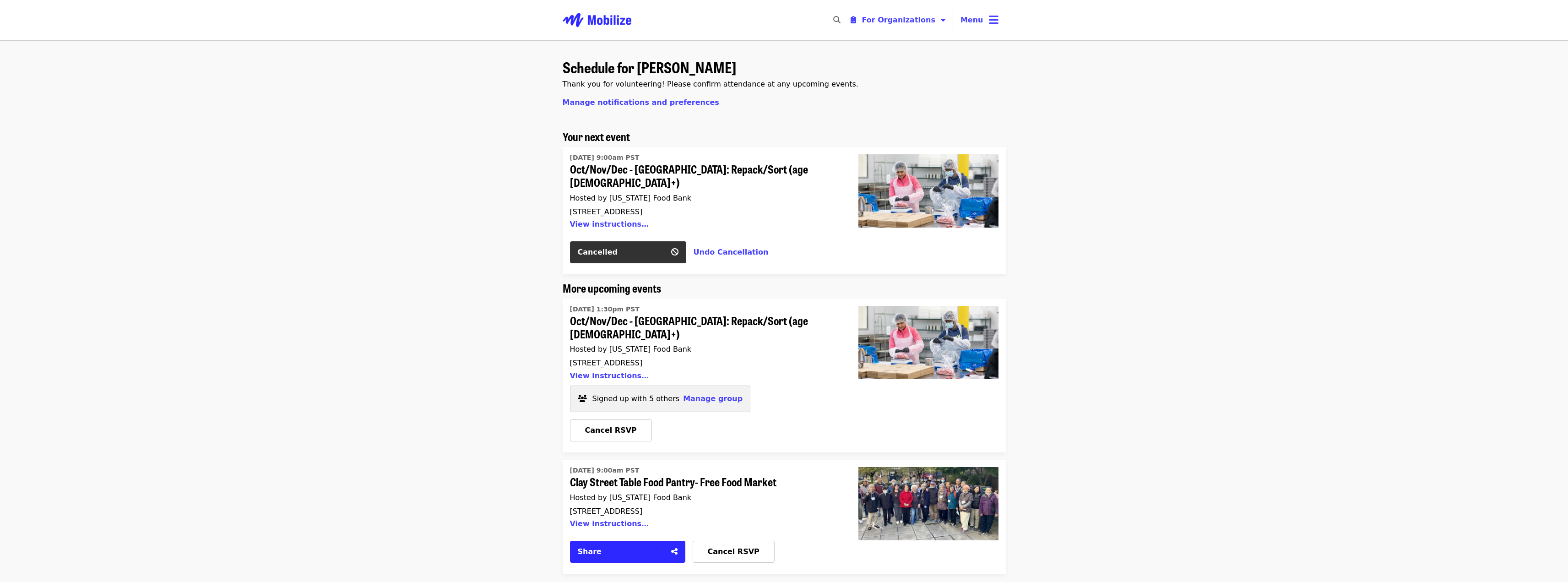
click at [402, 139] on div "Schedule for Spencer Berry Thank you for volunteering! Please confirm attendanc…" at bounding box center [784, 570] width 1568 height 1060
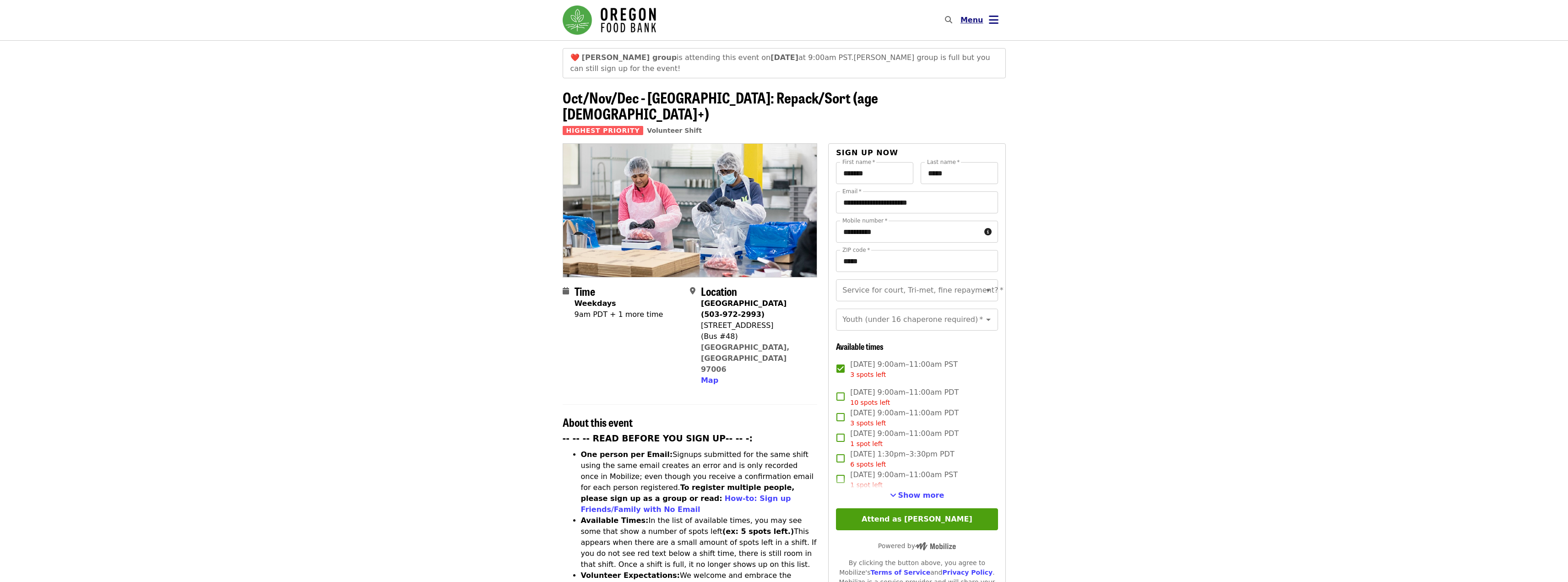
click at [984, 15] on button "Menu" at bounding box center [979, 20] width 53 height 22
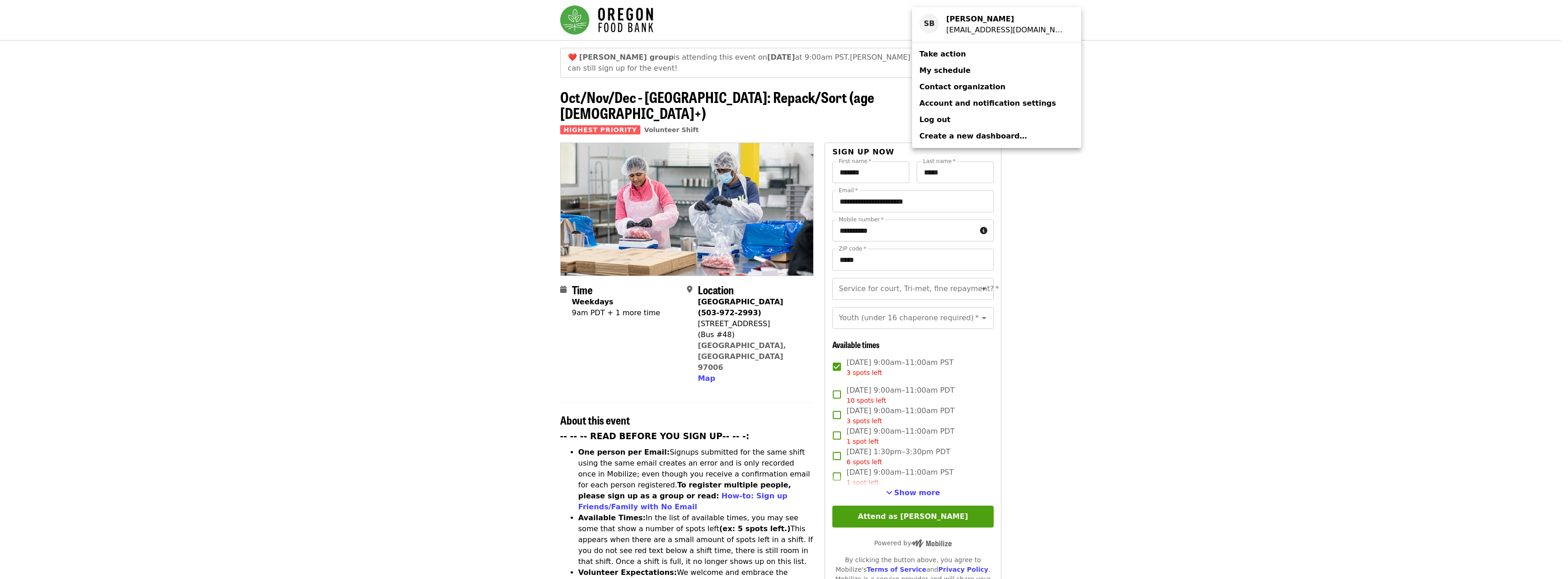
click at [1066, 35] on div "Account menu" at bounding box center [784, 290] width 1568 height 579
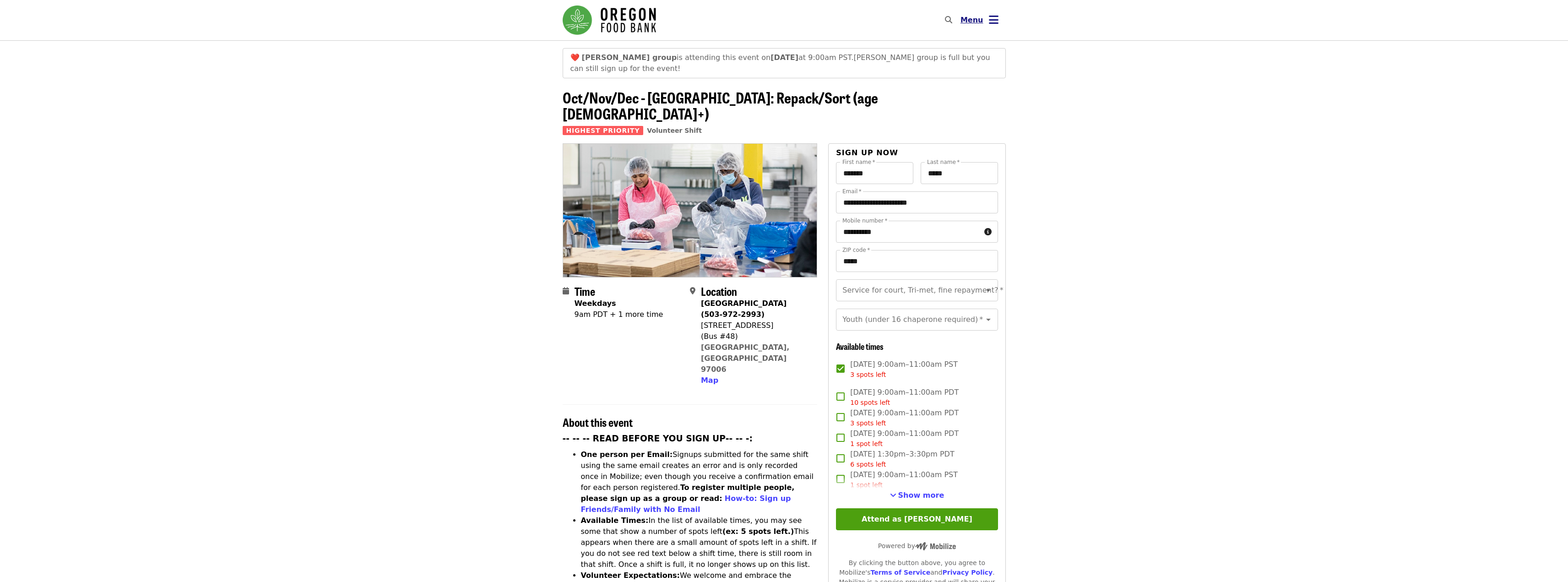
click at [980, 19] on span "Menu" at bounding box center [971, 20] width 23 height 9
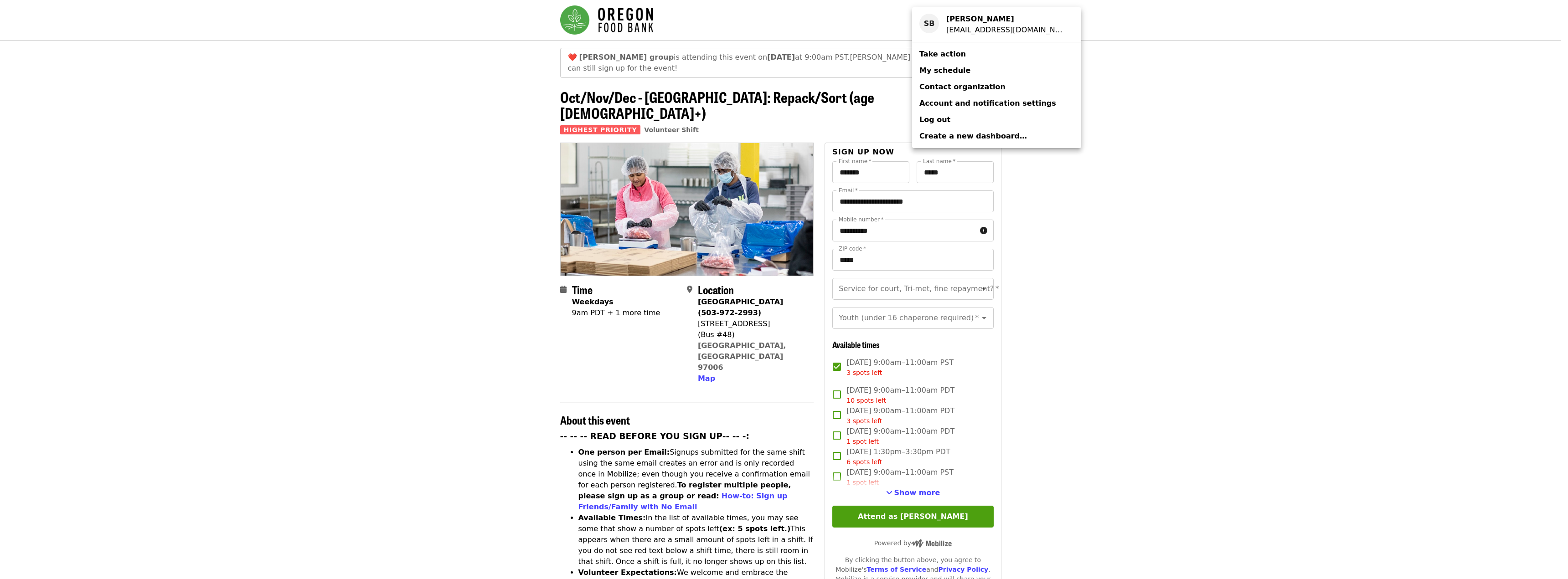
click at [961, 67] on span "My schedule" at bounding box center [945, 71] width 51 height 9
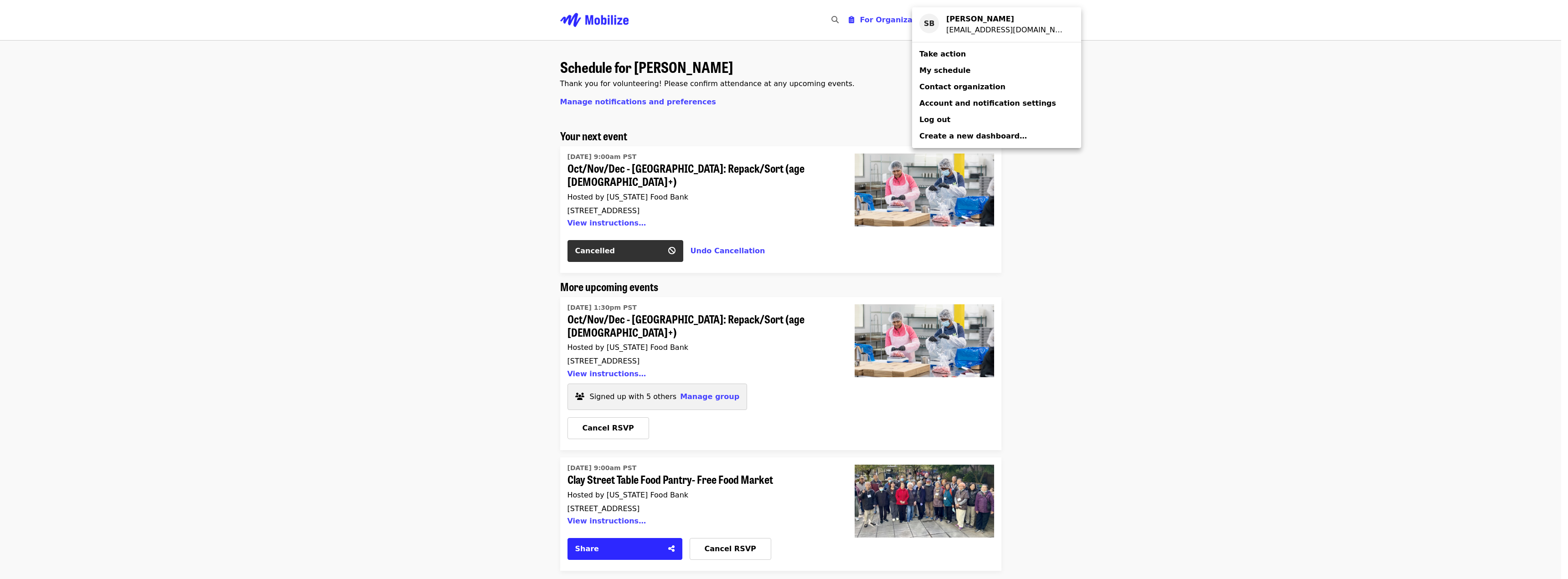
click at [464, 193] on div "Account menu" at bounding box center [784, 290] width 1568 height 579
